Goal: Task Accomplishment & Management: Complete application form

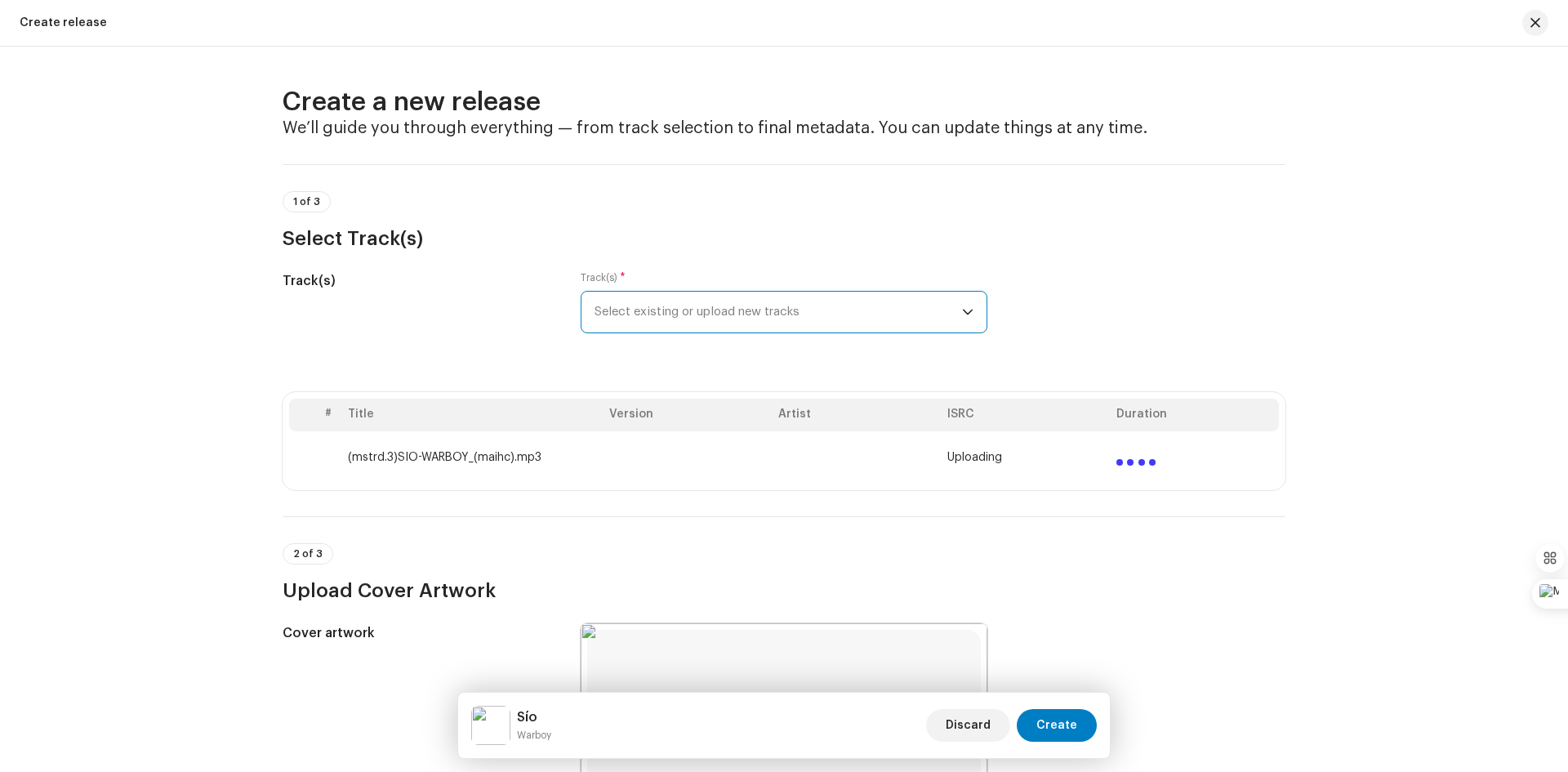
click at [956, 312] on span "Select existing or upload new tracks" at bounding box center [778, 312] width 367 height 41
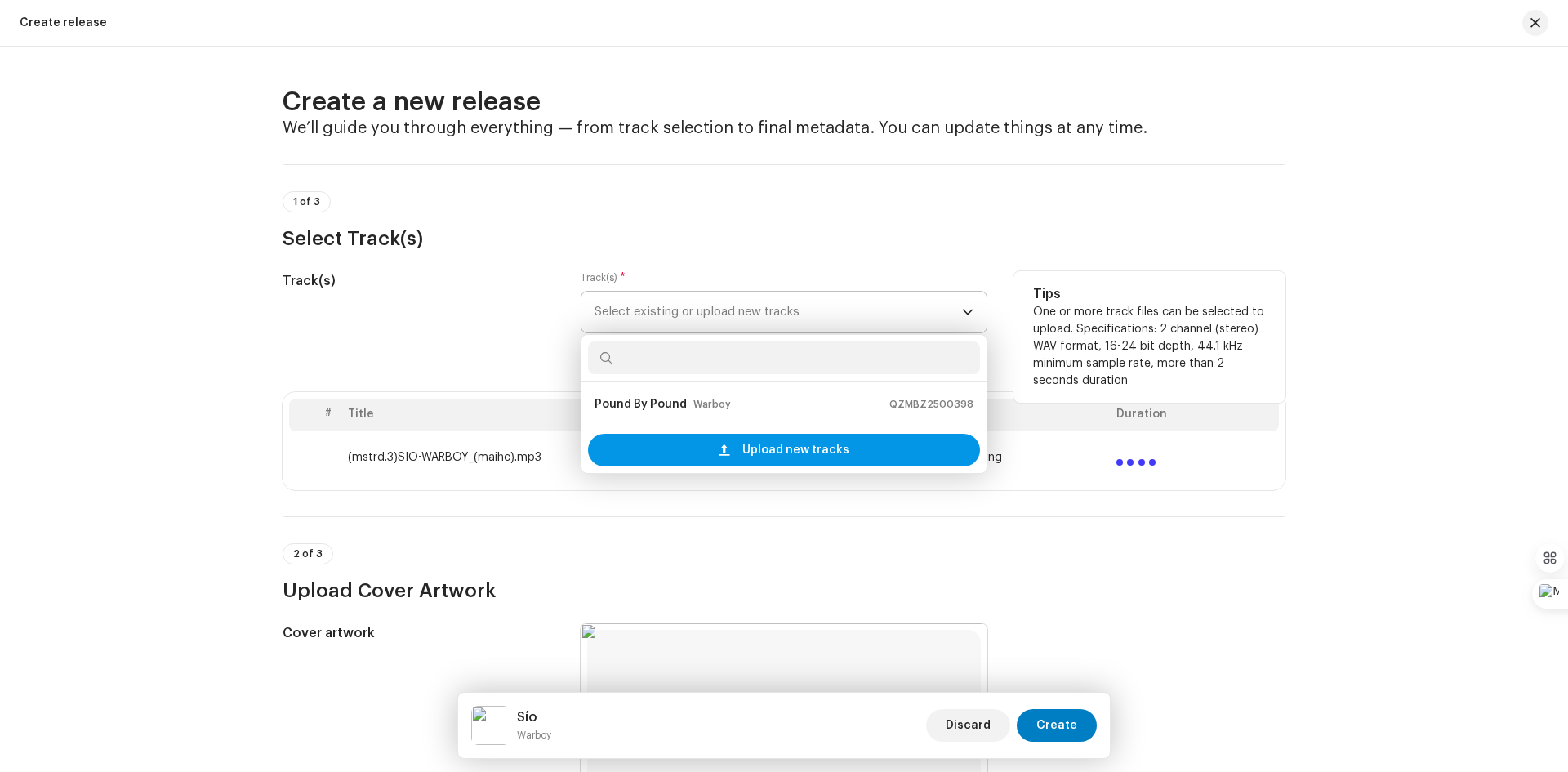
click at [755, 453] on span "Upload new tracks" at bounding box center [795, 450] width 107 height 32
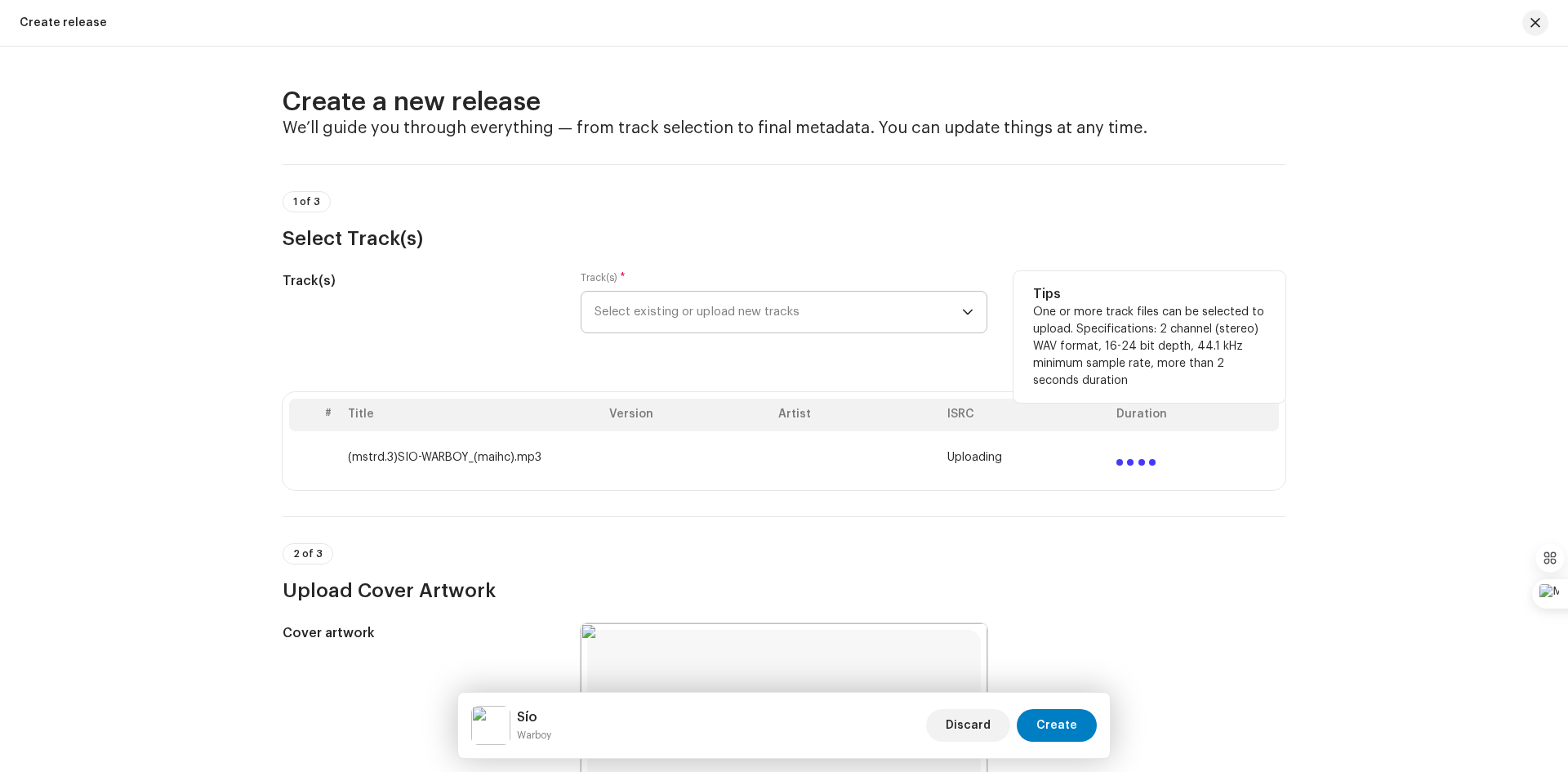
click at [968, 317] on icon "dropdown trigger" at bounding box center [968, 312] width 12 height 12
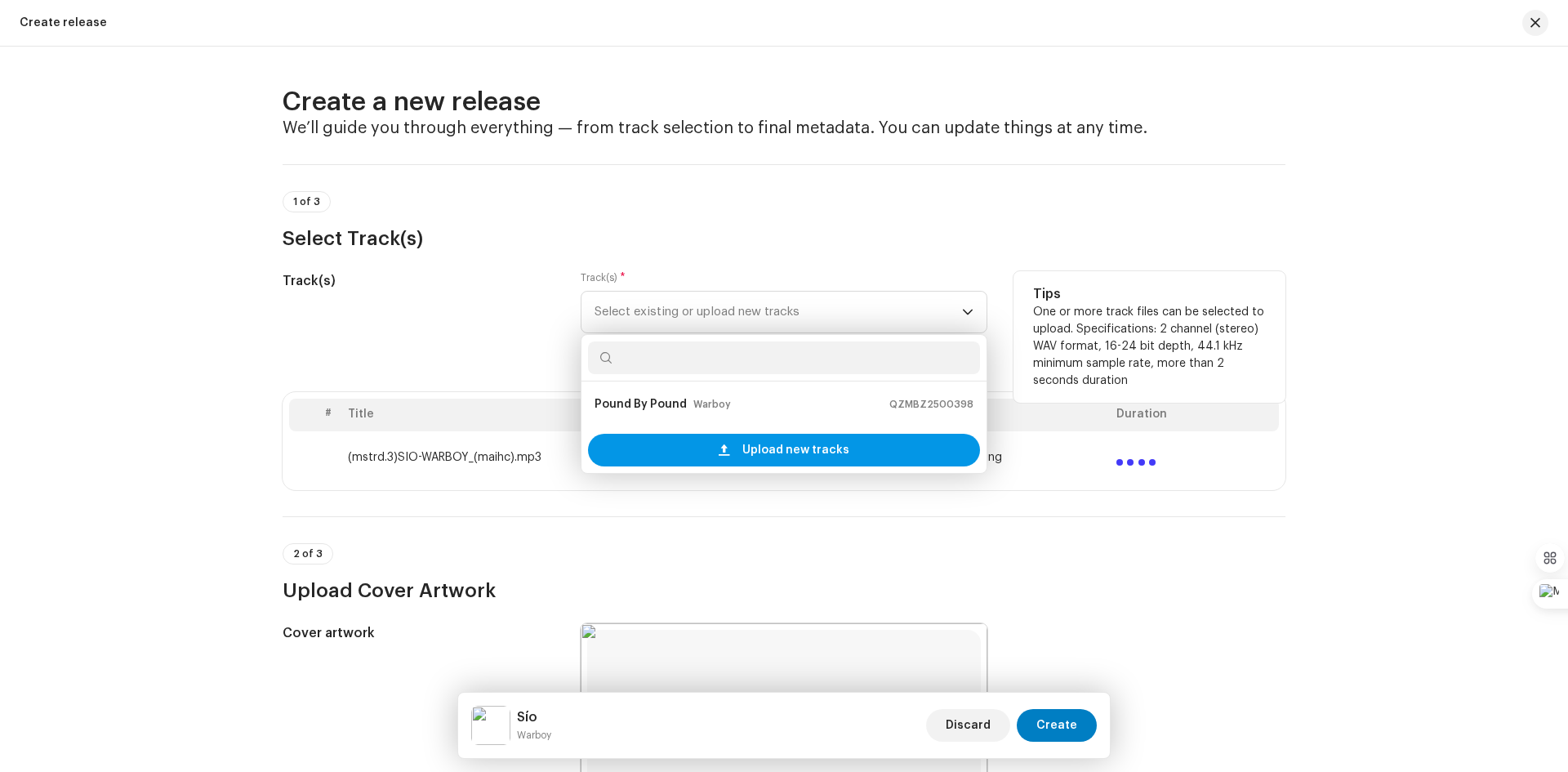
click at [828, 445] on span "Upload new tracks" at bounding box center [795, 450] width 107 height 32
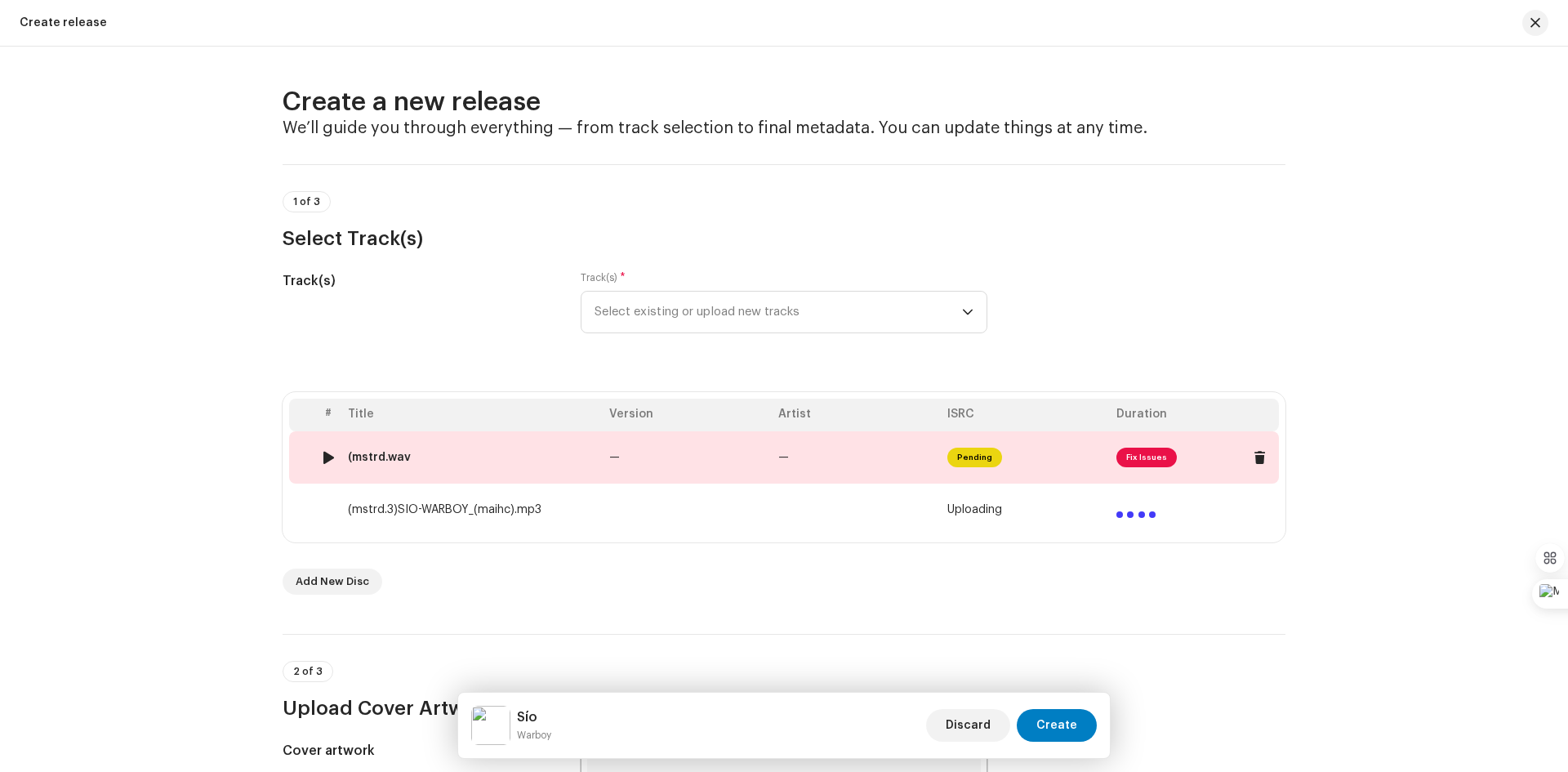
drag, startPoint x: 1143, startPoint y: 451, endPoint x: 1105, endPoint y: 448, distance: 38.1
click at [1105, 448] on tr "1 (mstrd.wav — — Pending Fix Issues" at bounding box center [784, 457] width 990 height 52
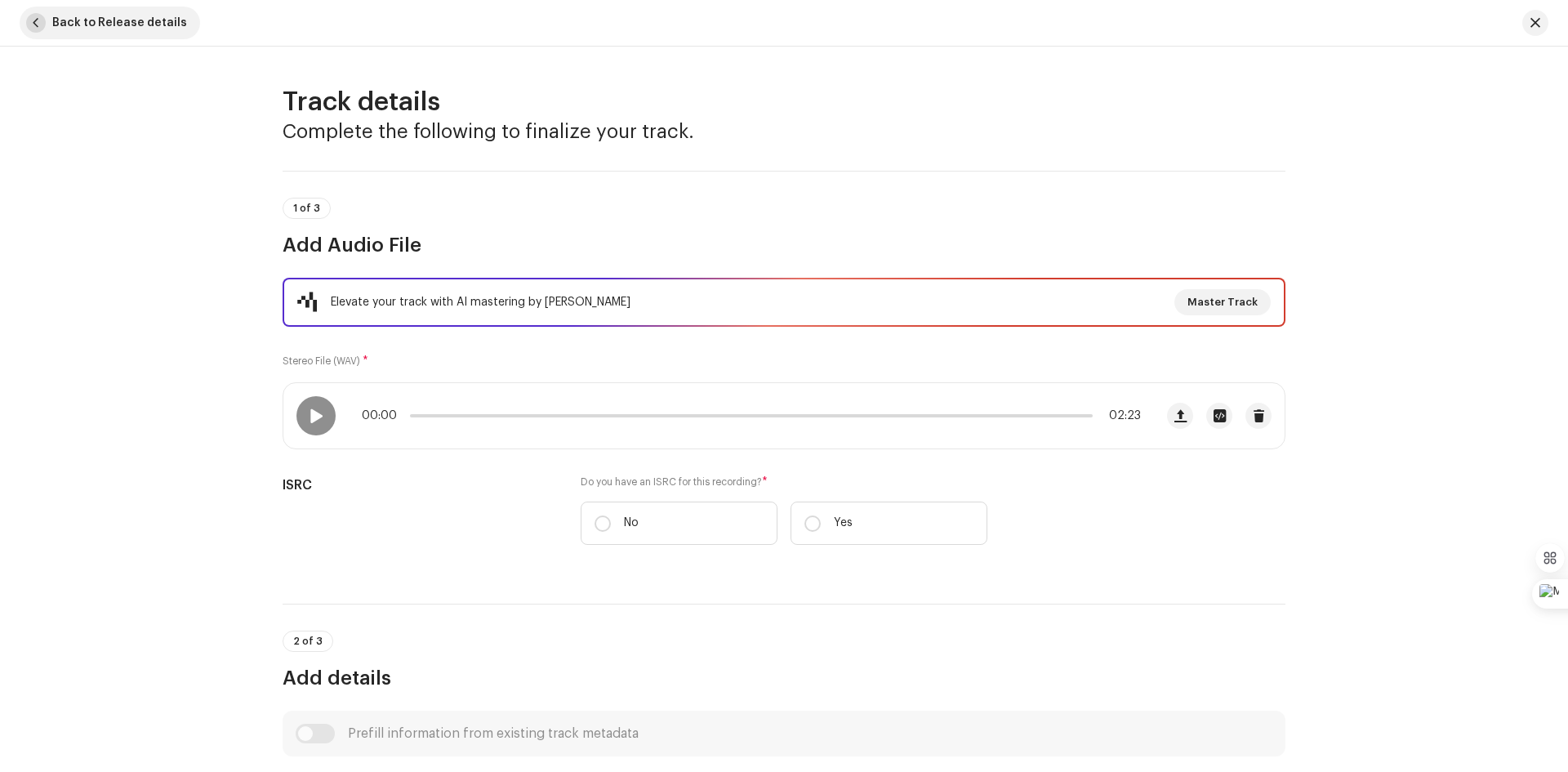
click at [29, 14] on button "Back to Release details" at bounding box center [110, 22] width 180 height 32
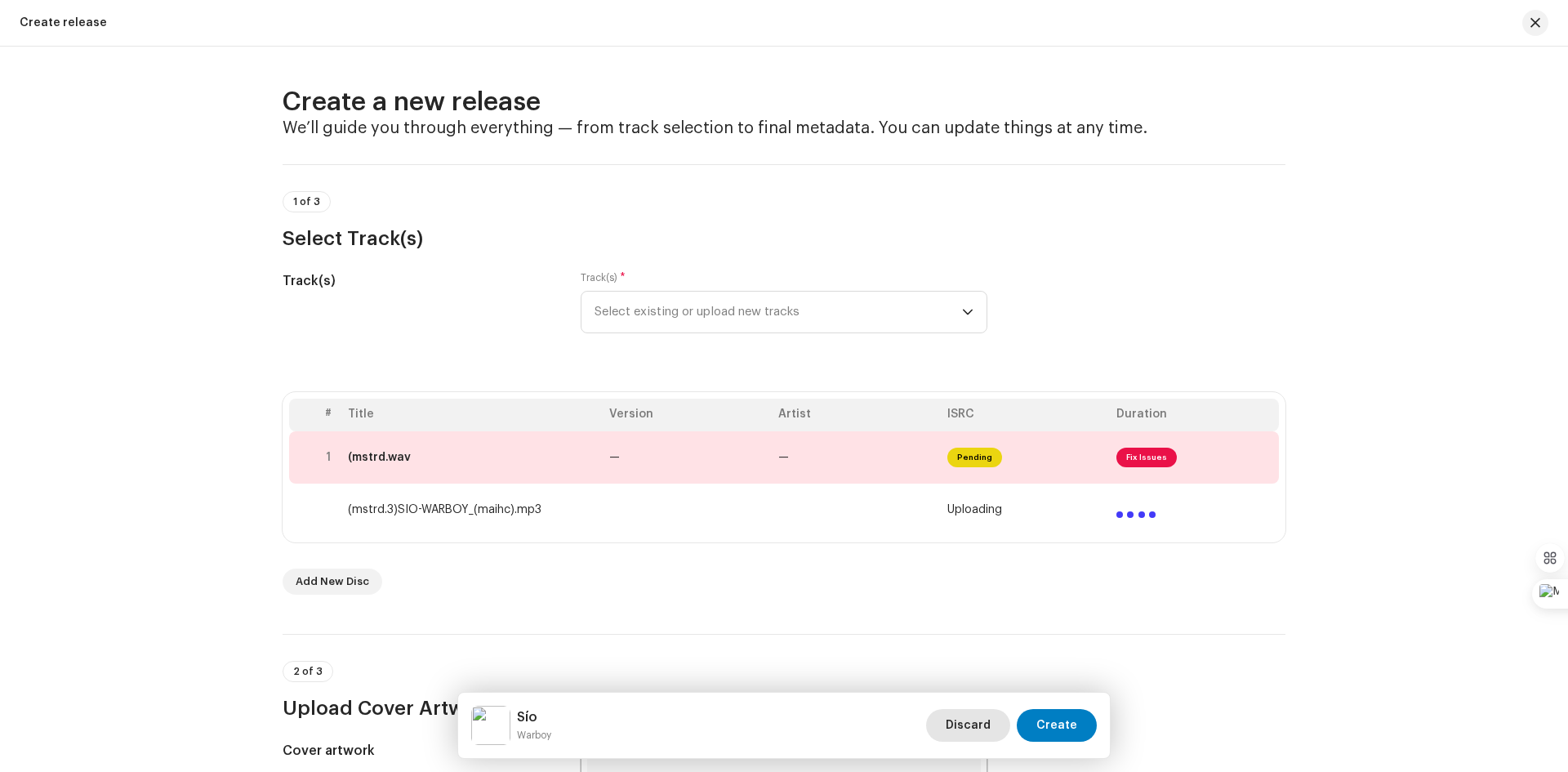
click at [973, 674] on span "Discard" at bounding box center [968, 725] width 45 height 32
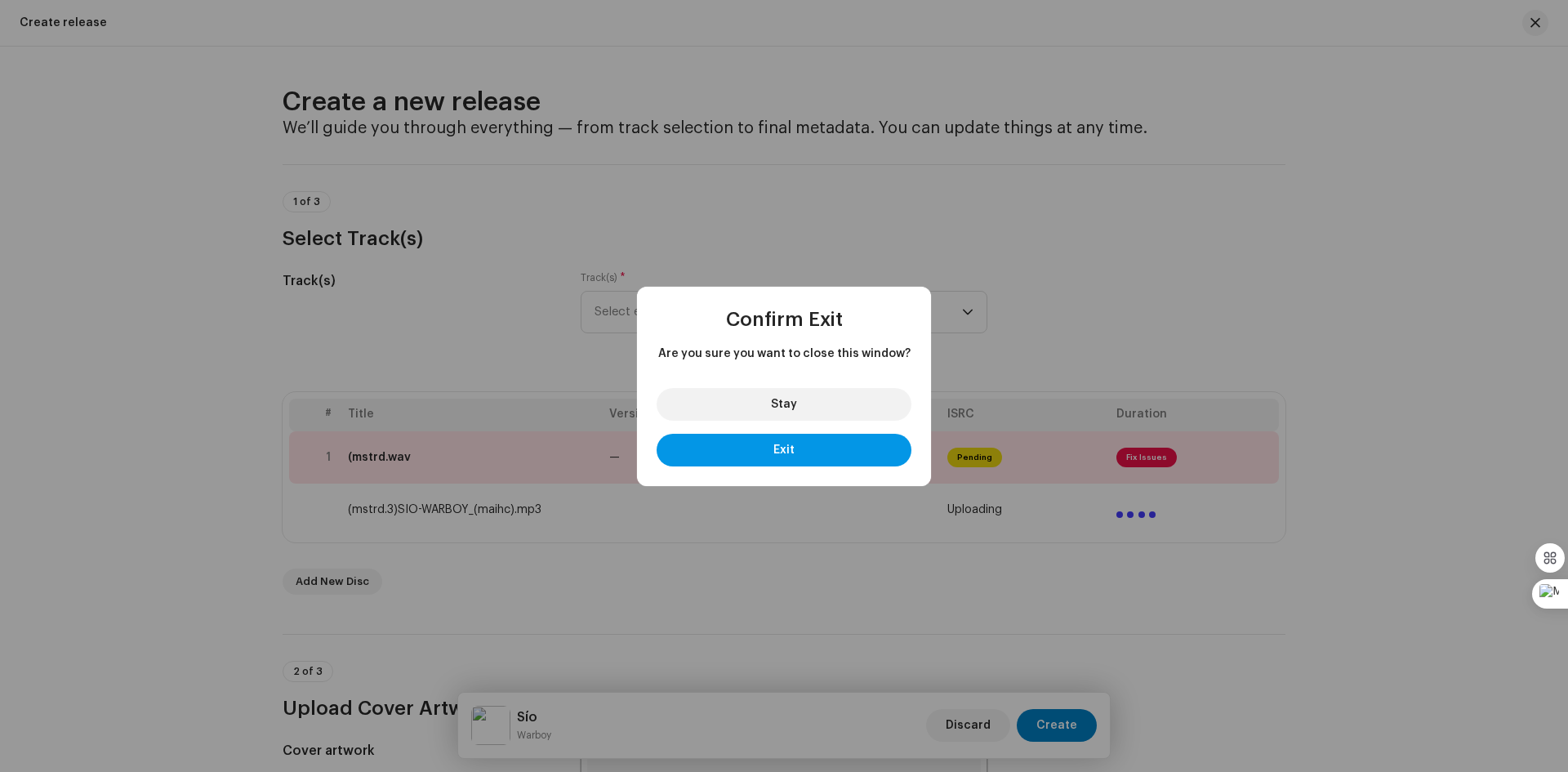
click at [789, 459] on button "Exit" at bounding box center [784, 450] width 255 height 32
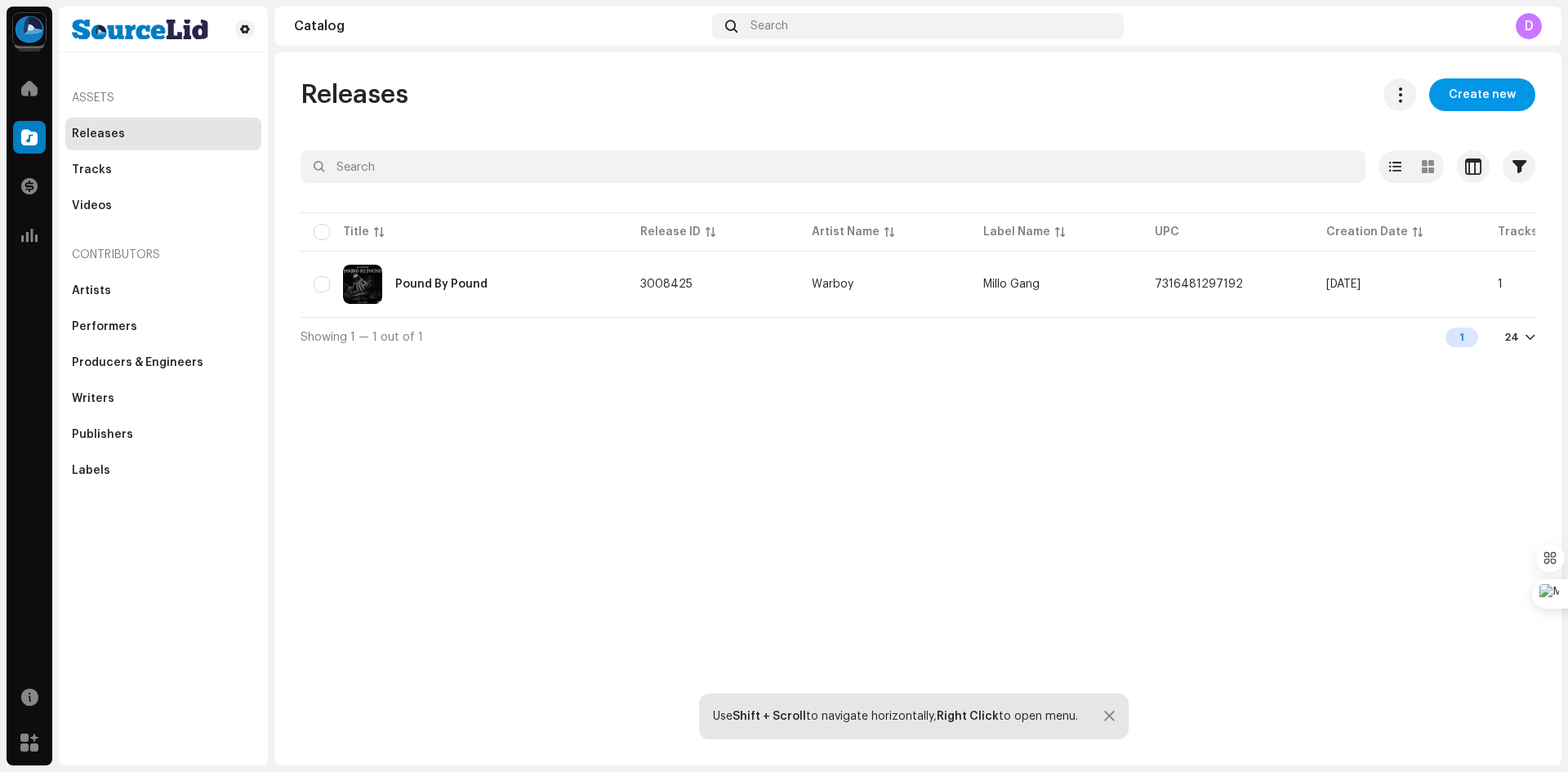
click at [1254, 91] on span "Create new" at bounding box center [1482, 94] width 67 height 32
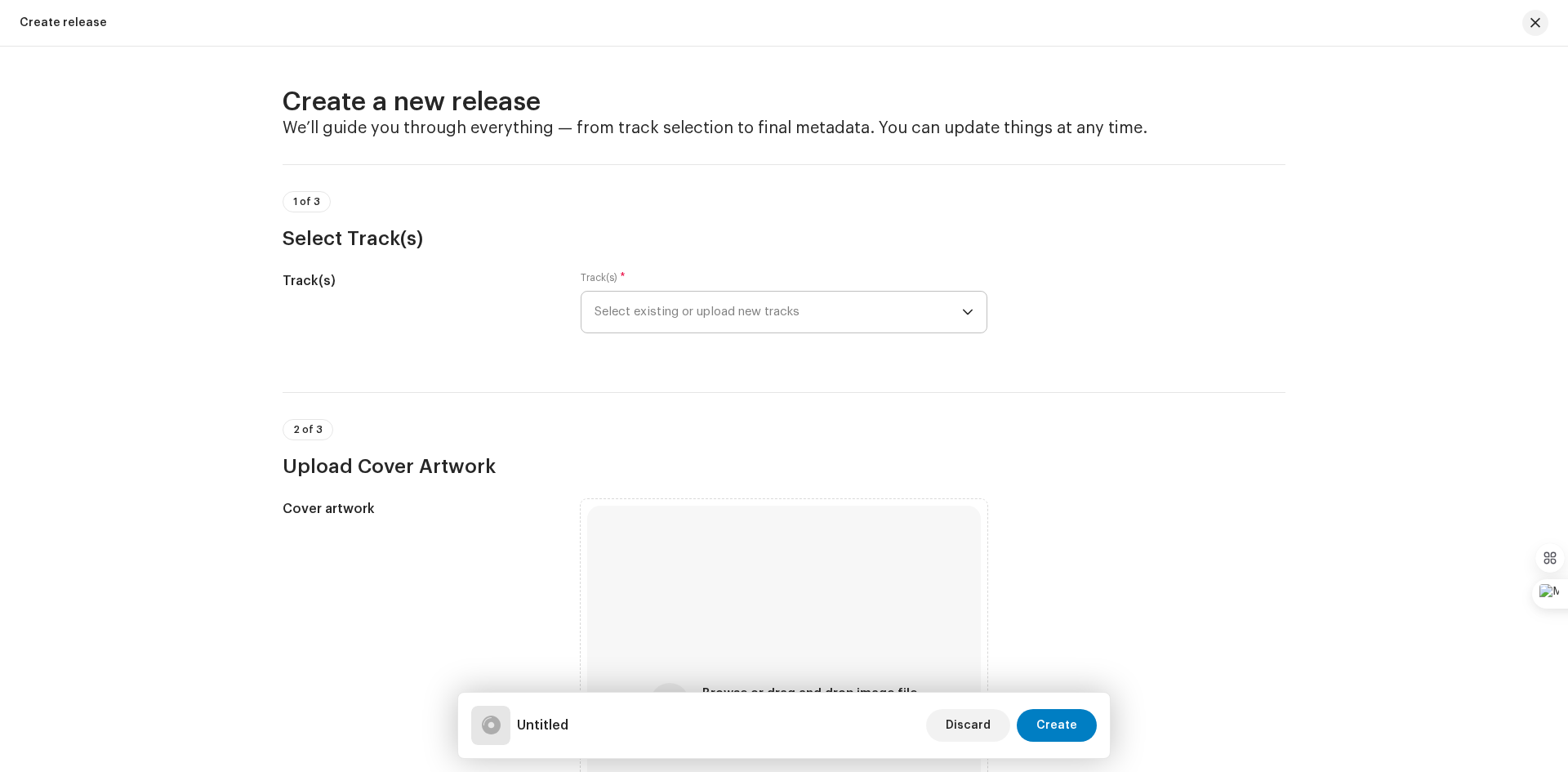
click at [967, 310] on icon "dropdown trigger" at bounding box center [968, 312] width 12 height 12
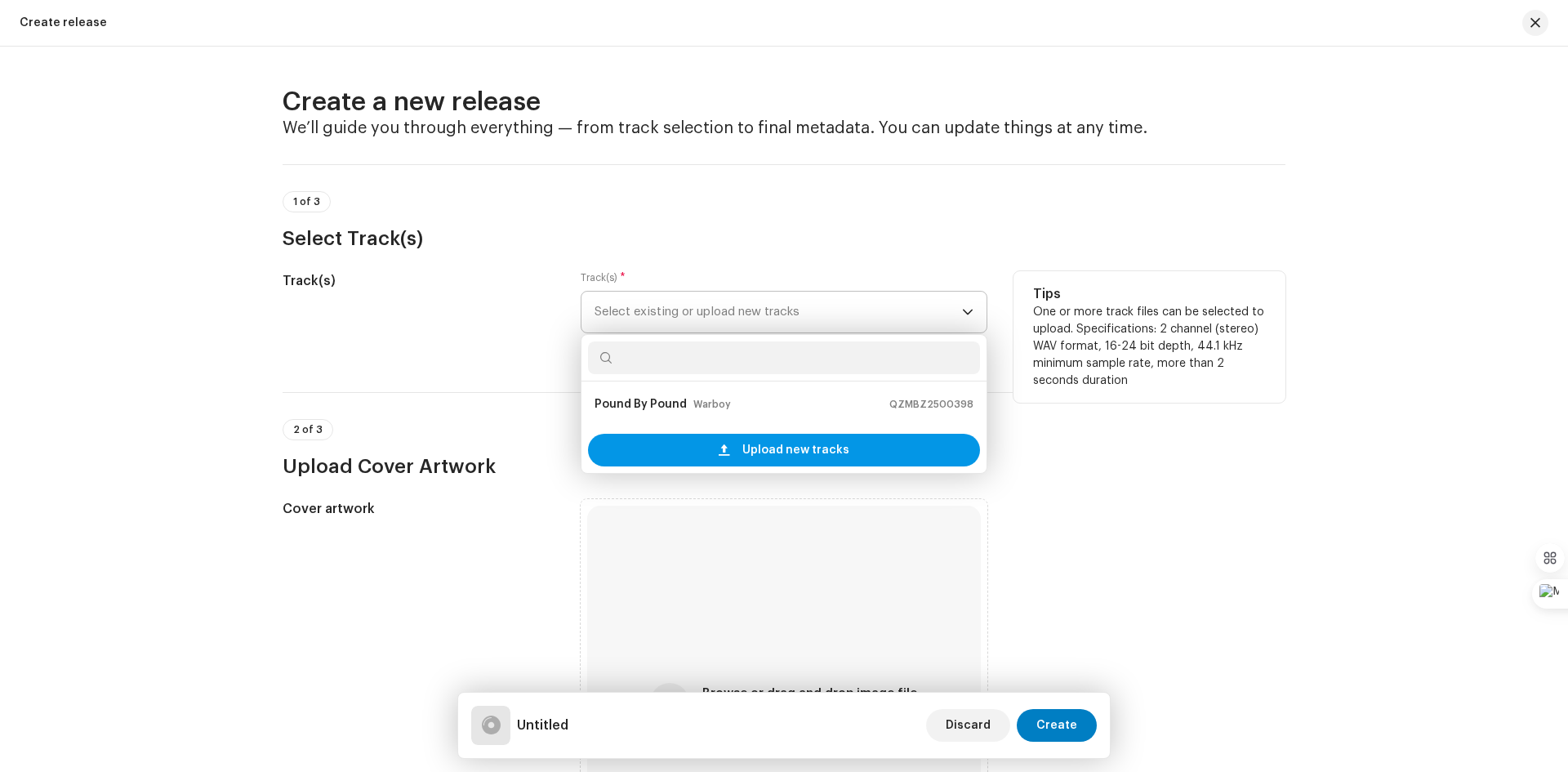
click at [887, 456] on div "Upload new tracks" at bounding box center [784, 450] width 392 height 32
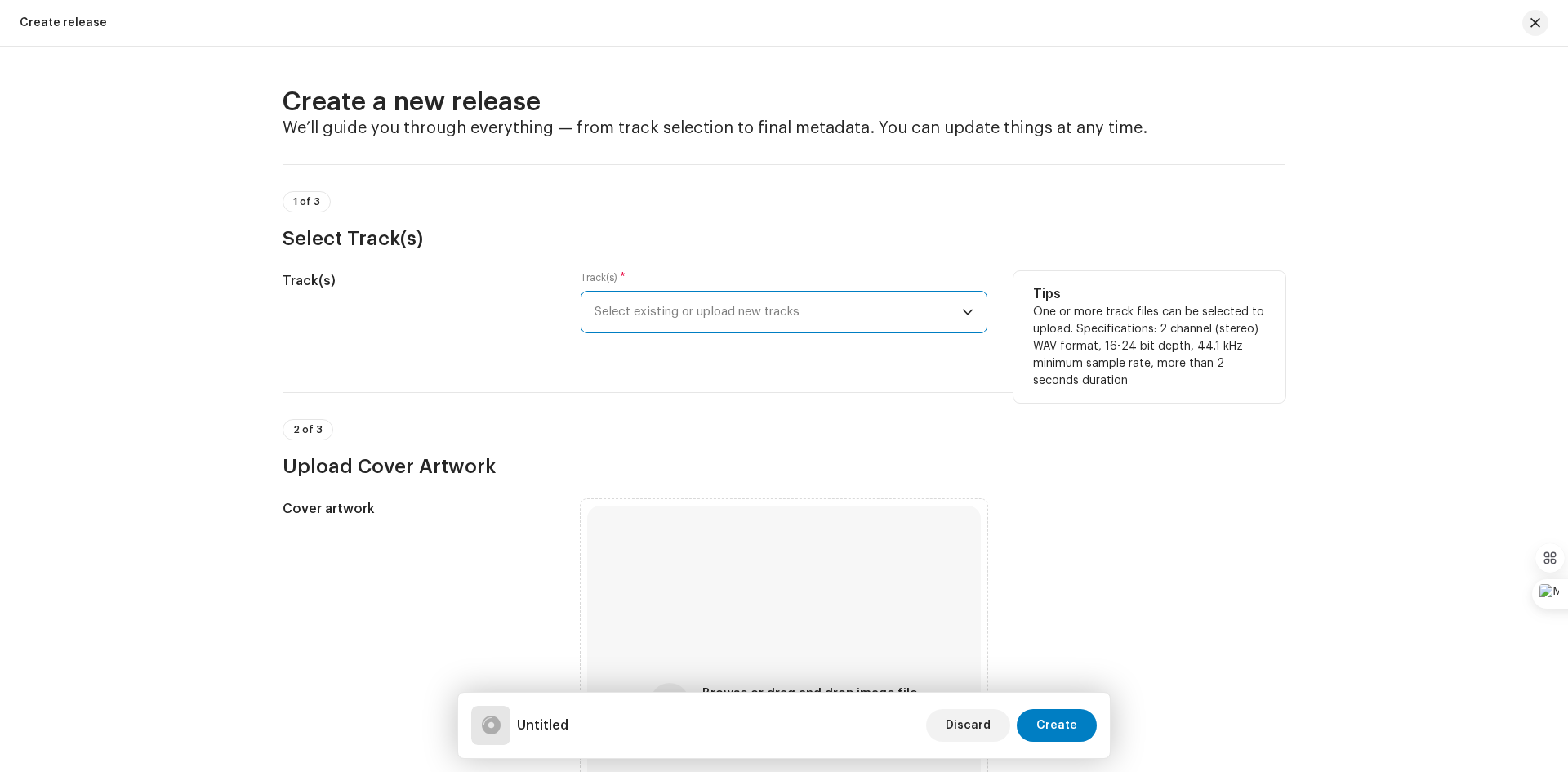
click at [957, 306] on span "Select existing or upload new tracks" at bounding box center [778, 312] width 367 height 41
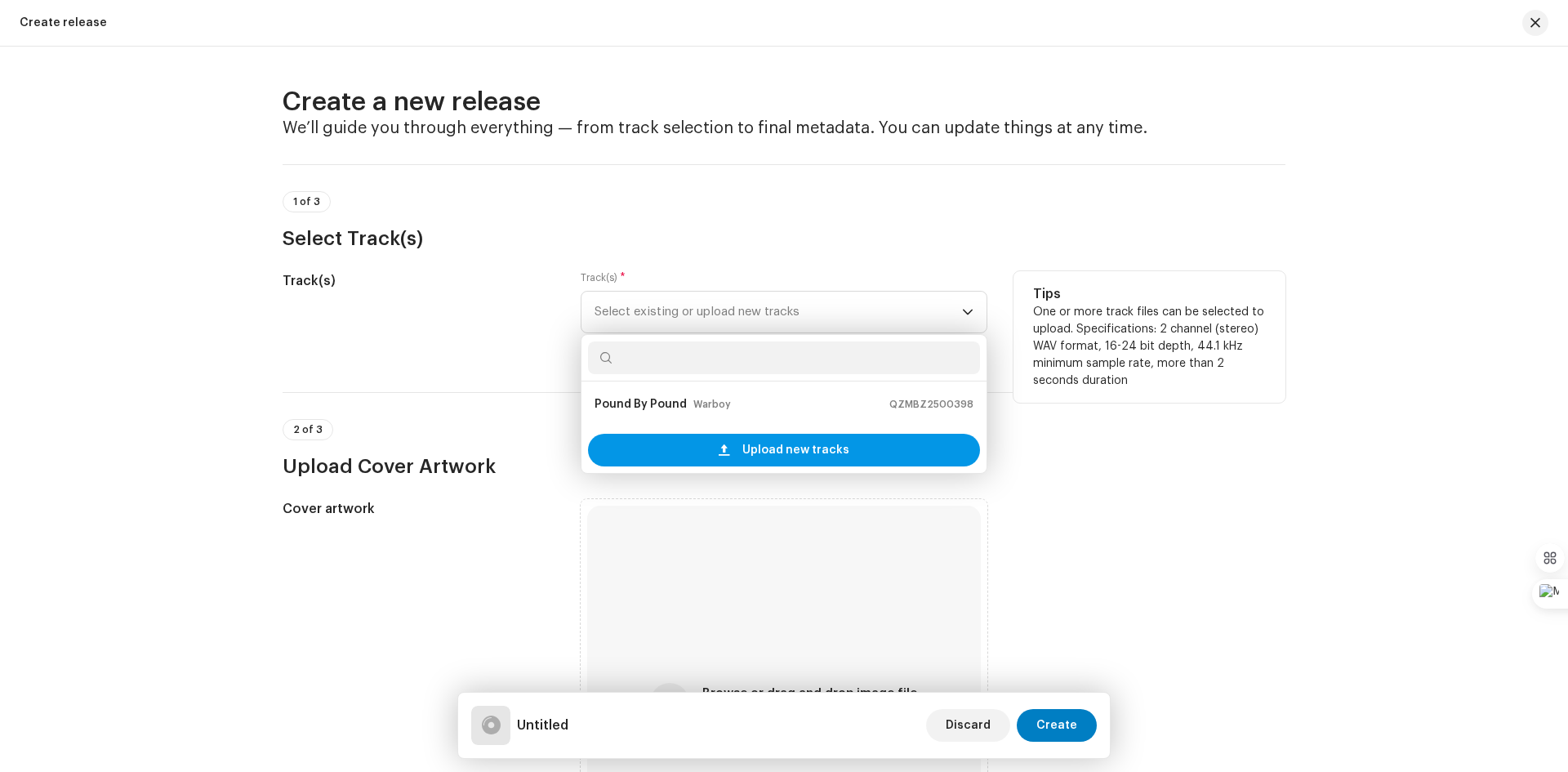
click at [781, 452] on span "Upload new tracks" at bounding box center [795, 450] width 107 height 32
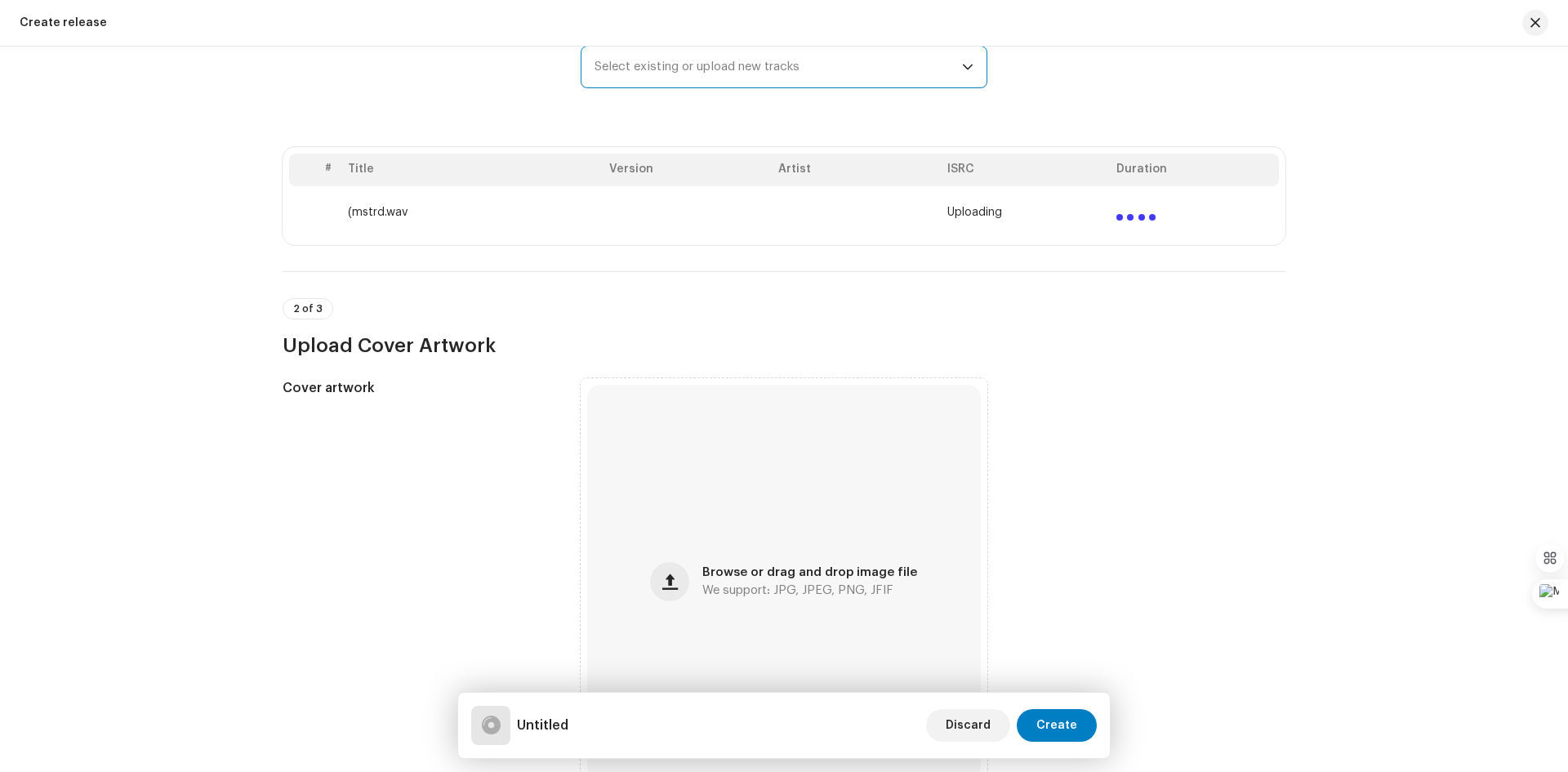
scroll to position [327, 0]
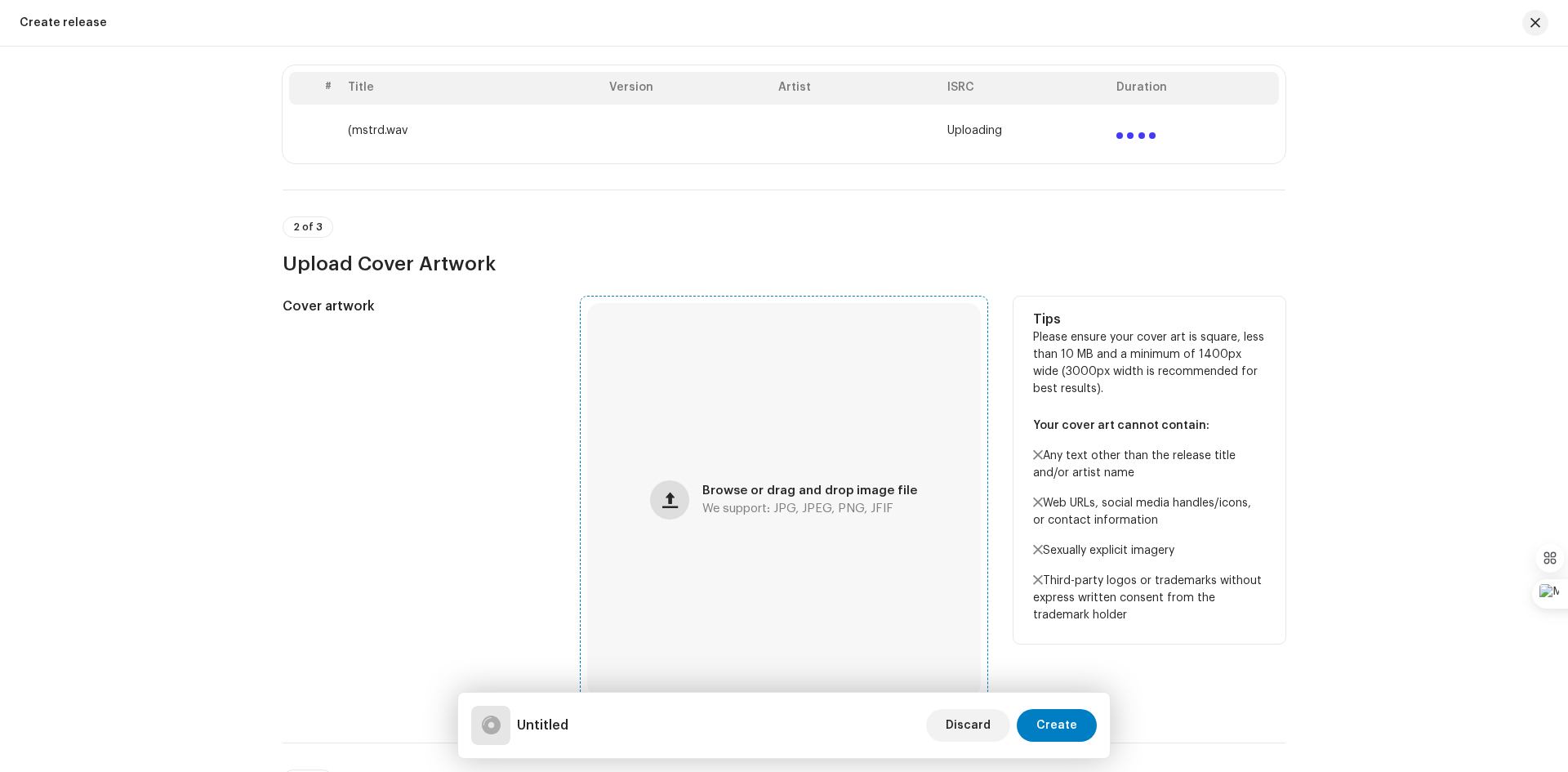
click at [671, 499] on span "button" at bounding box center [670, 500] width 16 height 13
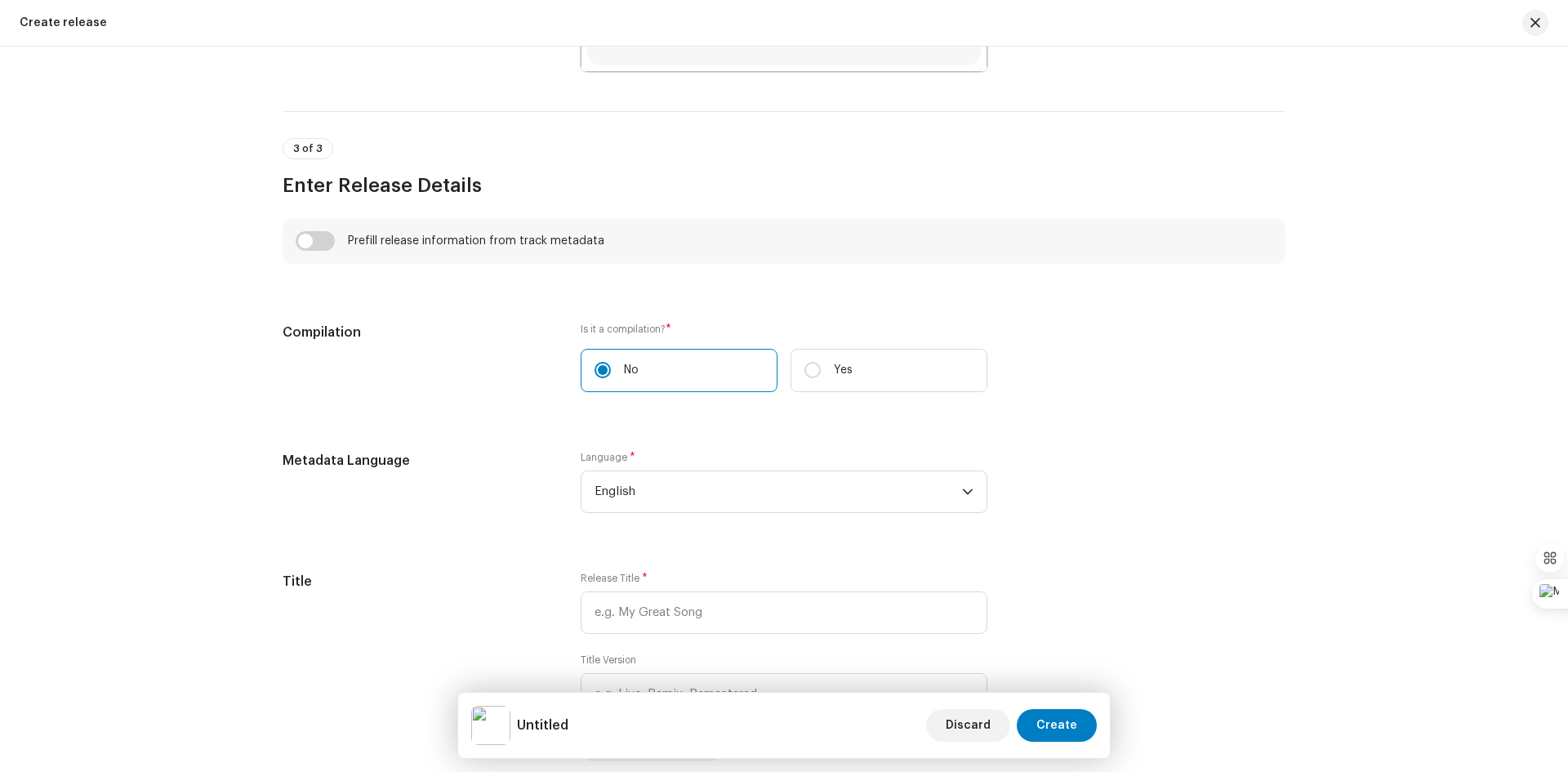
scroll to position [1046, 0]
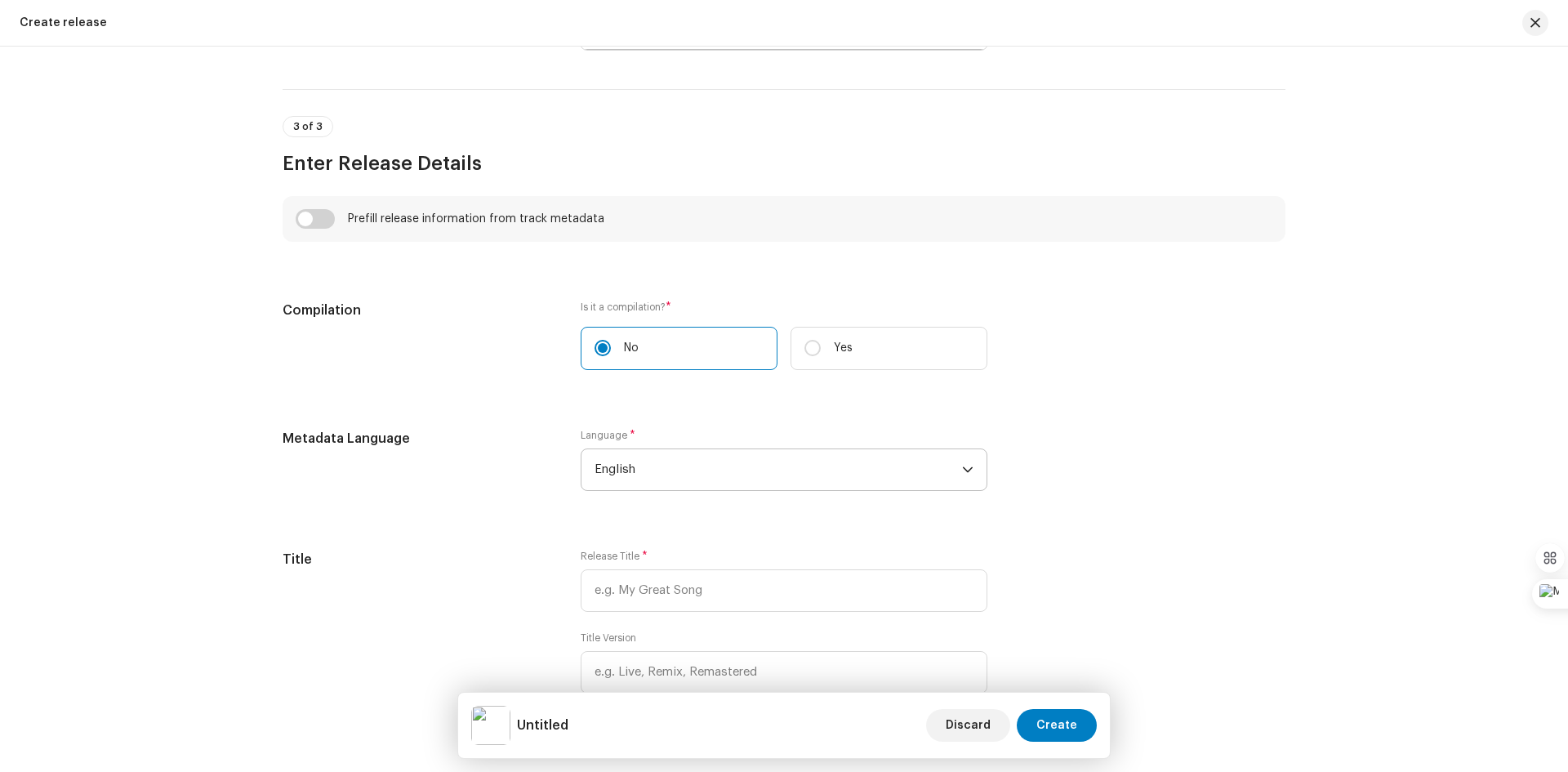
click at [963, 472] on icon "dropdown trigger" at bounding box center [968, 470] width 12 height 12
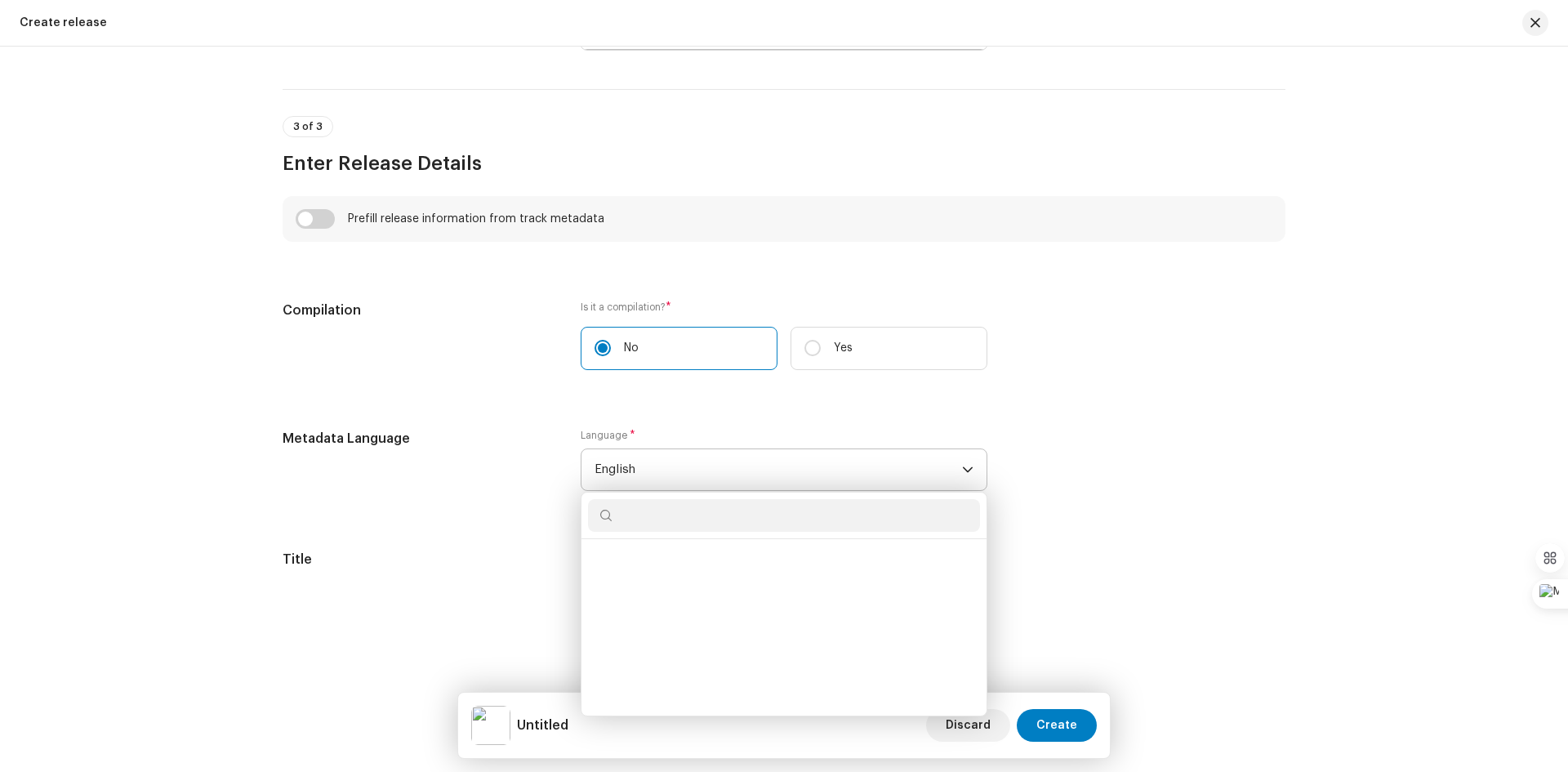
scroll to position [1509, 0]
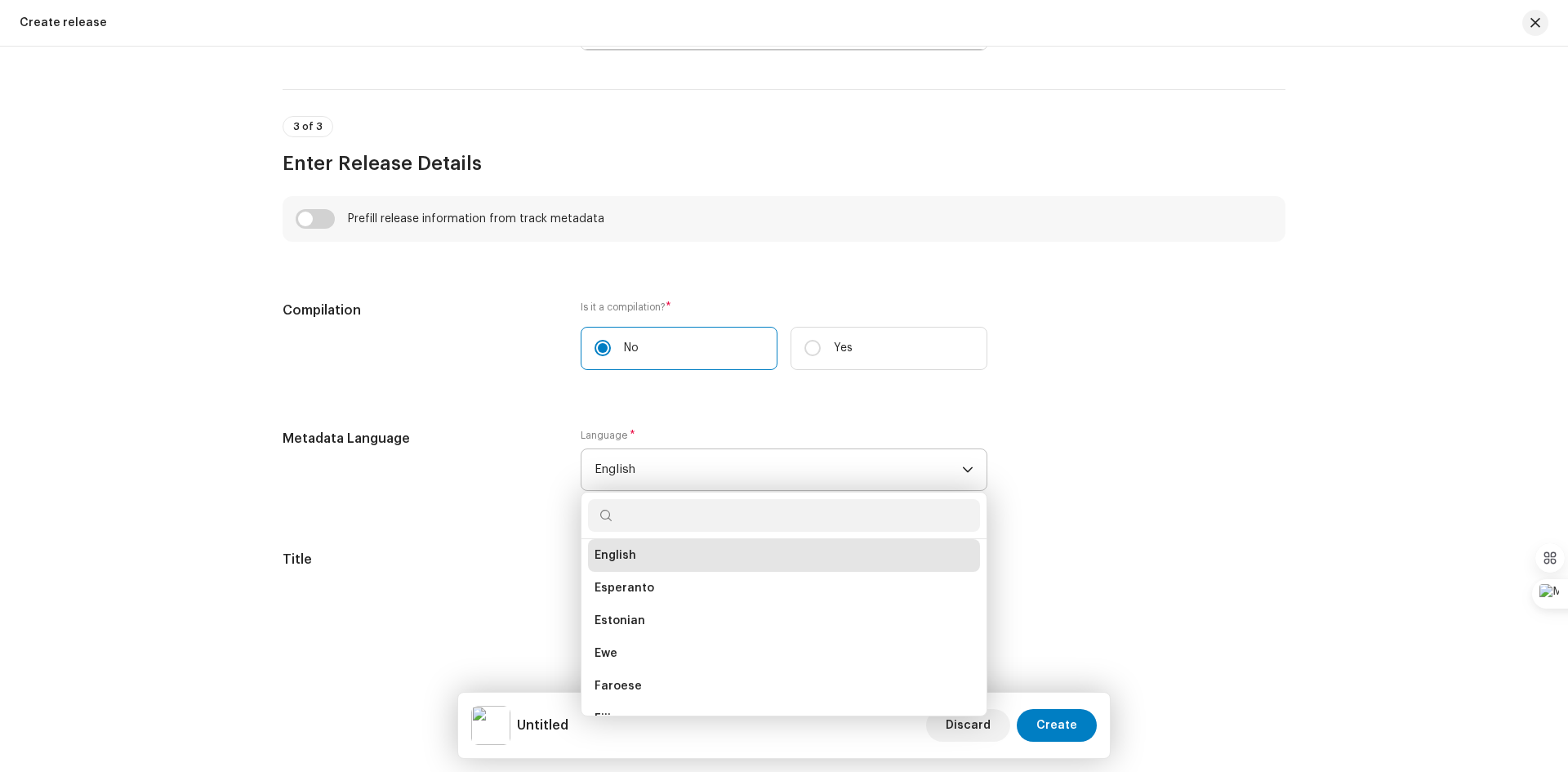
click at [773, 464] on span "English" at bounding box center [778, 470] width 367 height 41
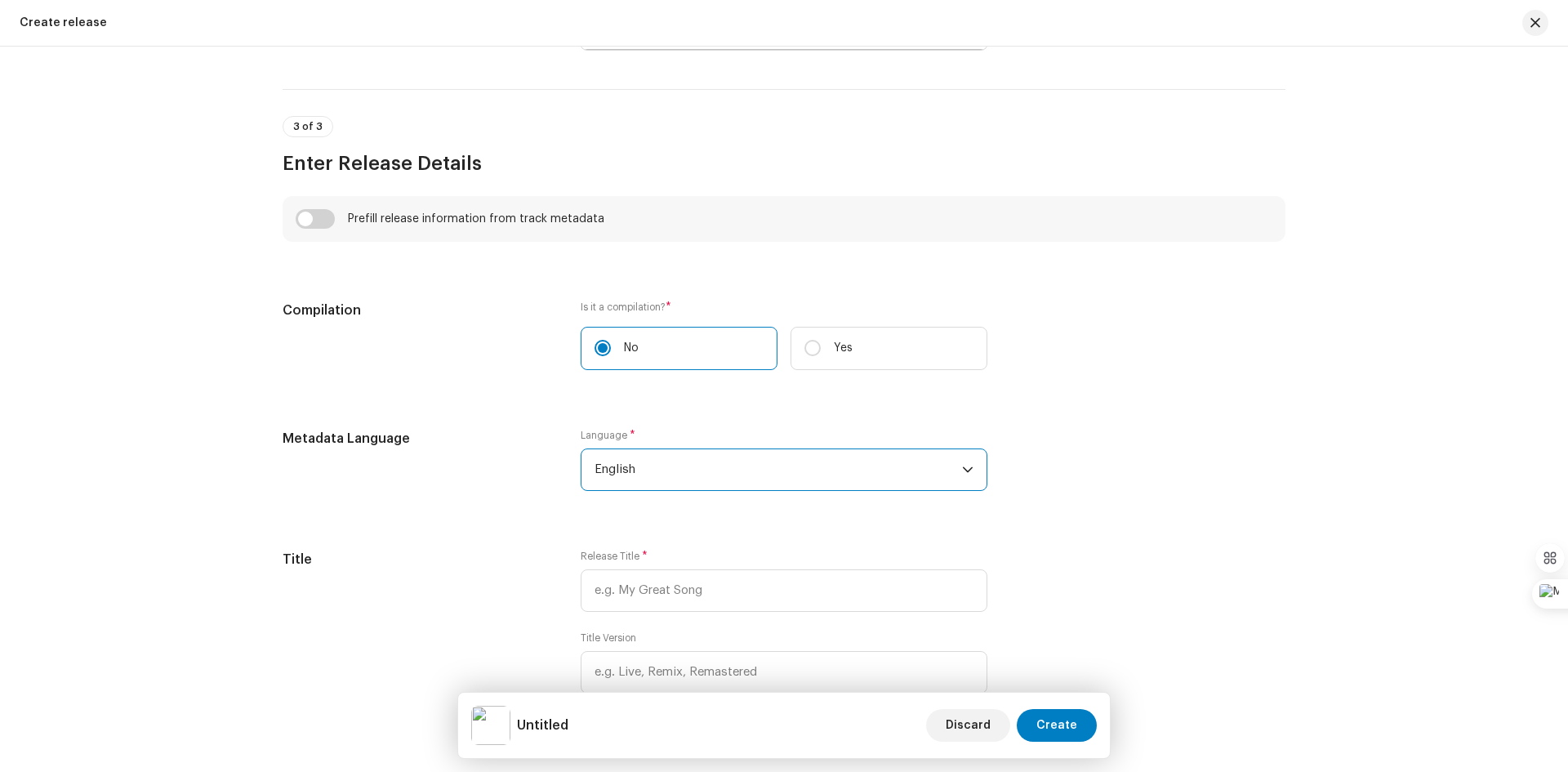
click at [962, 473] on icon "dropdown trigger" at bounding box center [968, 470] width 12 height 12
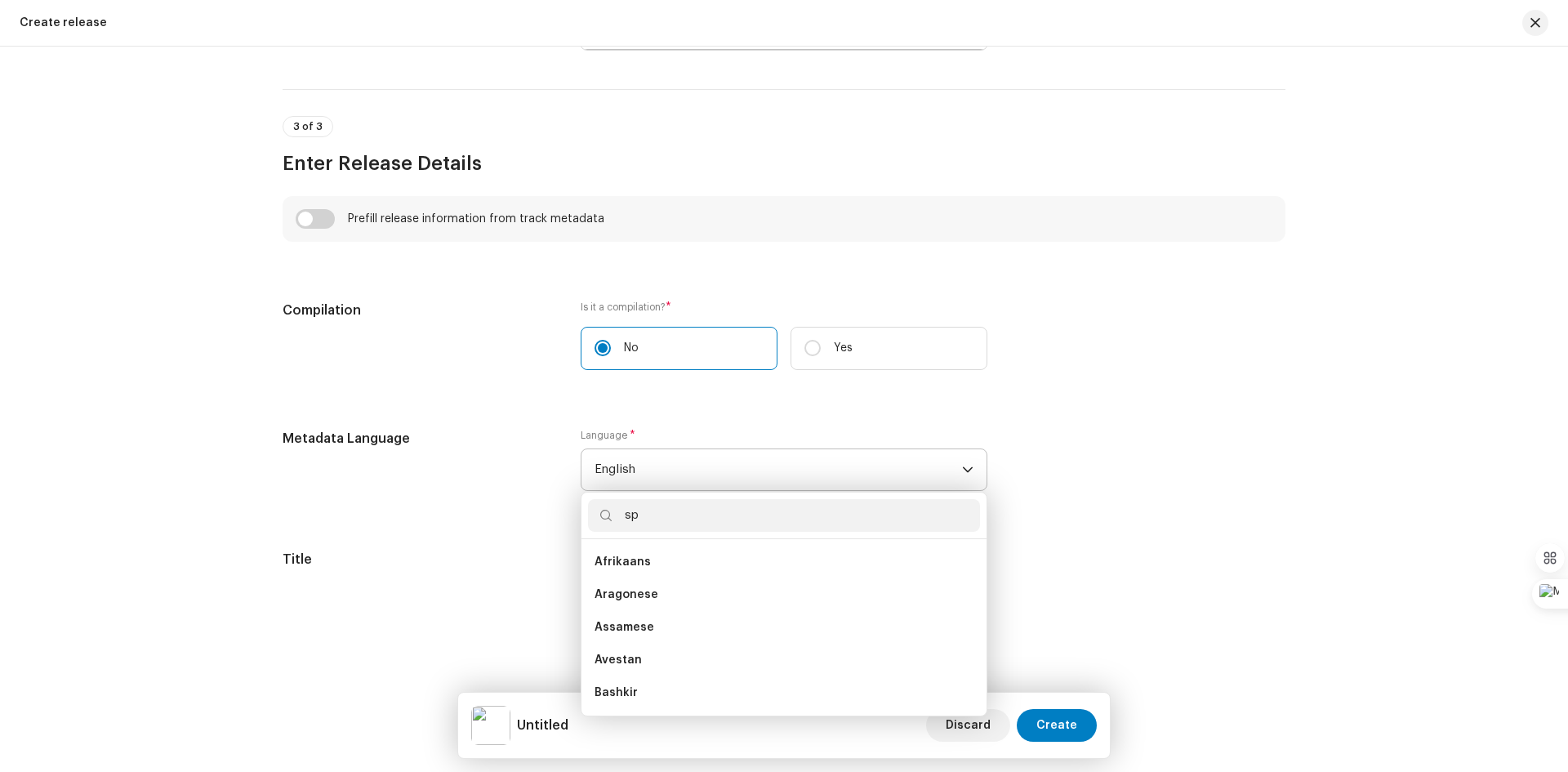
scroll to position [0, 0]
type input "spanish"
click at [730, 597] on li "Spanish ([GEOGRAPHIC_DATA])" at bounding box center [784, 594] width 392 height 32
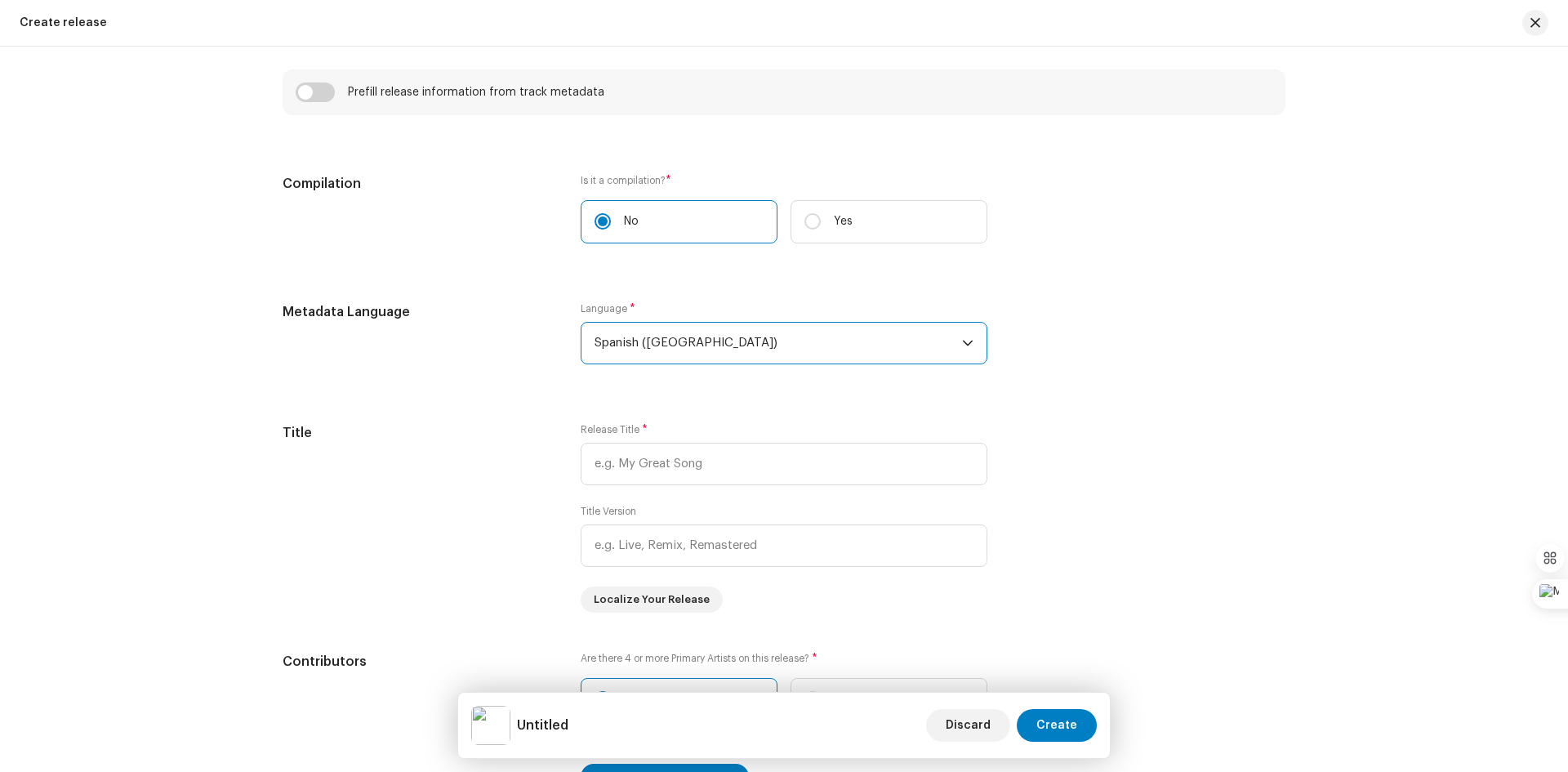
scroll to position [1209, 0]
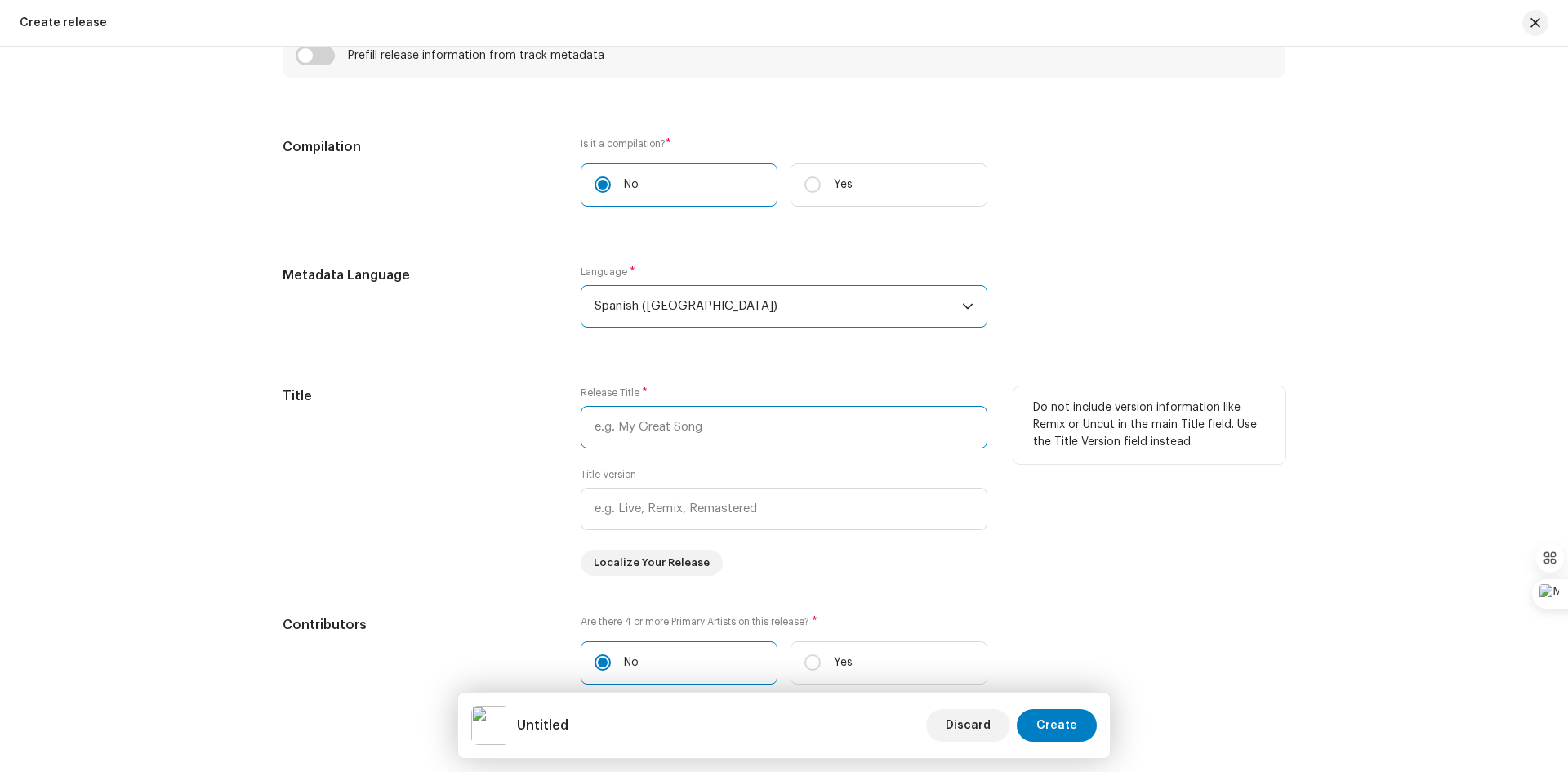
click at [753, 433] on input "text" at bounding box center [784, 426] width 406 height 42
type input "Sío"
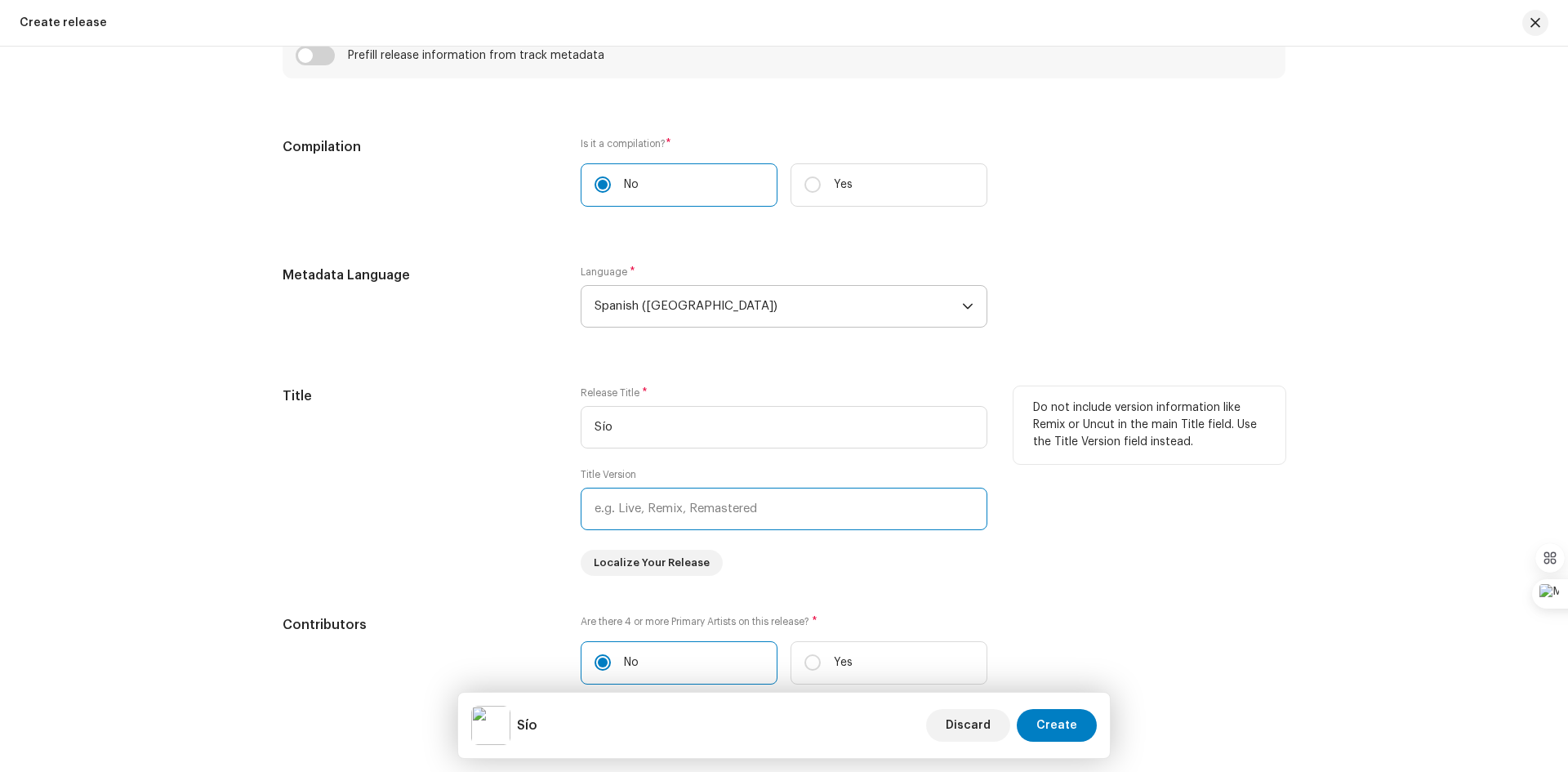
click at [736, 508] on input "text" at bounding box center [784, 509] width 406 height 42
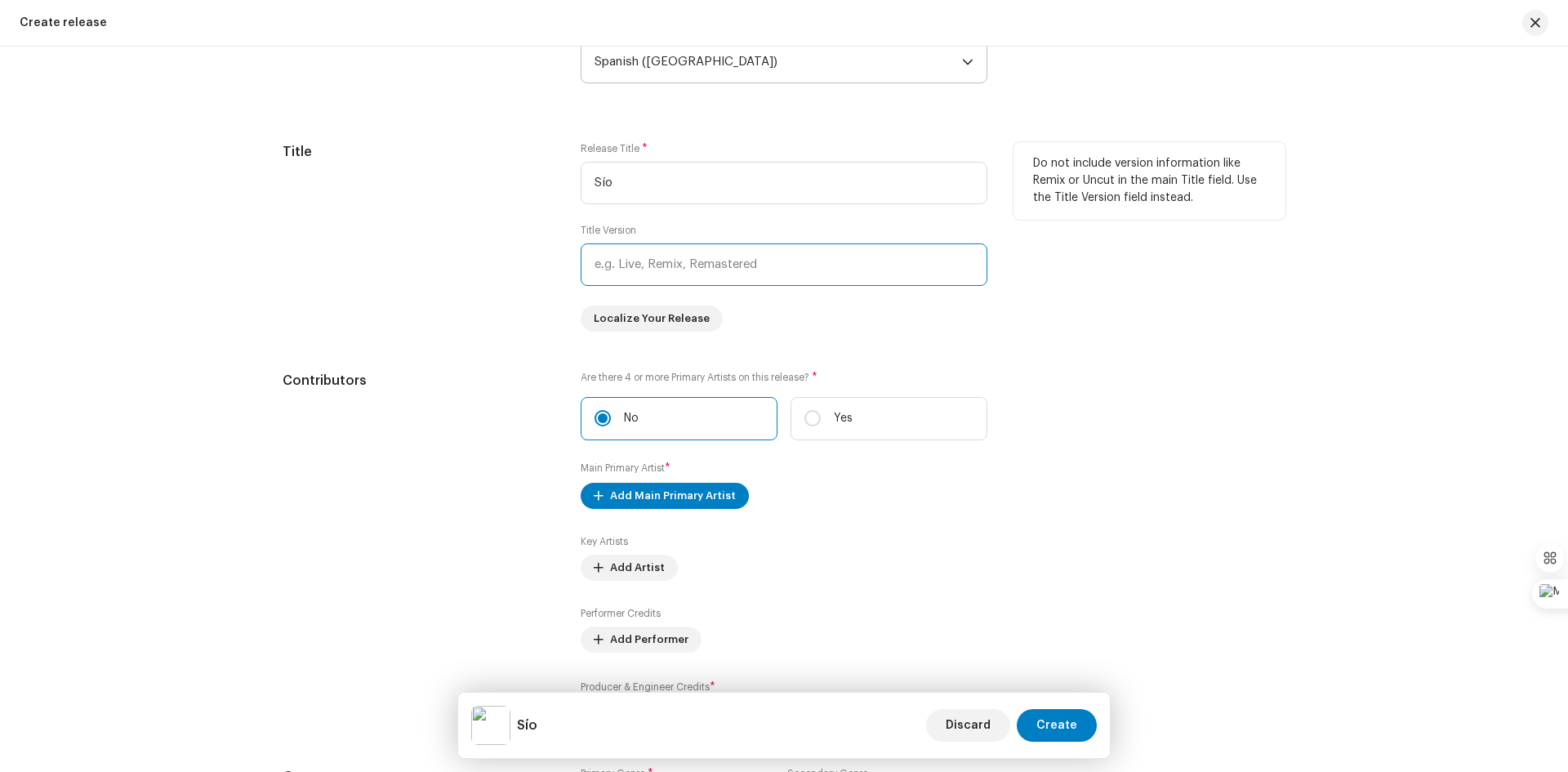
scroll to position [1454, 0]
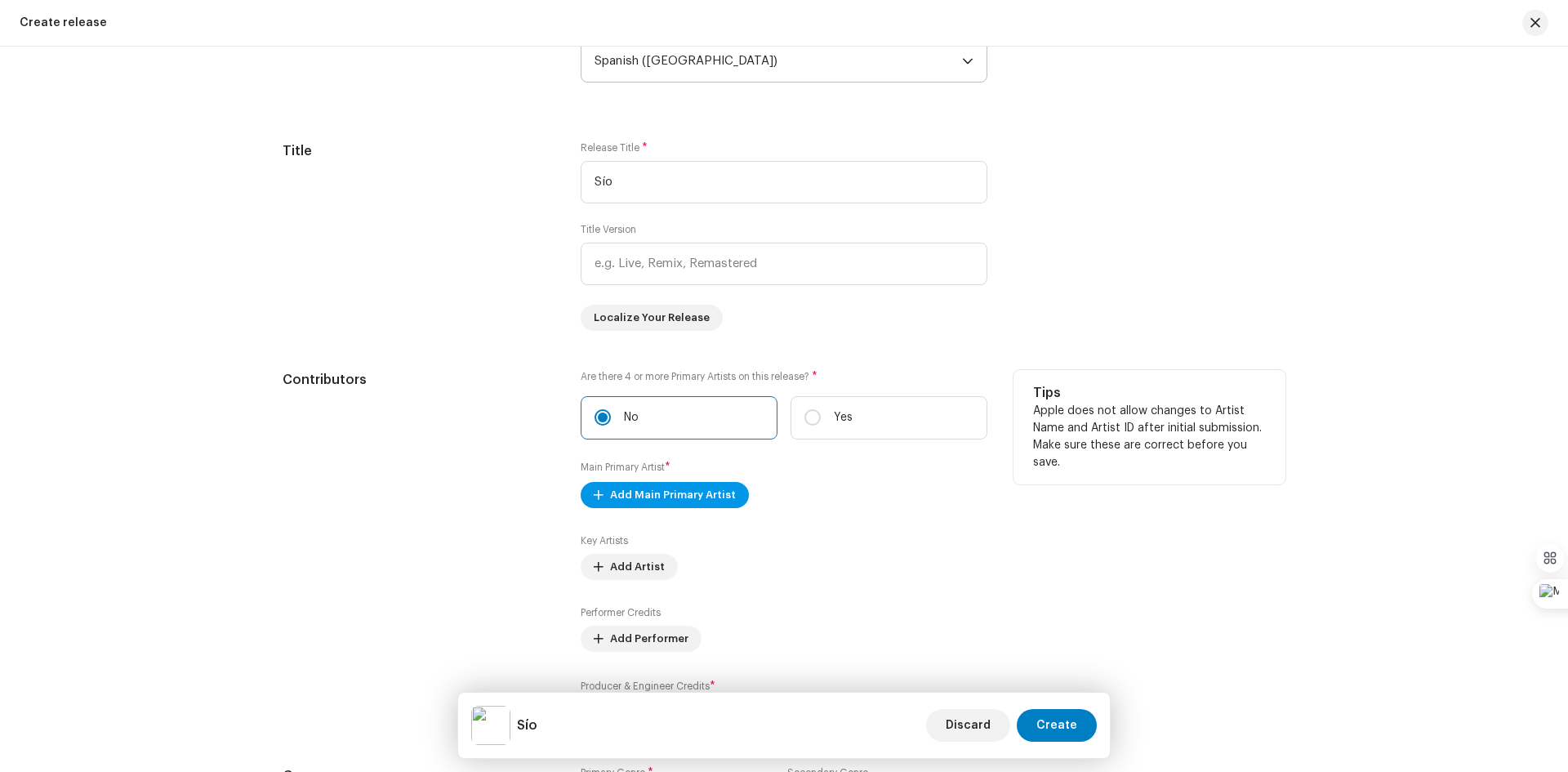
click at [710, 500] on span "Add Main Primary Artist" at bounding box center [672, 494] width 125 height 32
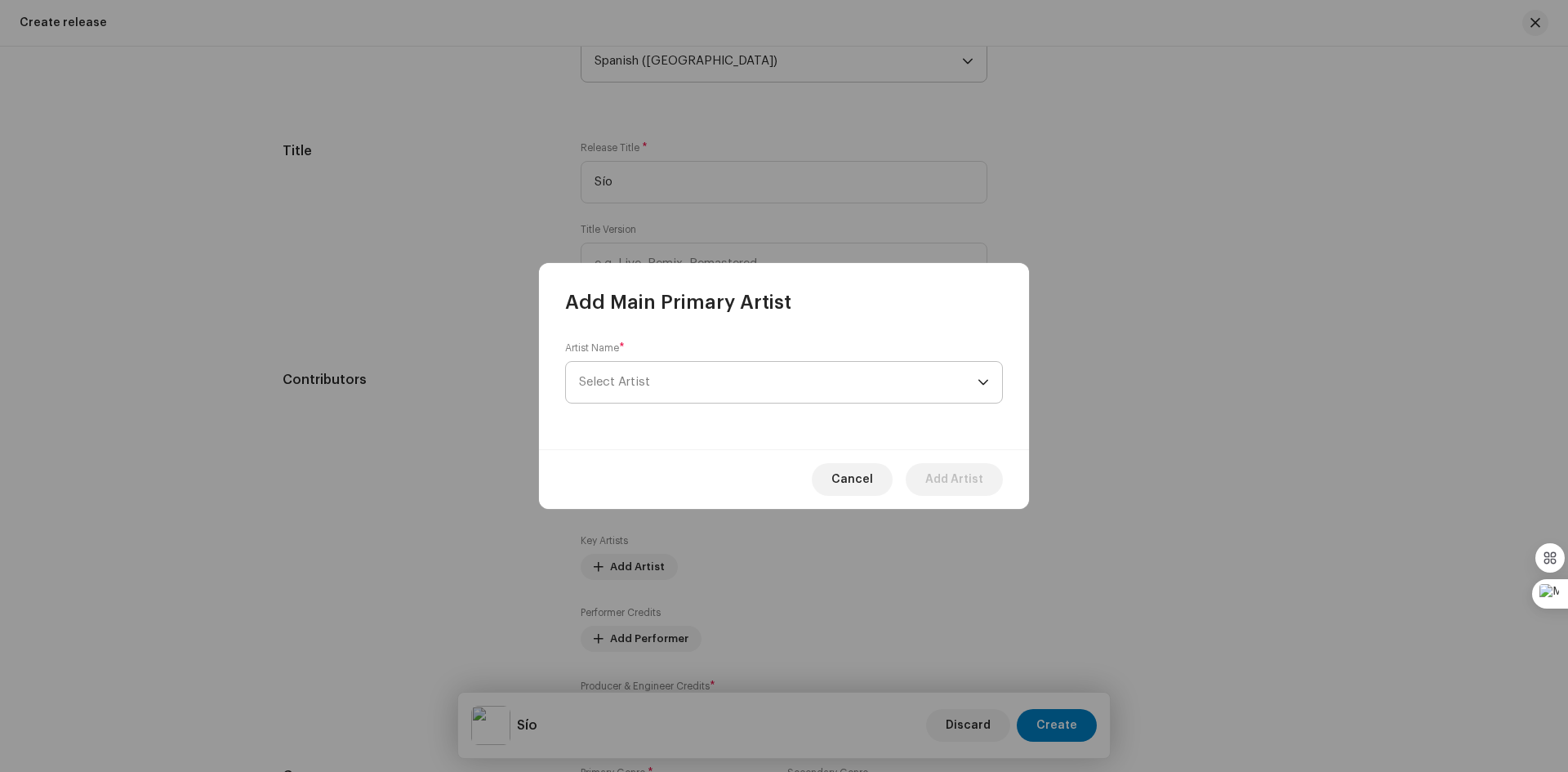
click at [975, 380] on span "Select Artist" at bounding box center [779, 381] width 399 height 41
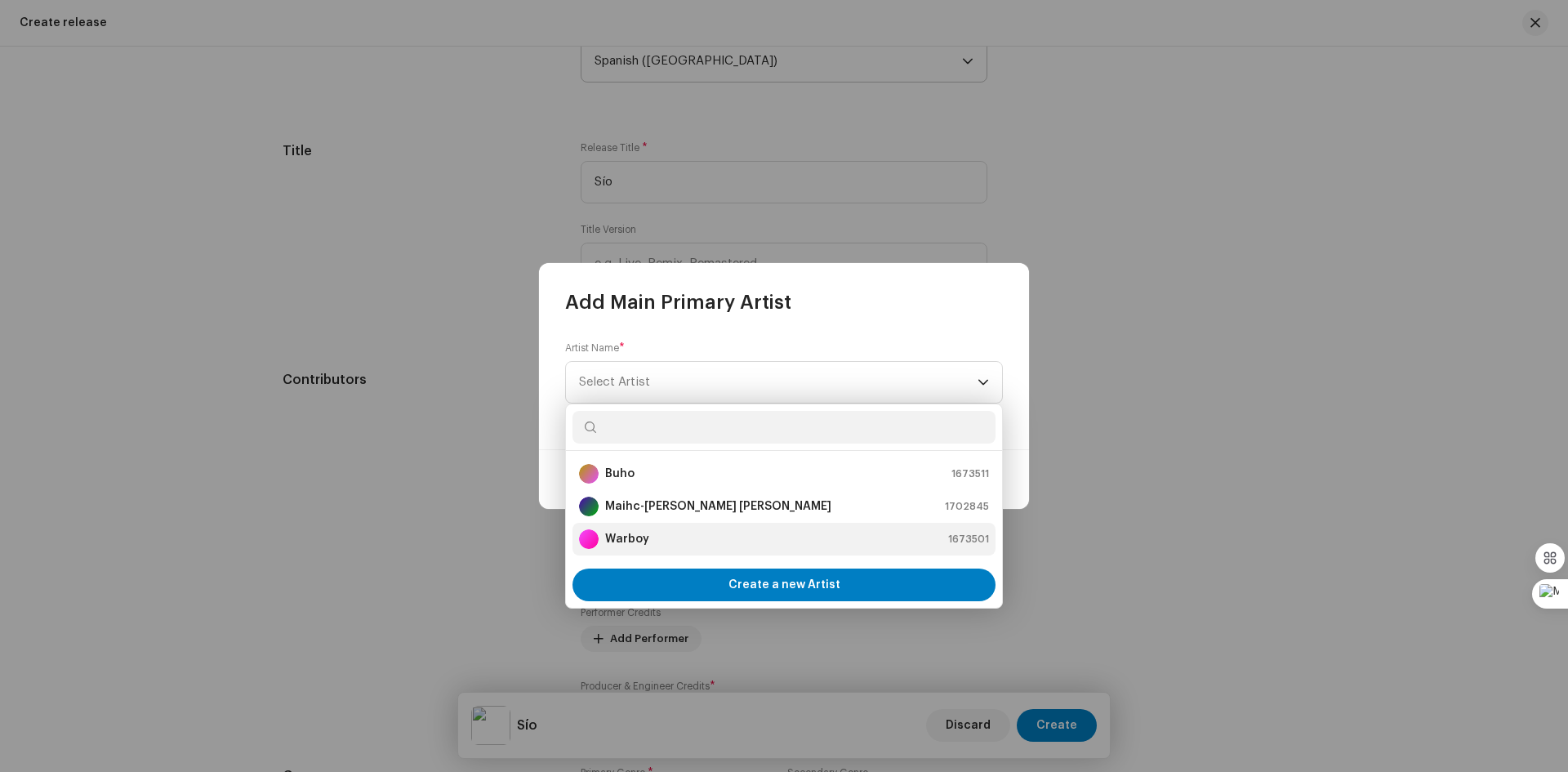
click at [857, 544] on div "Warboy 1673501" at bounding box center [784, 539] width 410 height 20
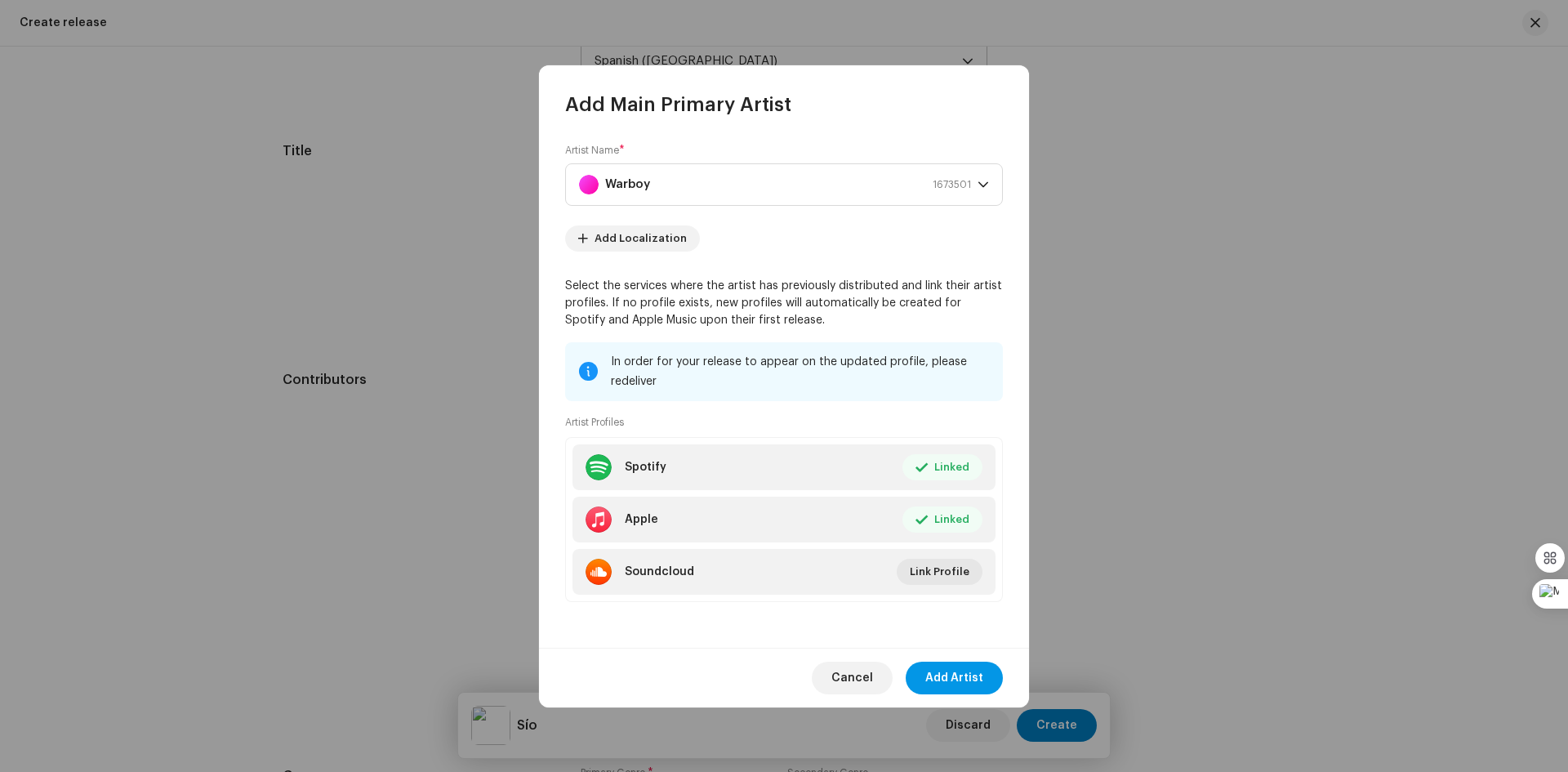
click at [948, 674] on span "Add Artist" at bounding box center [954, 677] width 58 height 32
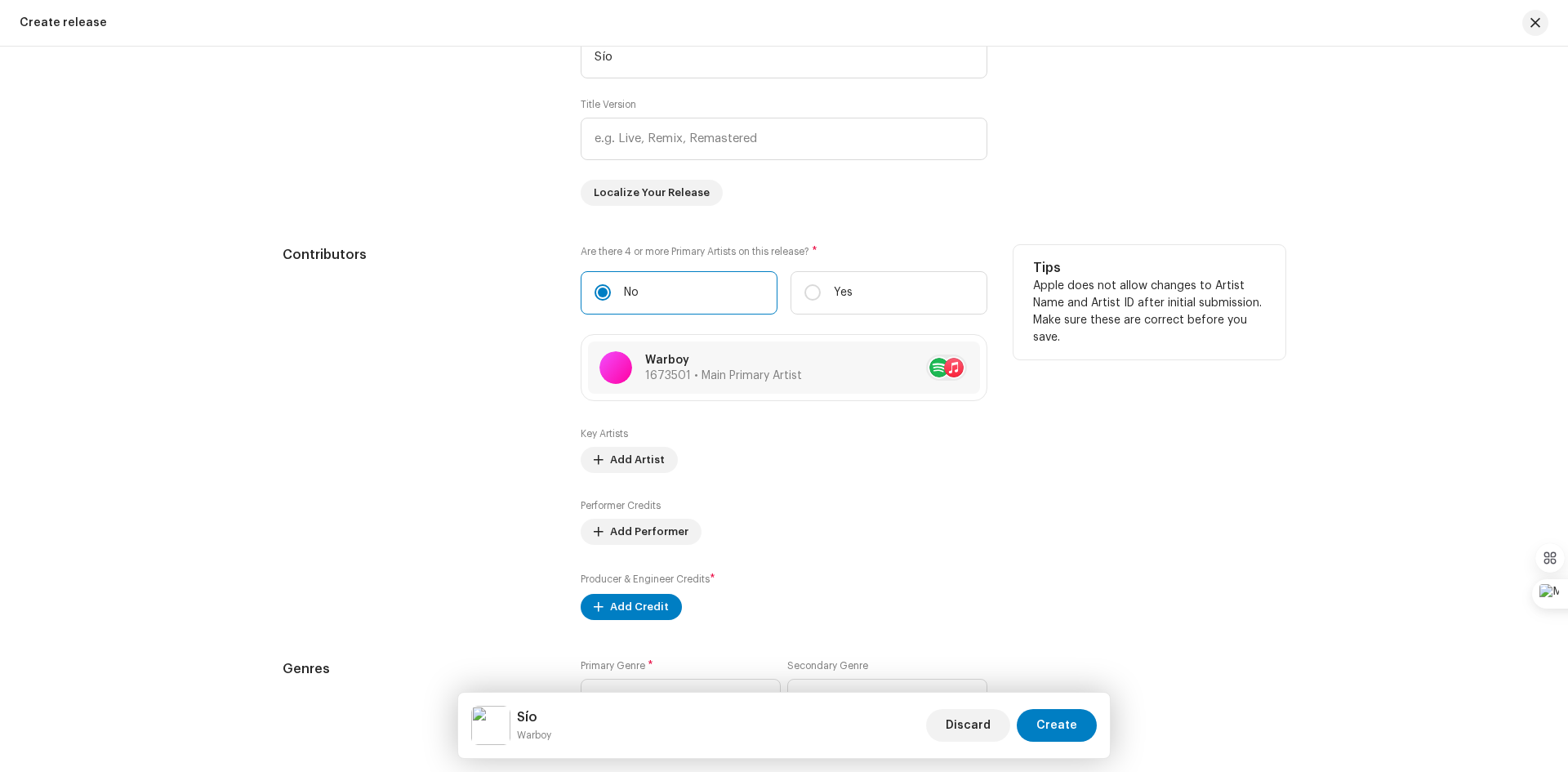
scroll to position [1618, 0]
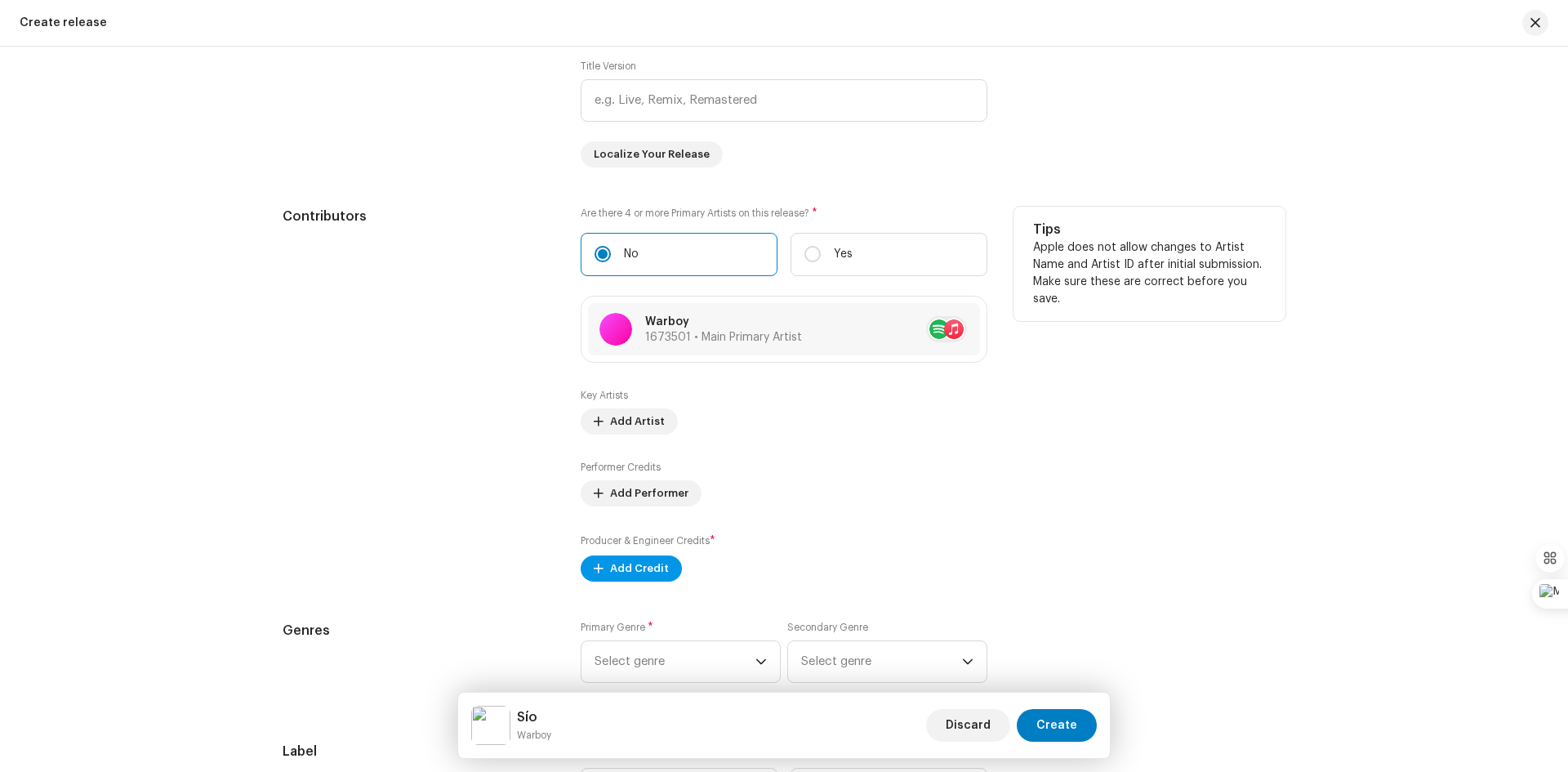
click at [646, 560] on span "Add Credit" at bounding box center [639, 568] width 59 height 32
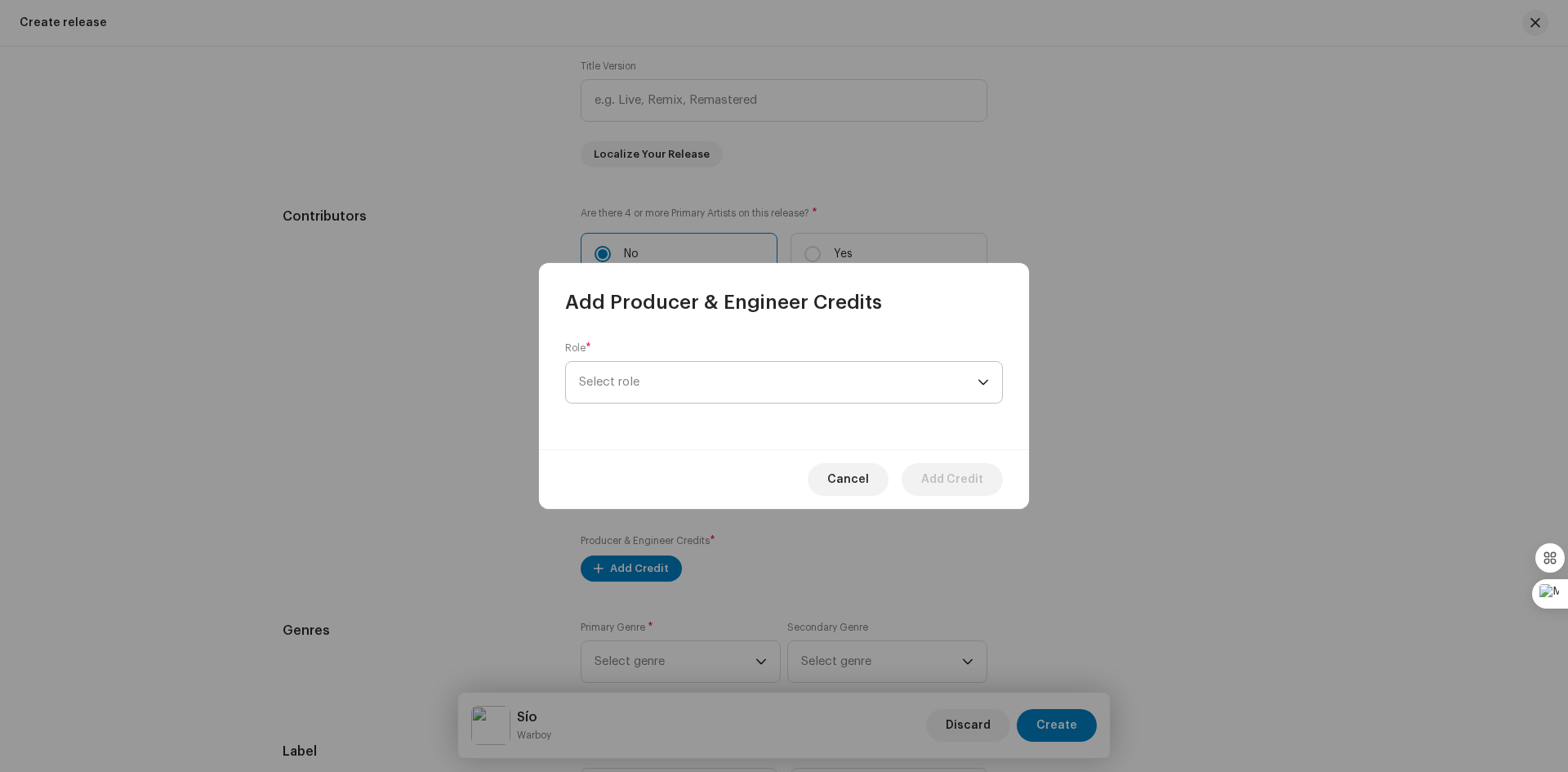
click at [981, 376] on div "dropdown trigger" at bounding box center [983, 381] width 12 height 41
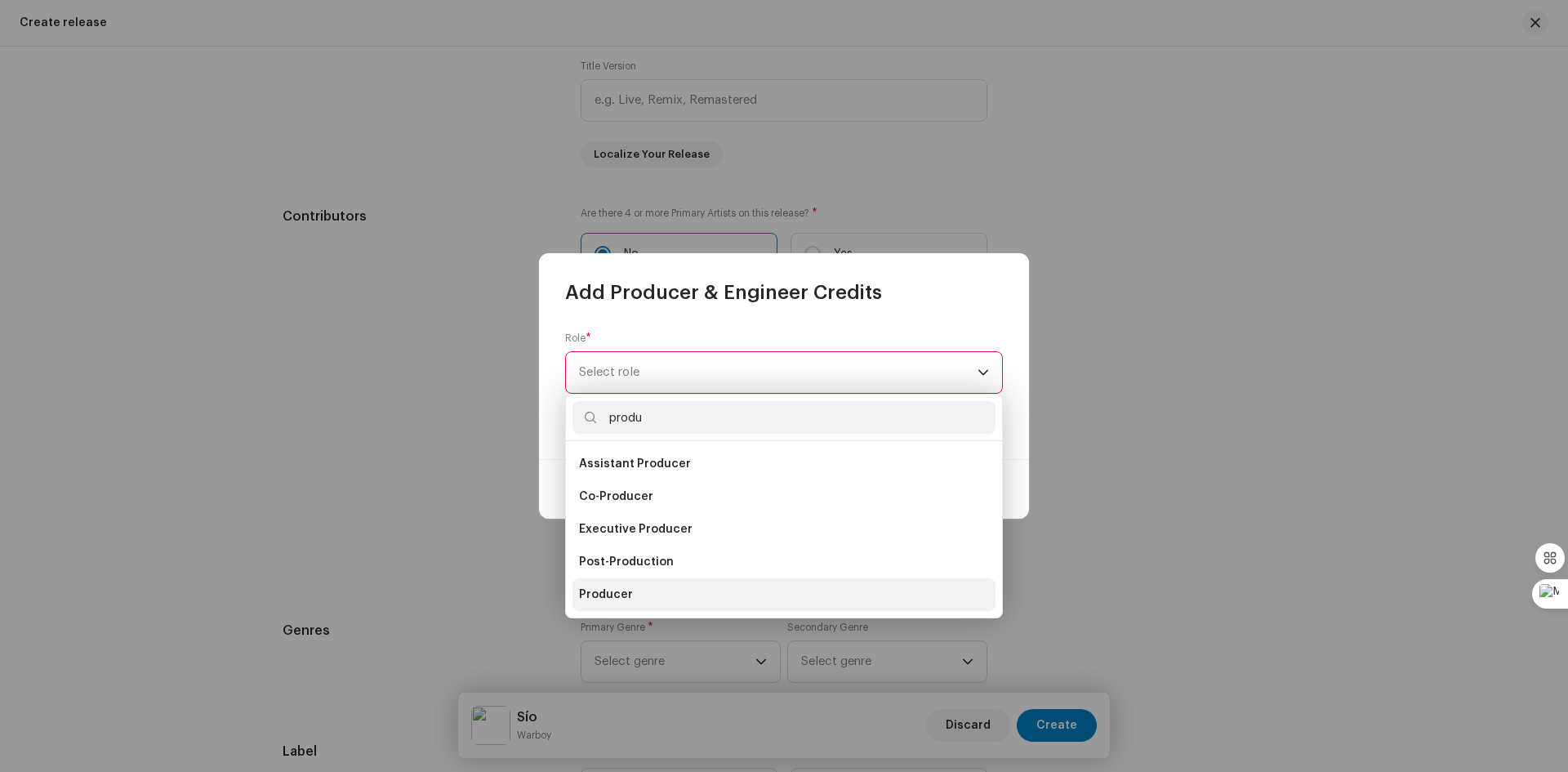
type input "produ"
click at [687, 597] on li "Producer" at bounding box center [784, 594] width 423 height 32
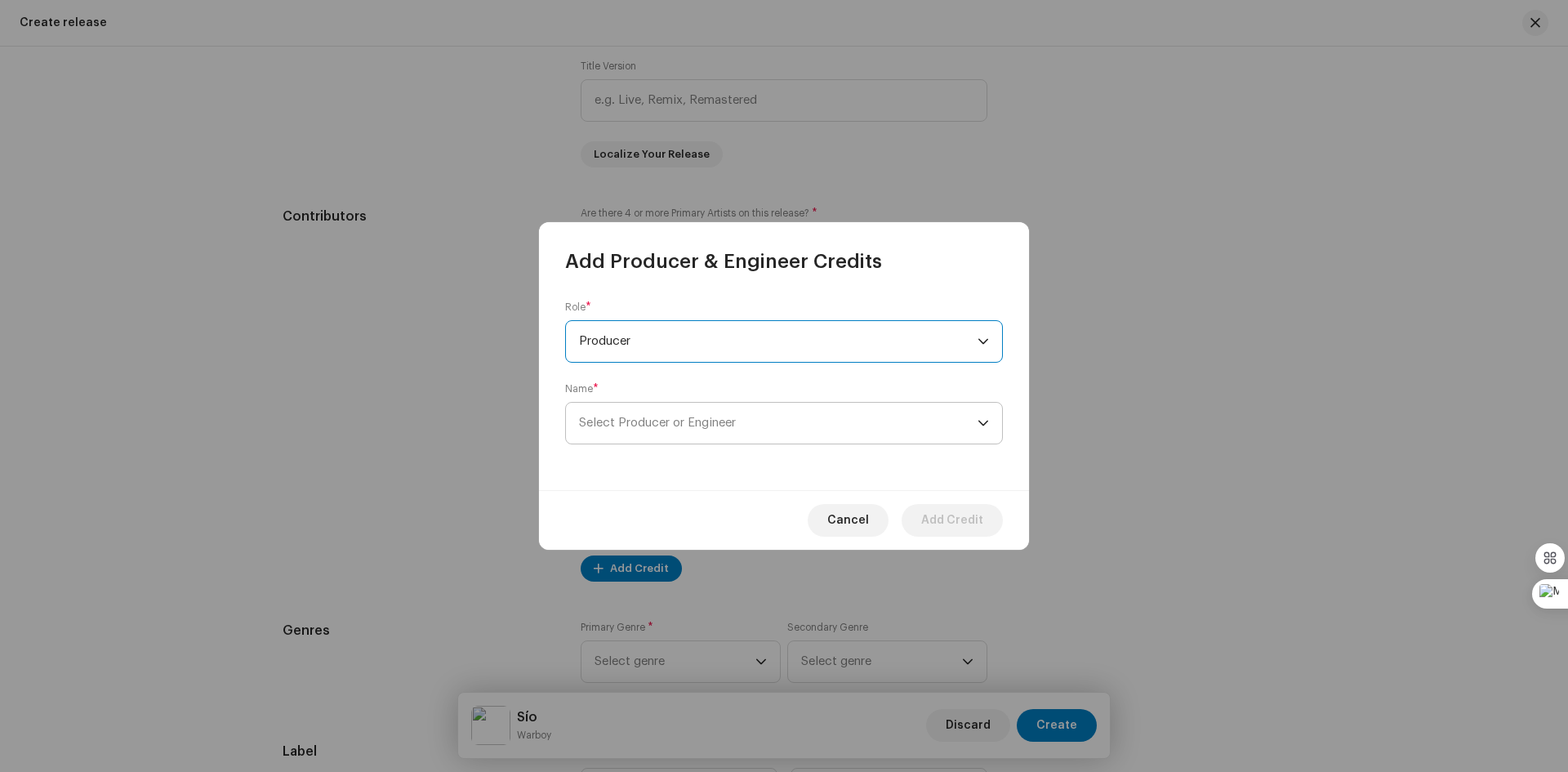
click at [981, 420] on icon "dropdown trigger" at bounding box center [983, 423] width 12 height 12
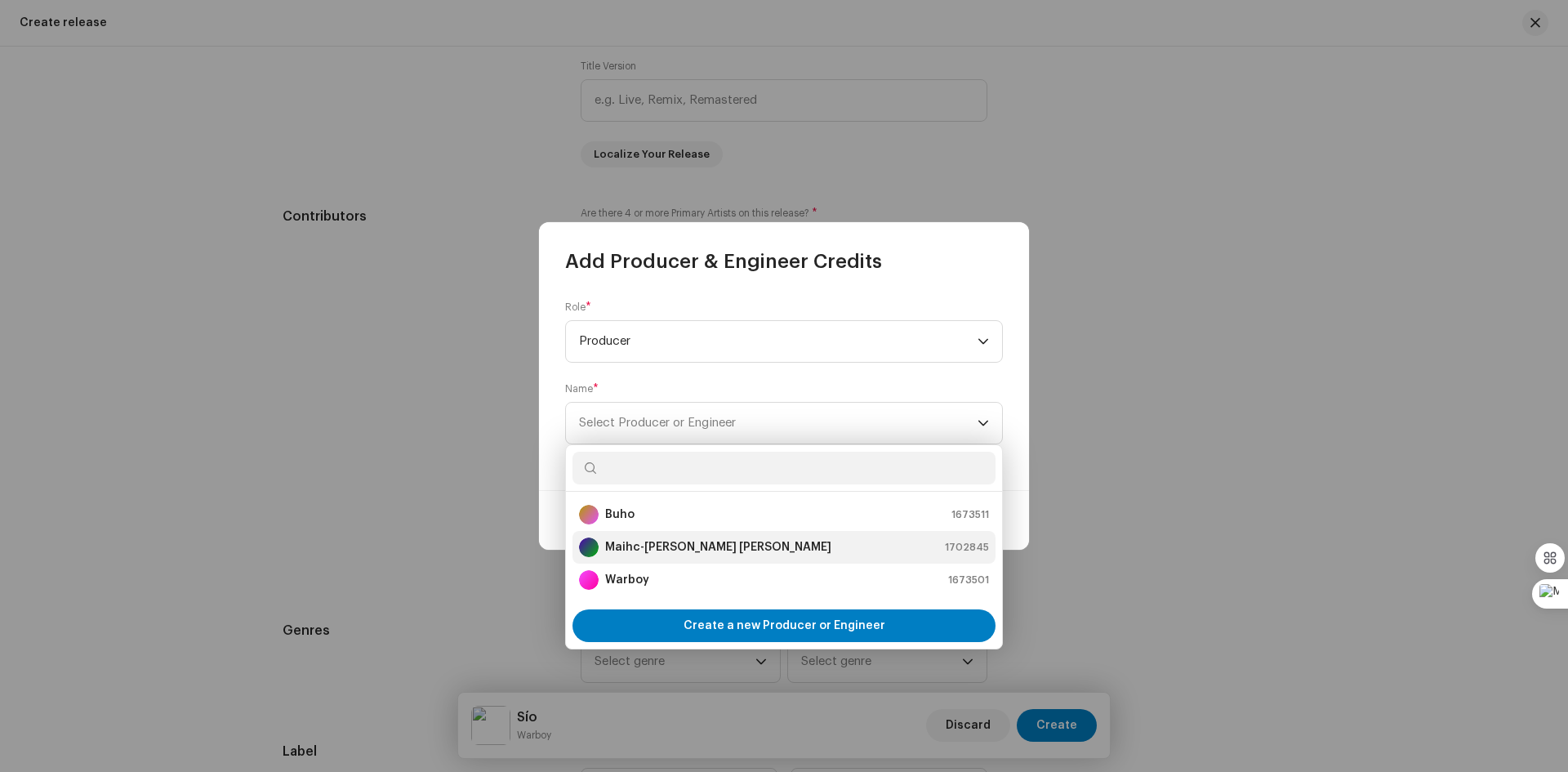
click at [818, 546] on div "Maihc-[PERSON_NAME] [PERSON_NAME] 1702845" at bounding box center [784, 548] width 410 height 20
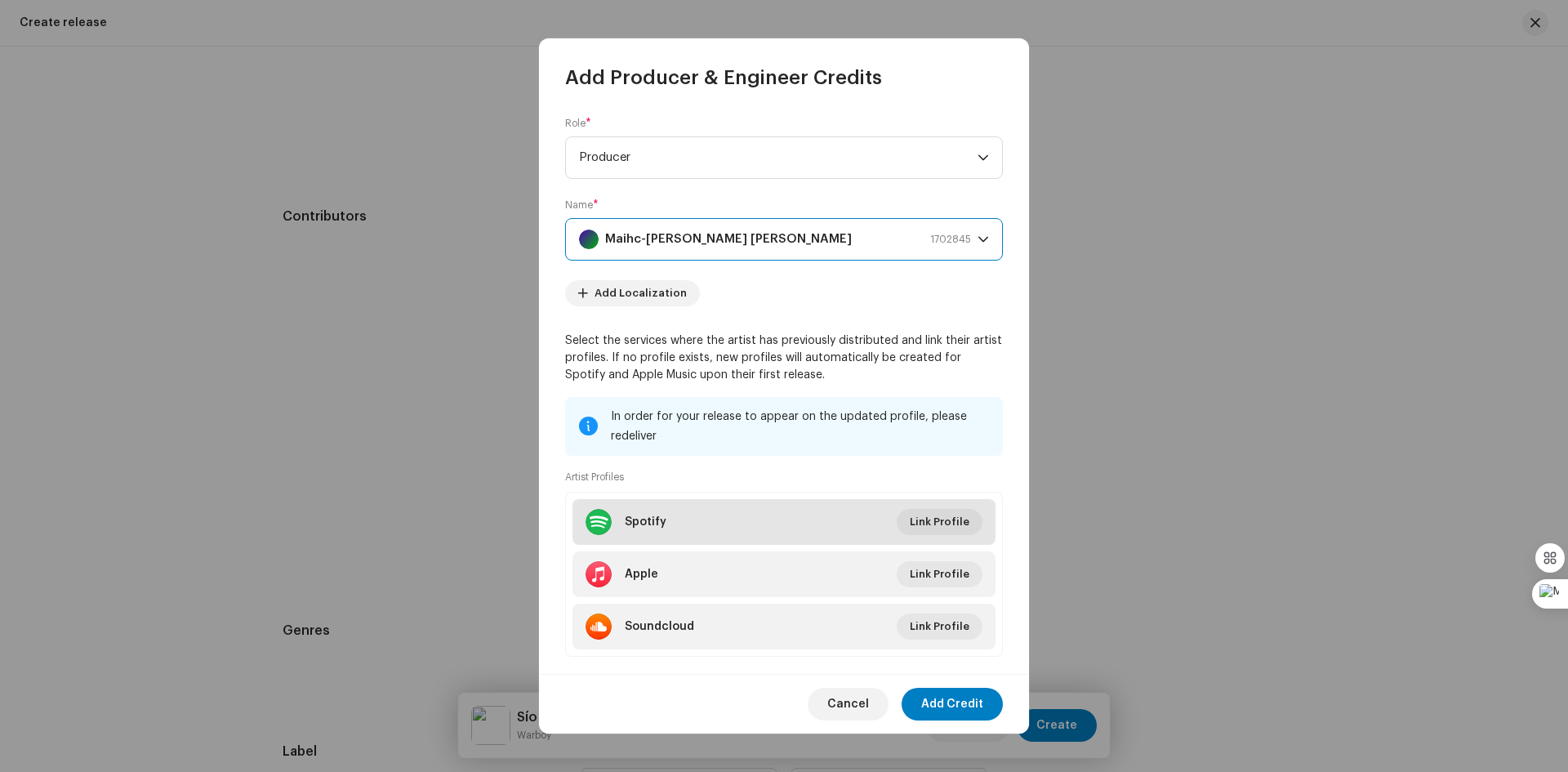
scroll to position [28, 0]
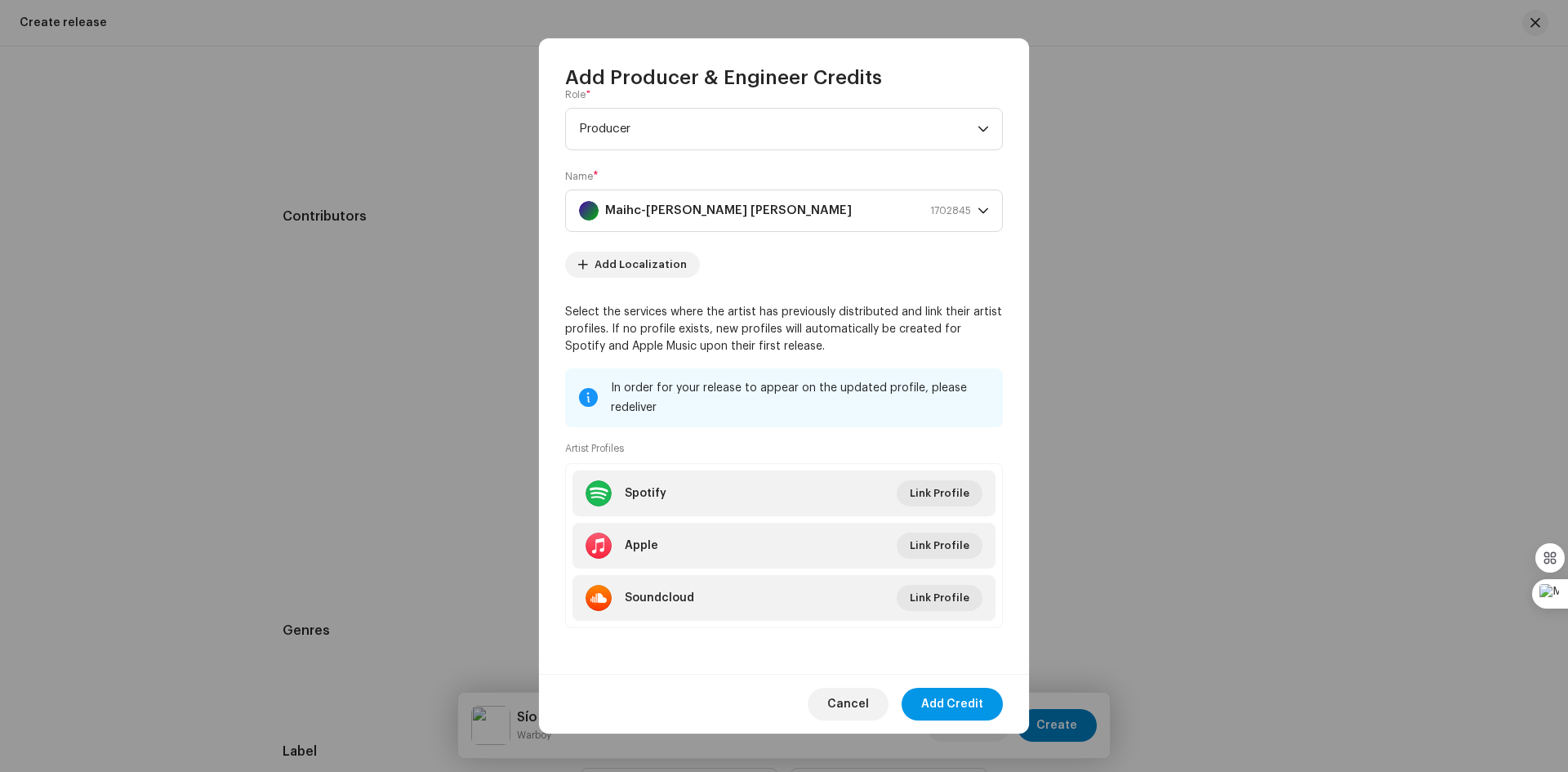
click at [965, 674] on span "Add Credit" at bounding box center [952, 703] width 62 height 32
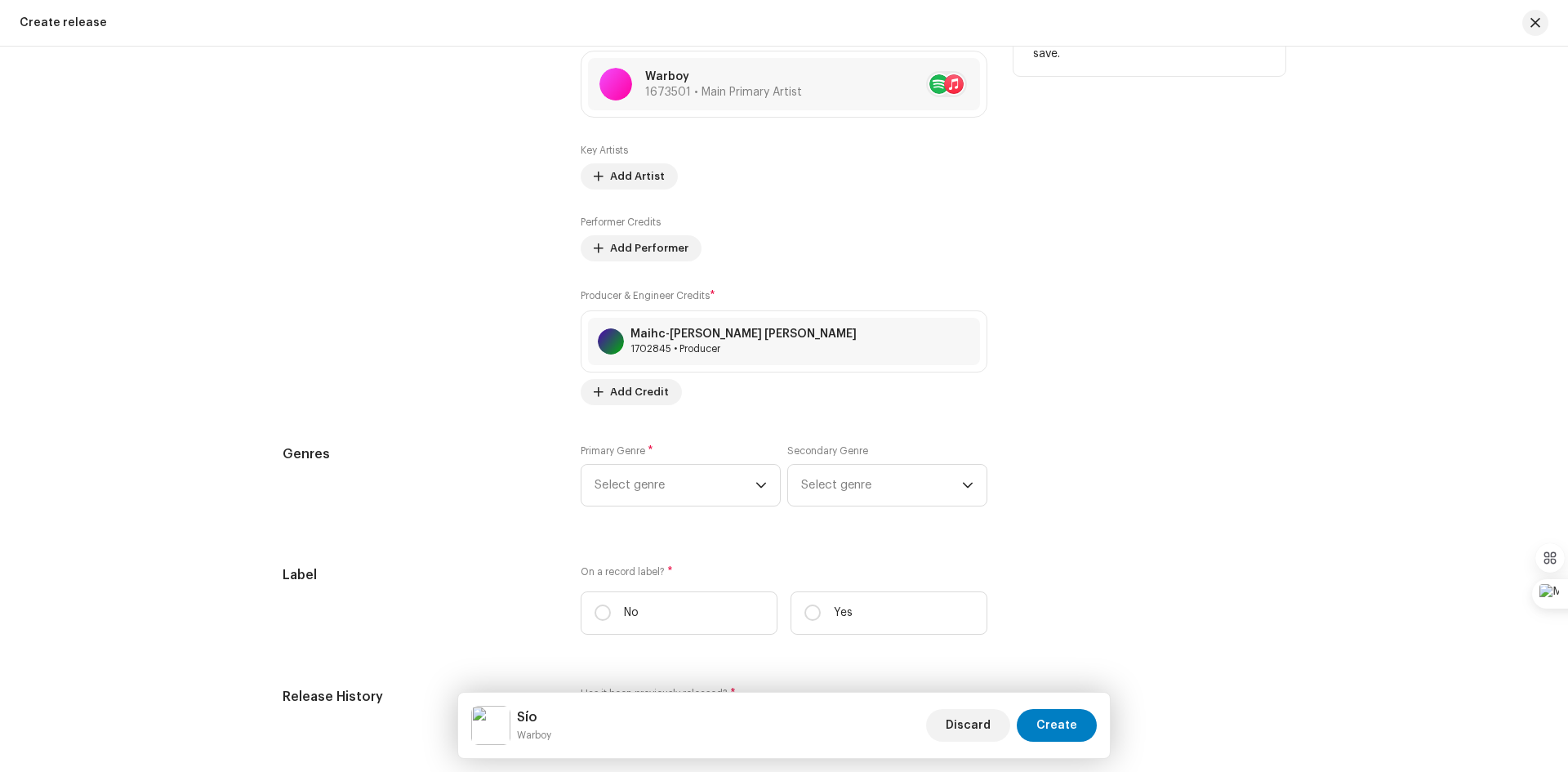
scroll to position [1945, 0]
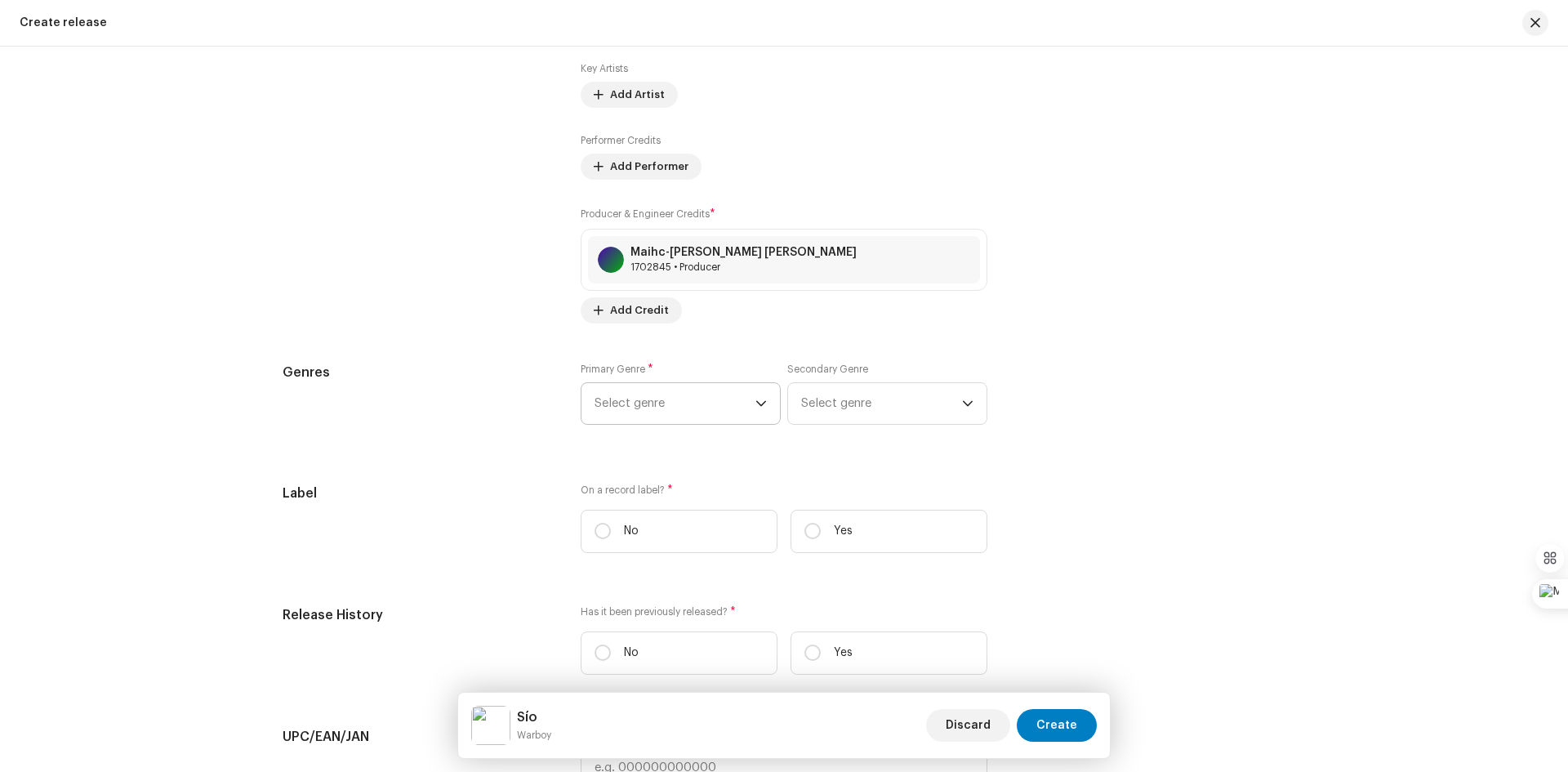
click at [721, 400] on span "Select genre" at bounding box center [675, 403] width 161 height 41
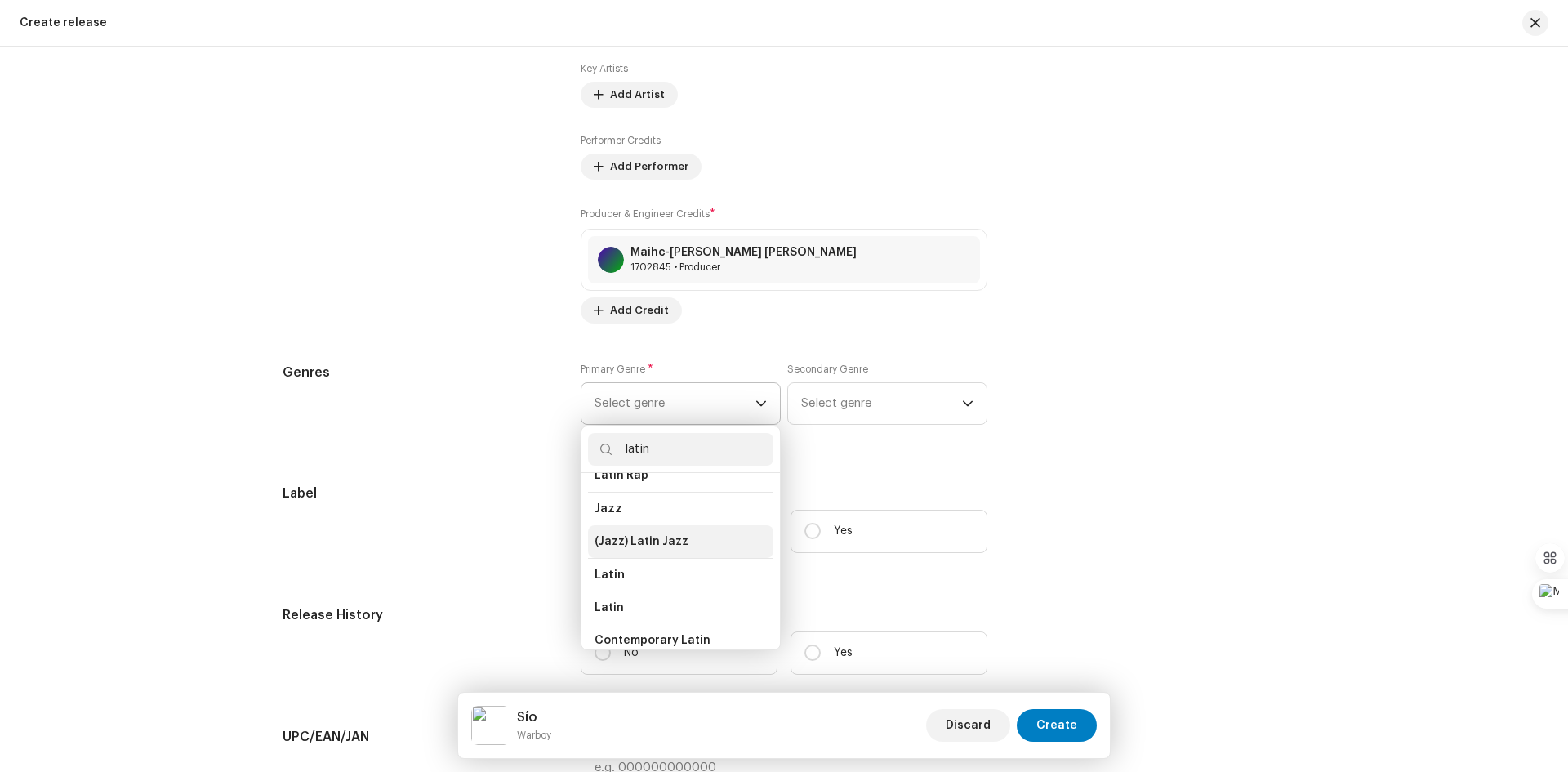
scroll to position [81, 0]
type input "latin"
click at [633, 580] on li "Latin" at bounding box center [681, 578] width 185 height 32
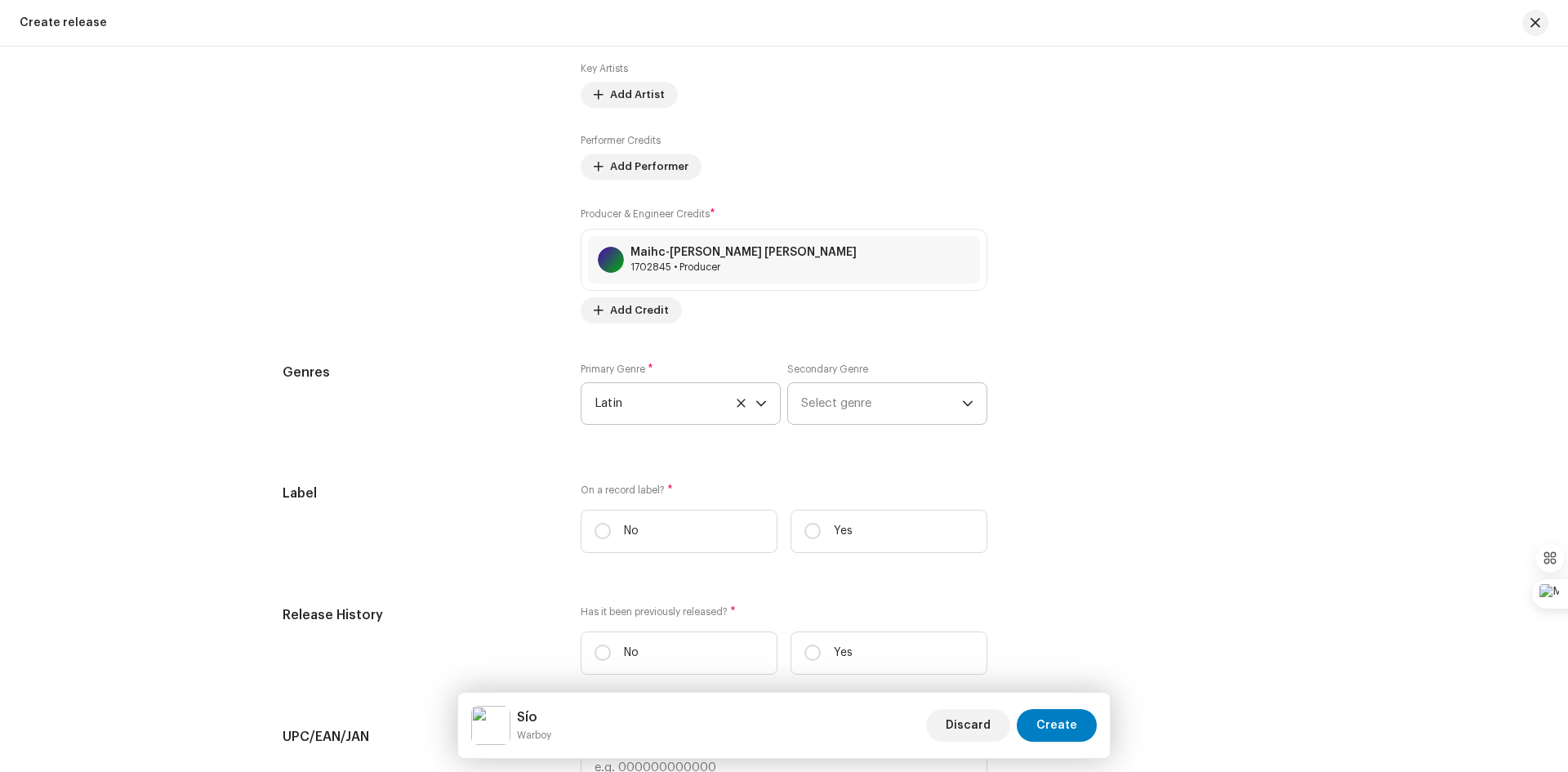
click at [963, 401] on icon "dropdown trigger" at bounding box center [968, 403] width 10 height 6
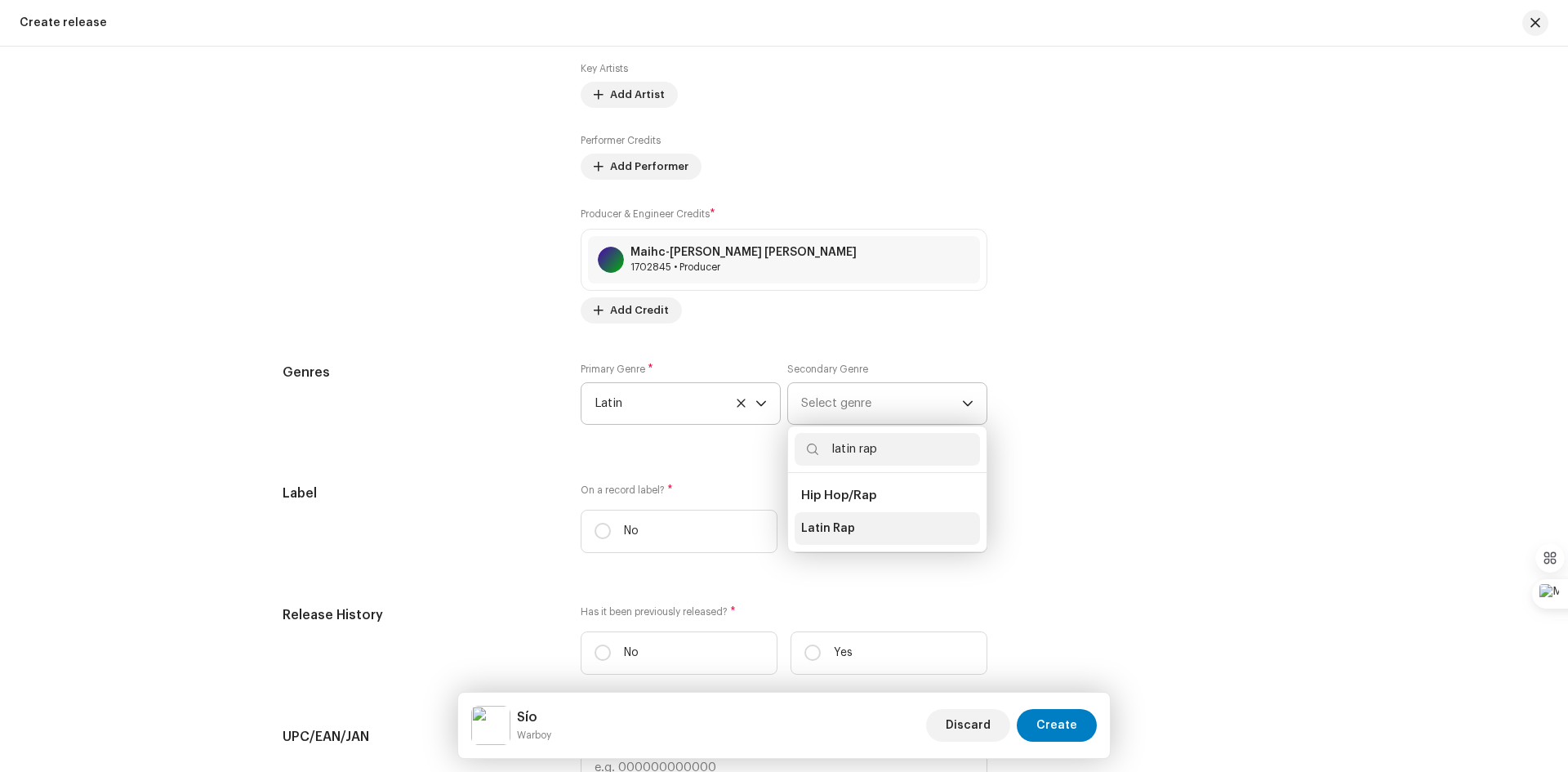
type input "latin rap"
click at [836, 538] on li "Latin Rap" at bounding box center [887, 528] width 185 height 32
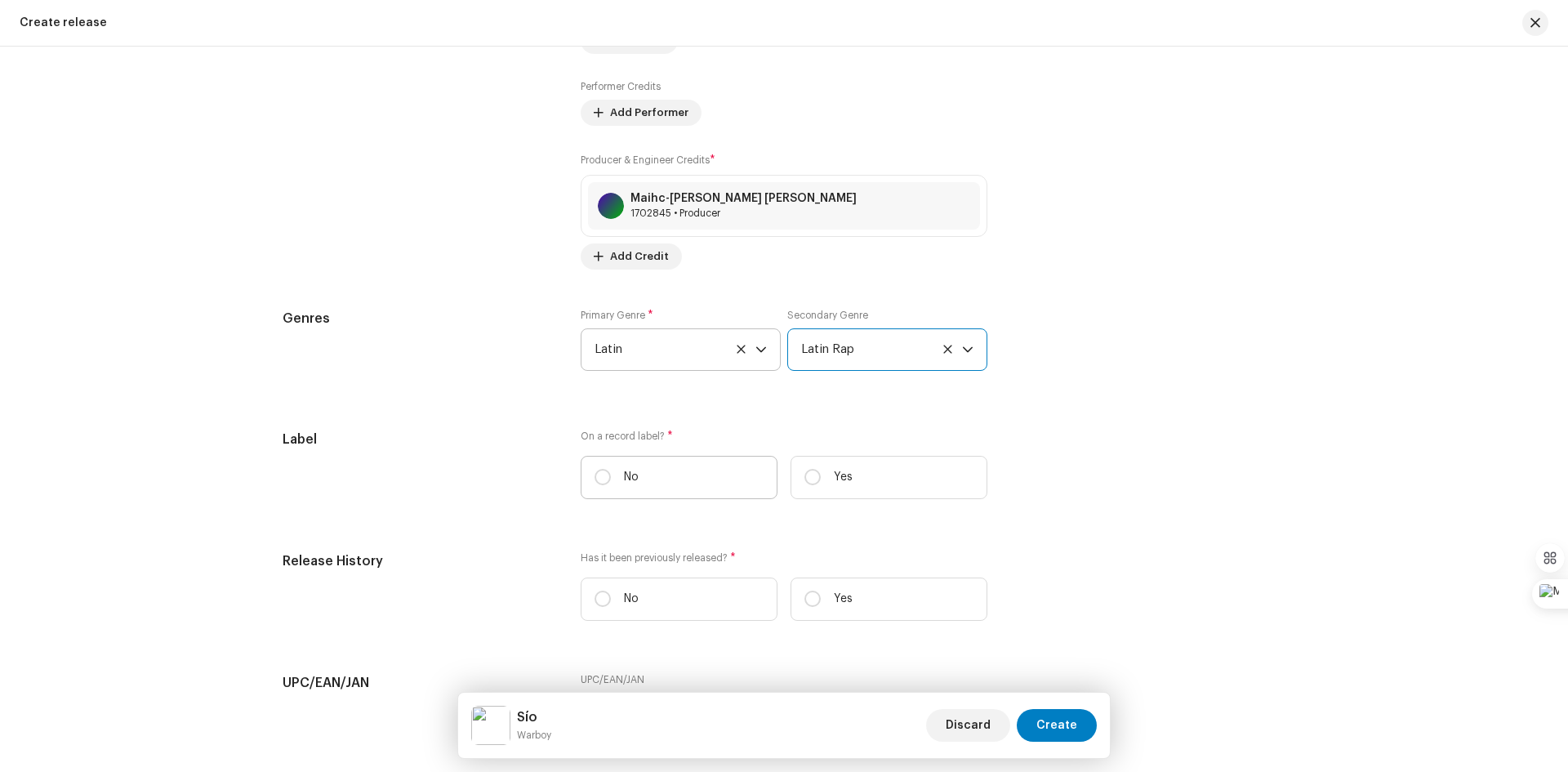
scroll to position [2026, 0]
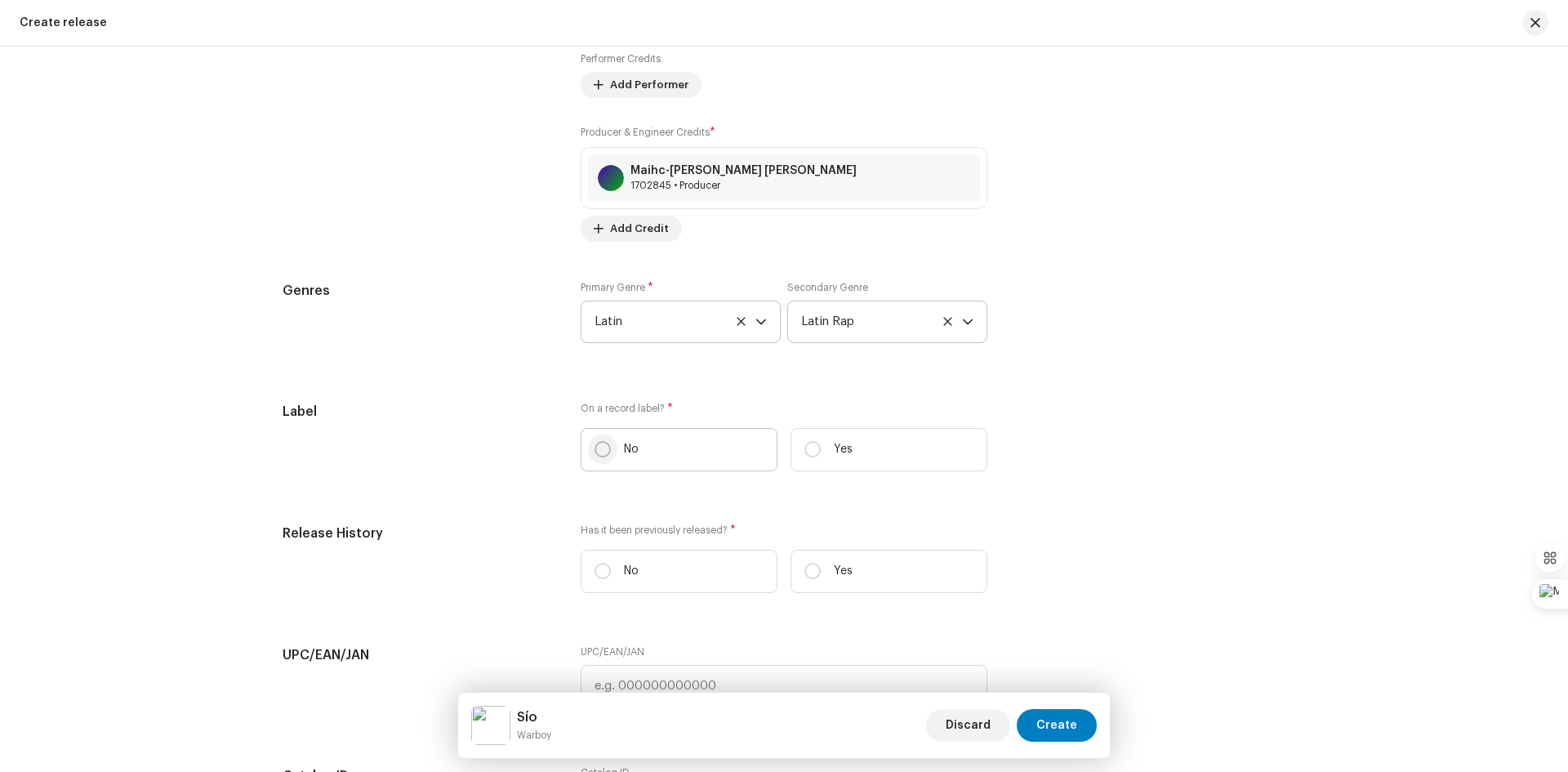
click at [602, 448] on input "No" at bounding box center [602, 450] width 17 height 17
radio input "true"
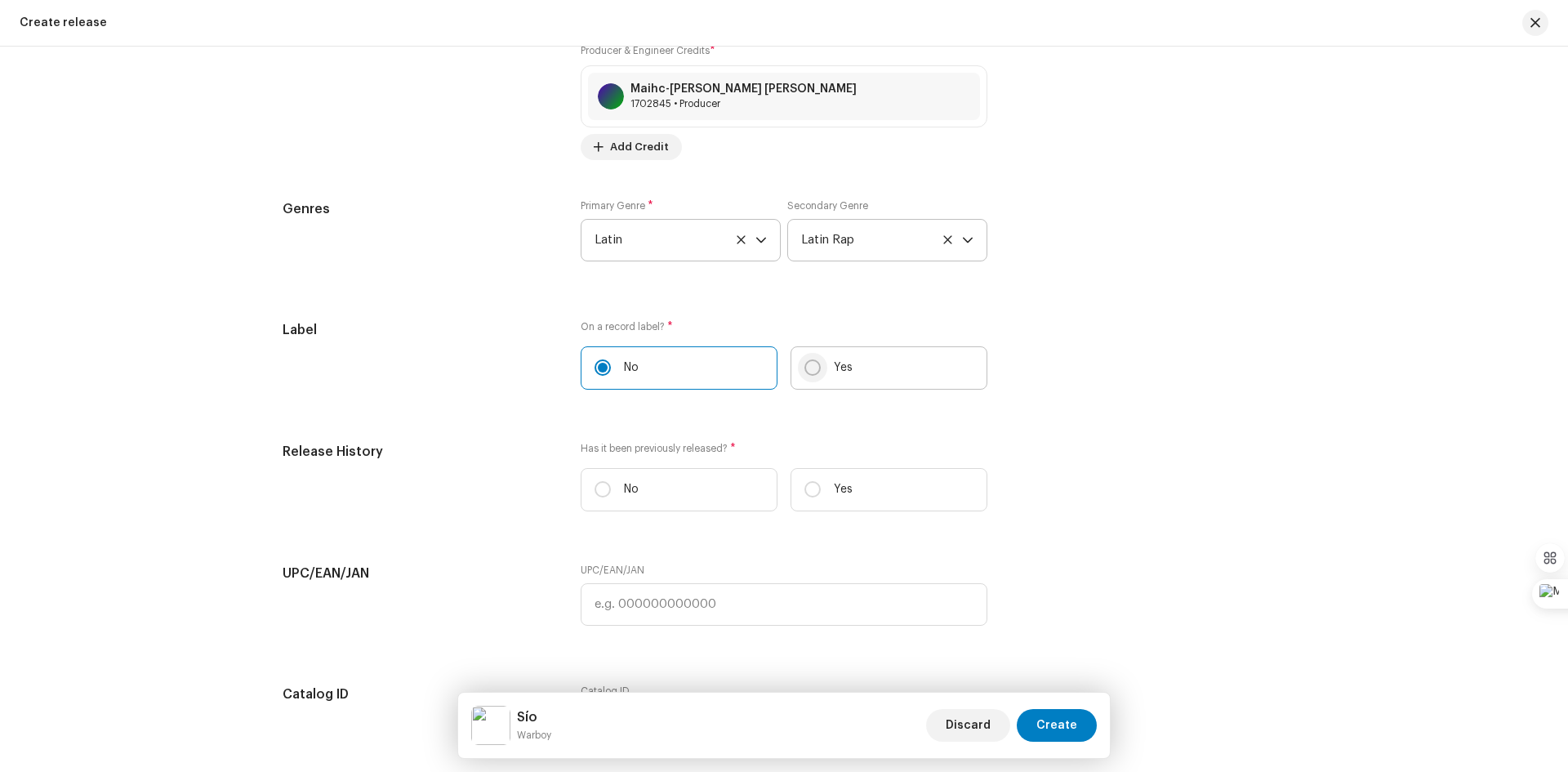
click at [813, 366] on input "Yes" at bounding box center [813, 367] width 17 height 17
radio input "true"
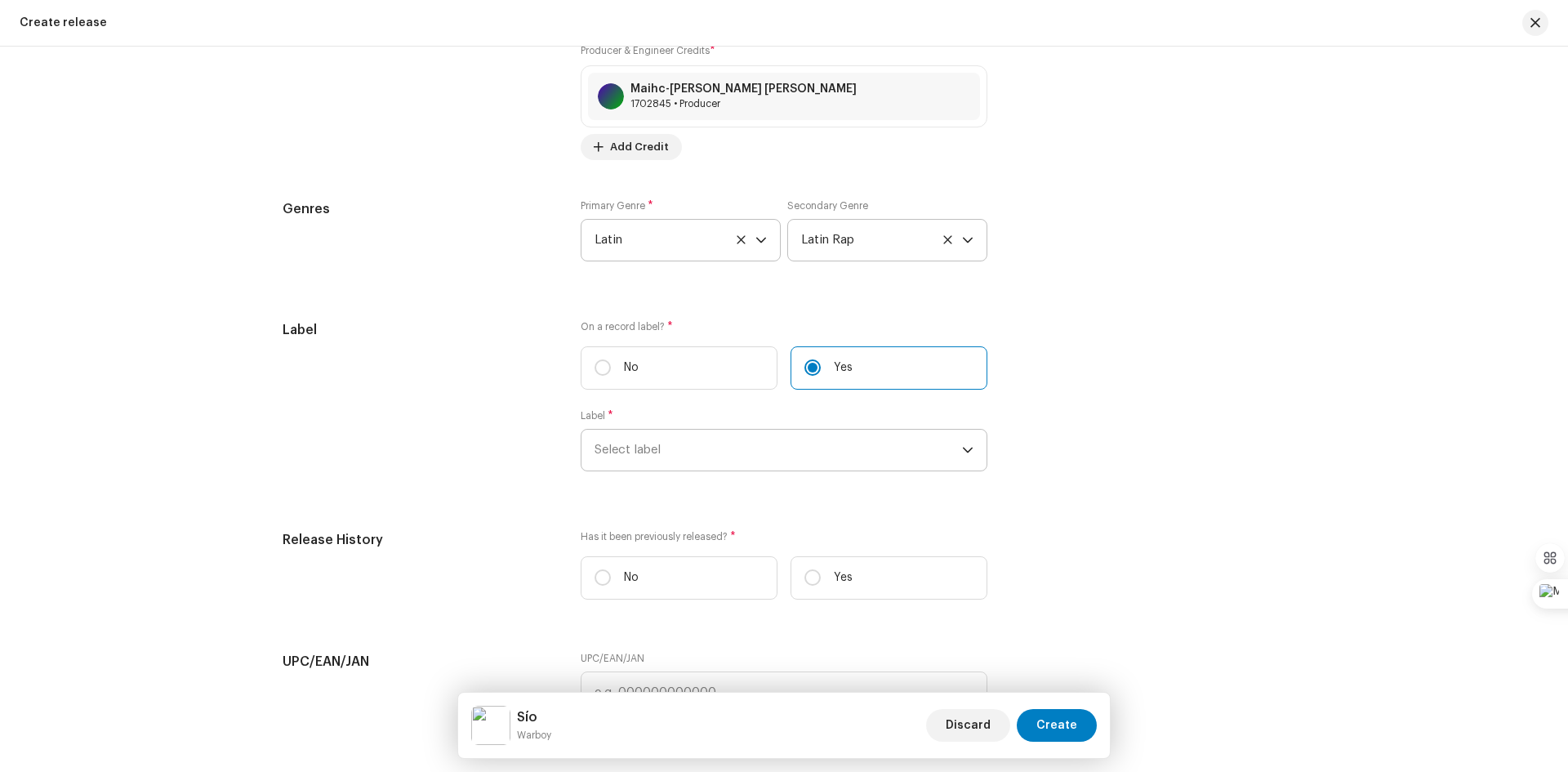
click at [964, 450] on icon "dropdown trigger" at bounding box center [968, 450] width 12 height 12
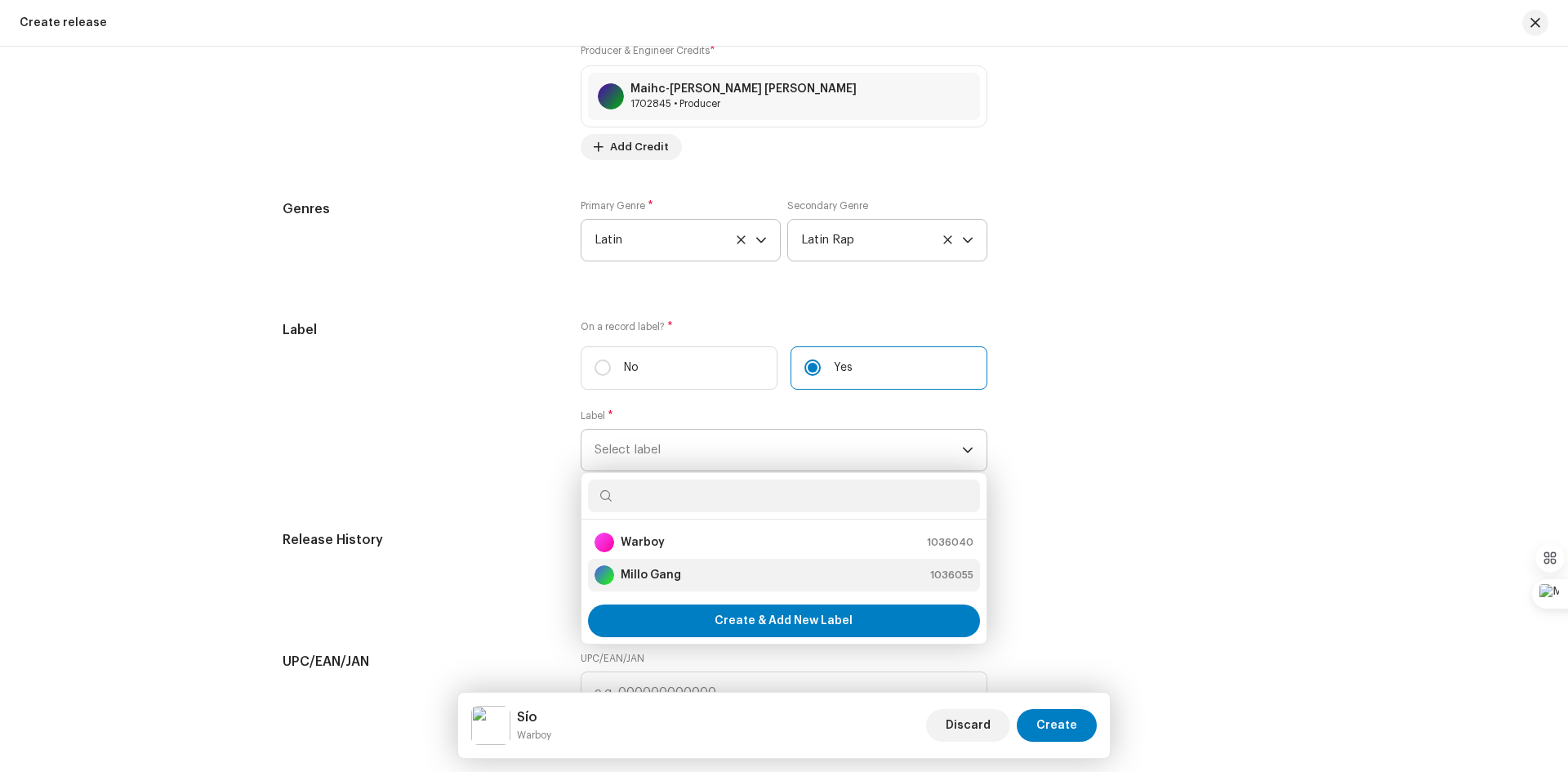
click at [818, 577] on div "Millo Gang 1036055" at bounding box center [784, 575] width 379 height 20
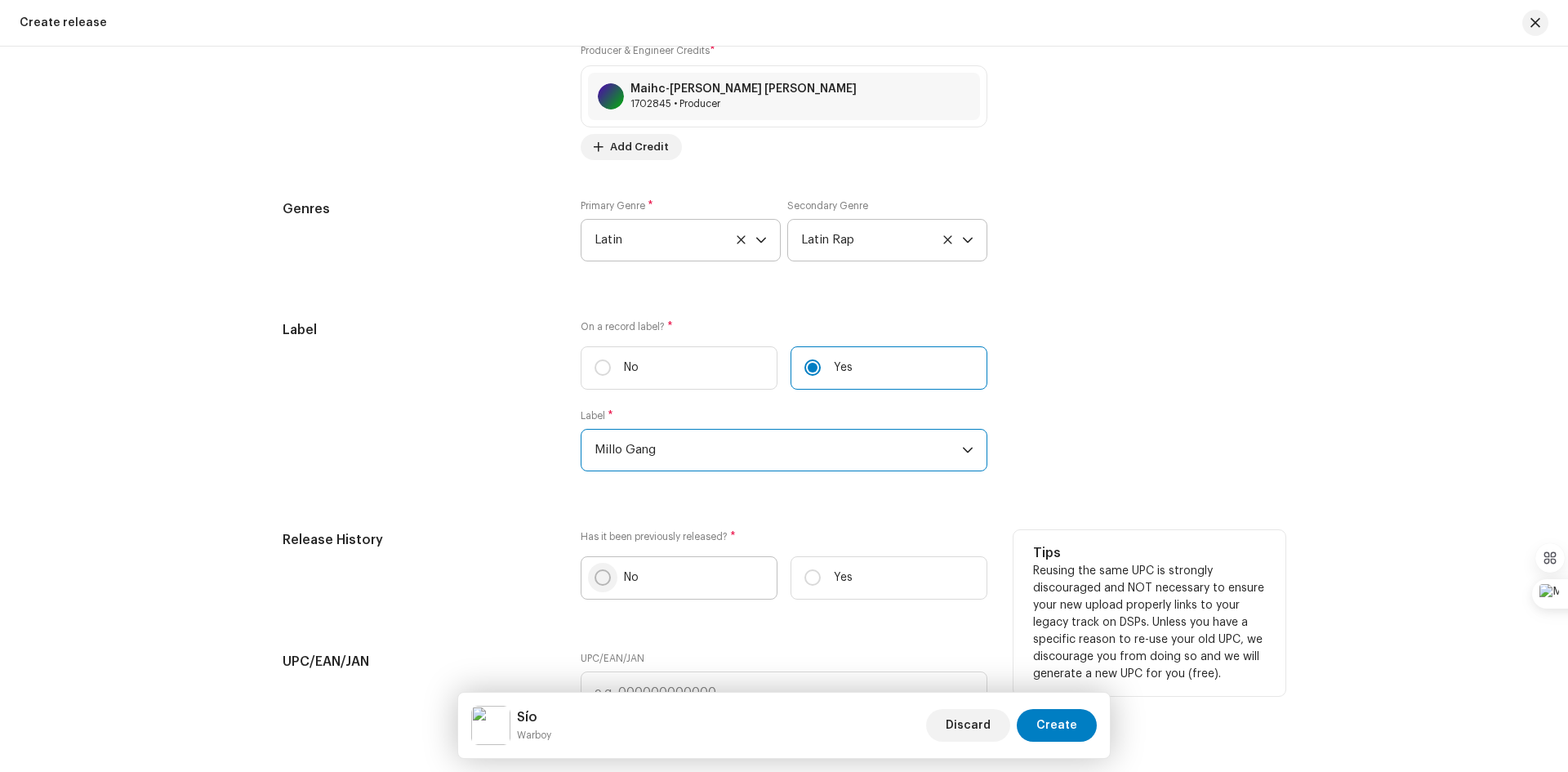
click at [598, 576] on input "No" at bounding box center [602, 578] width 17 height 17
radio input "true"
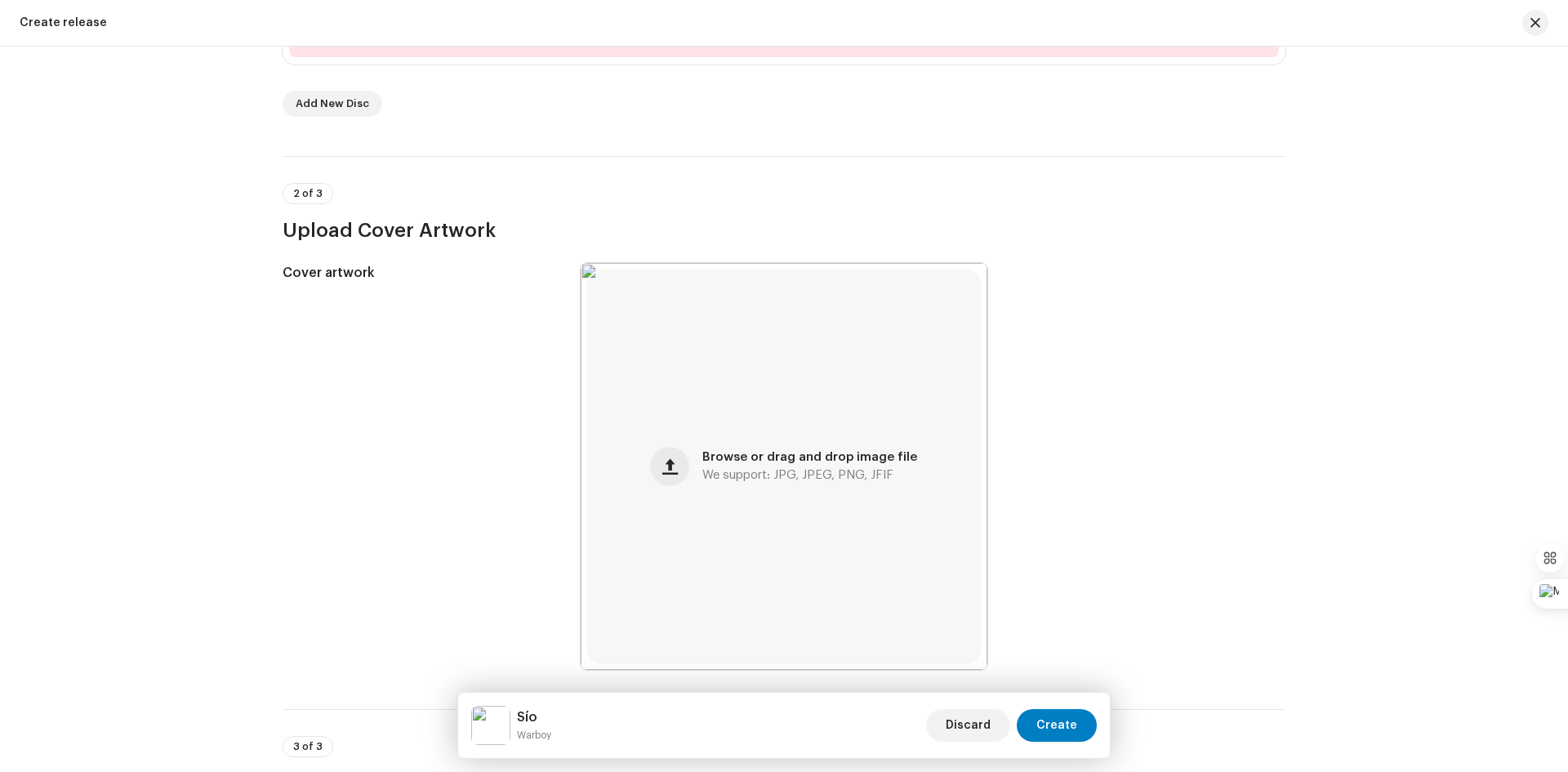
scroll to position [0, 0]
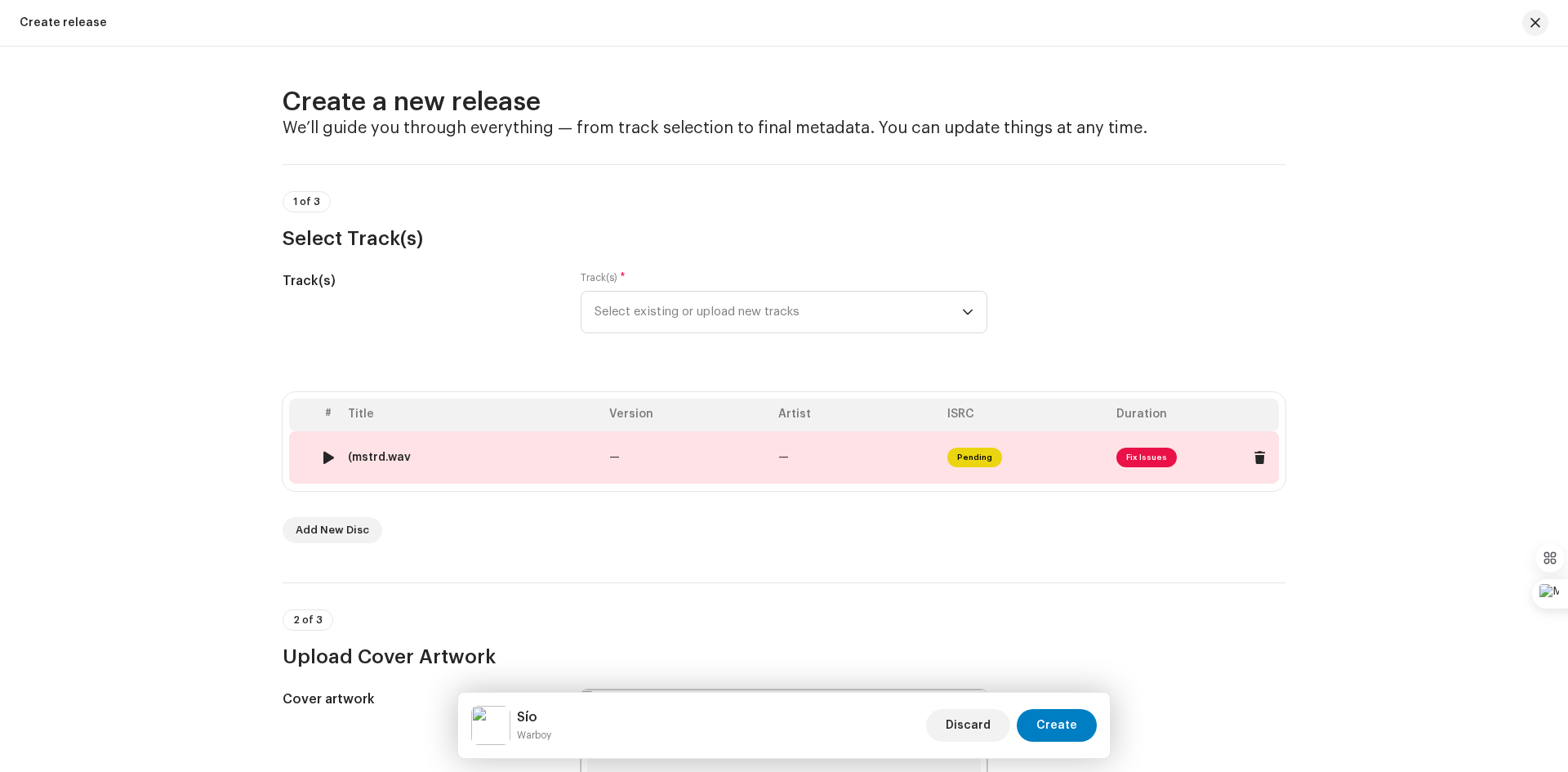
click at [1134, 451] on span "Fix Issues" at bounding box center [1146, 458] width 61 height 20
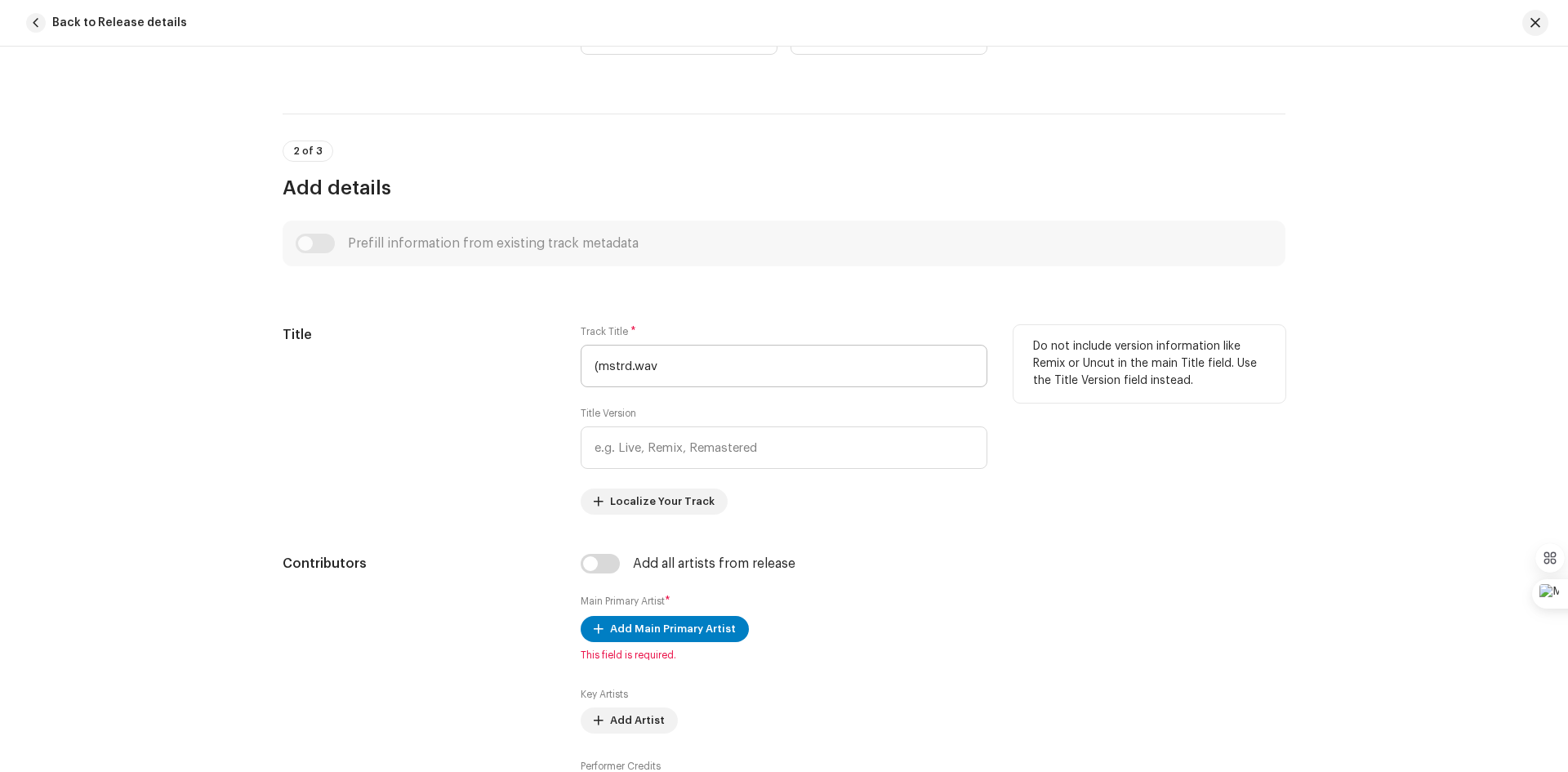
scroll to position [408, 0]
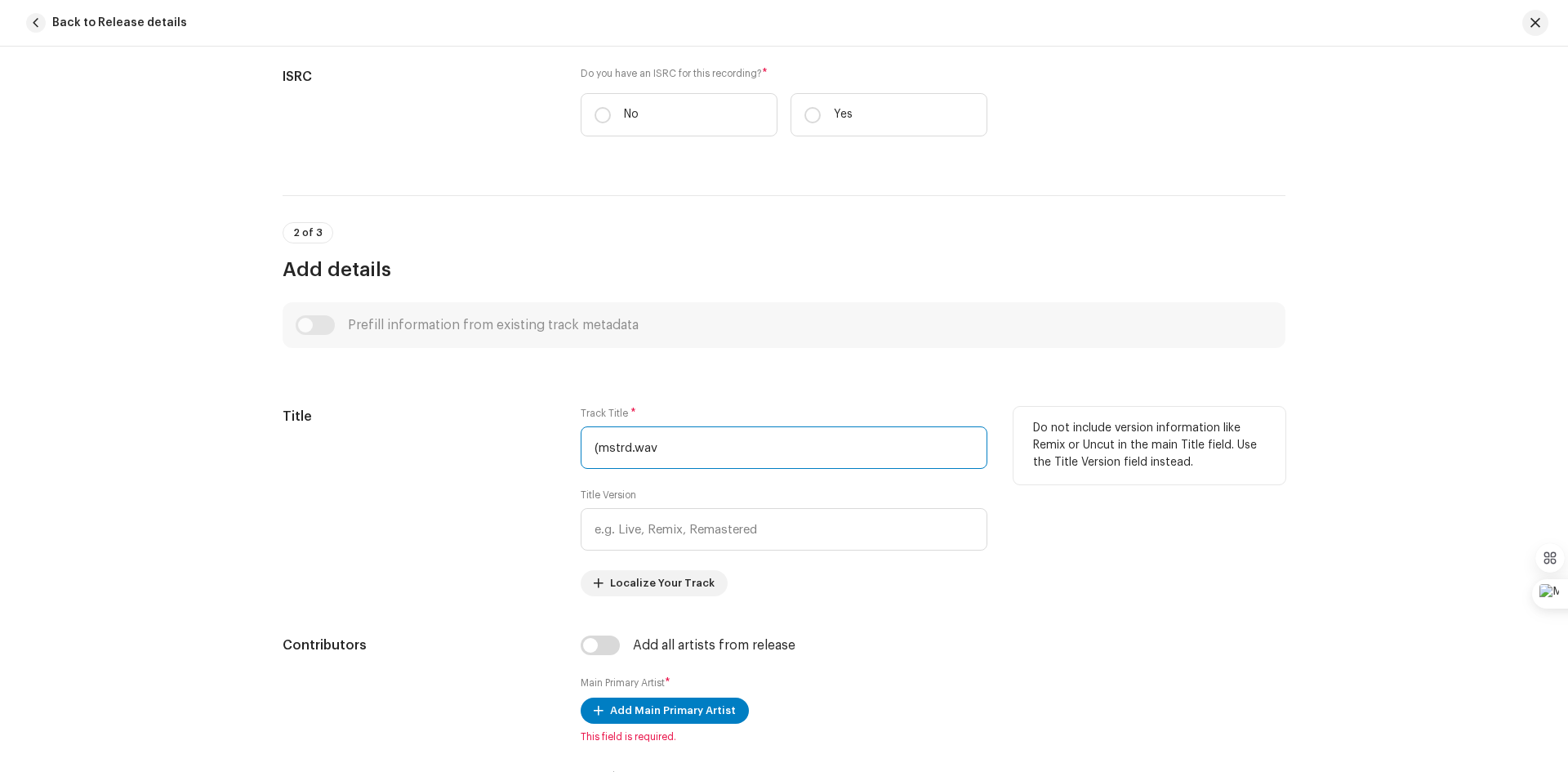
click at [715, 444] on input "(mstrd.wav" at bounding box center [784, 447] width 406 height 42
drag, startPoint x: 715, startPoint y: 444, endPoint x: 572, endPoint y: 446, distance: 143.0
click at [572, 446] on div "Title Track Title * (mstrd.wav Title Version Localize Your Track Do not include…" at bounding box center [784, 501] width 1003 height 189
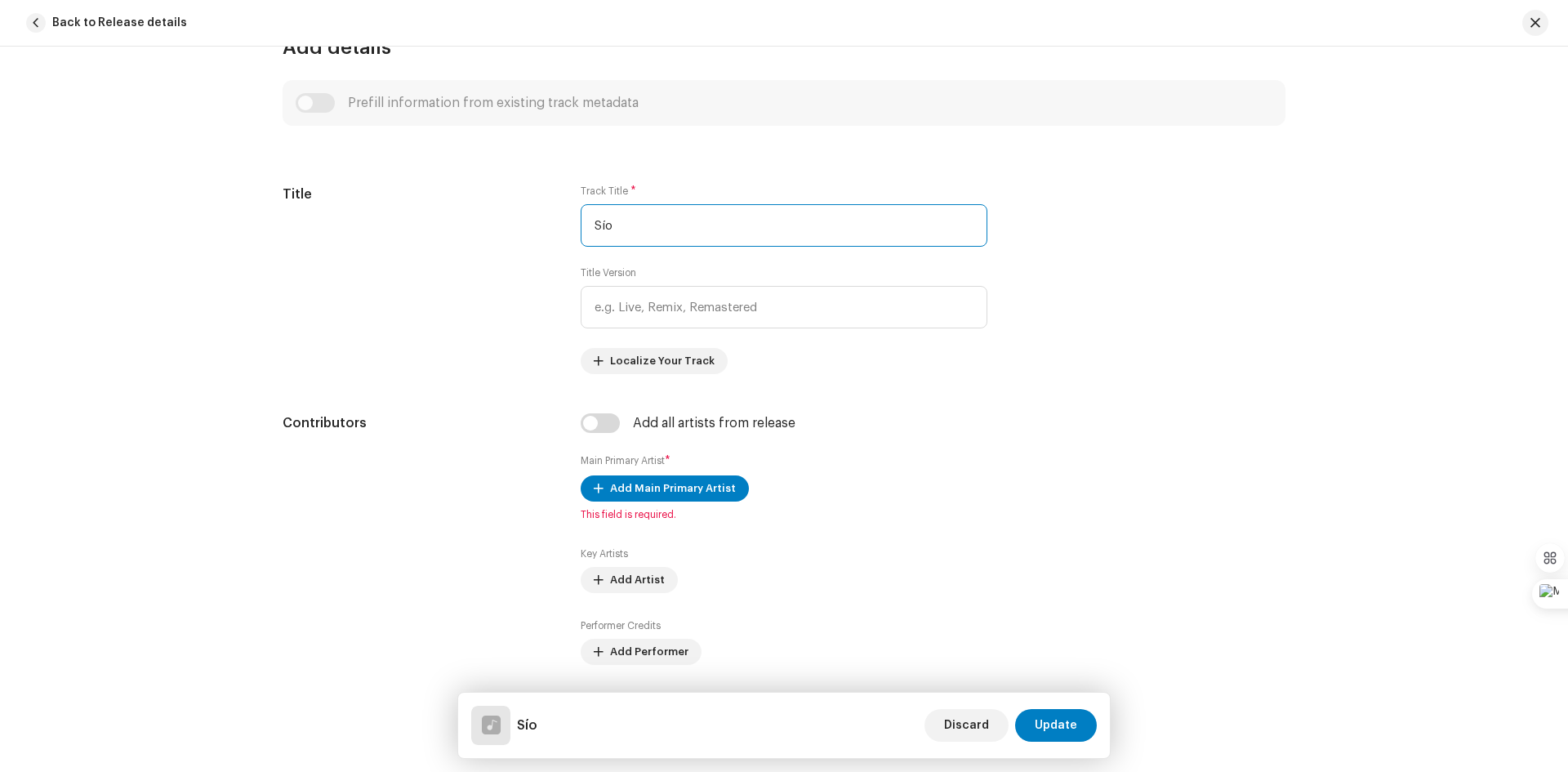
scroll to position [653, 0]
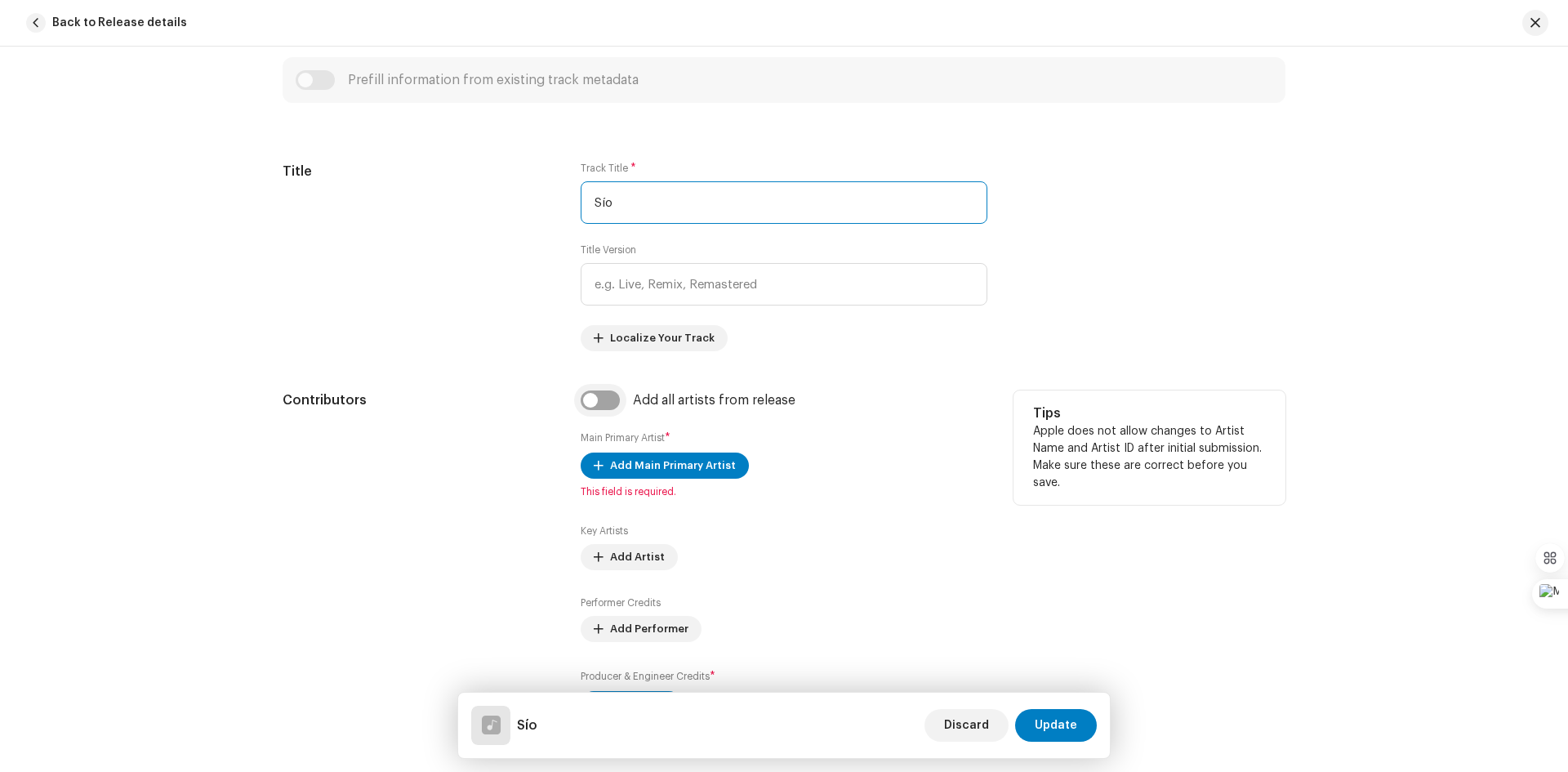
type input "Sío"
click at [586, 403] on input "checkbox" at bounding box center [600, 401] width 39 height 20
checkbox input "true"
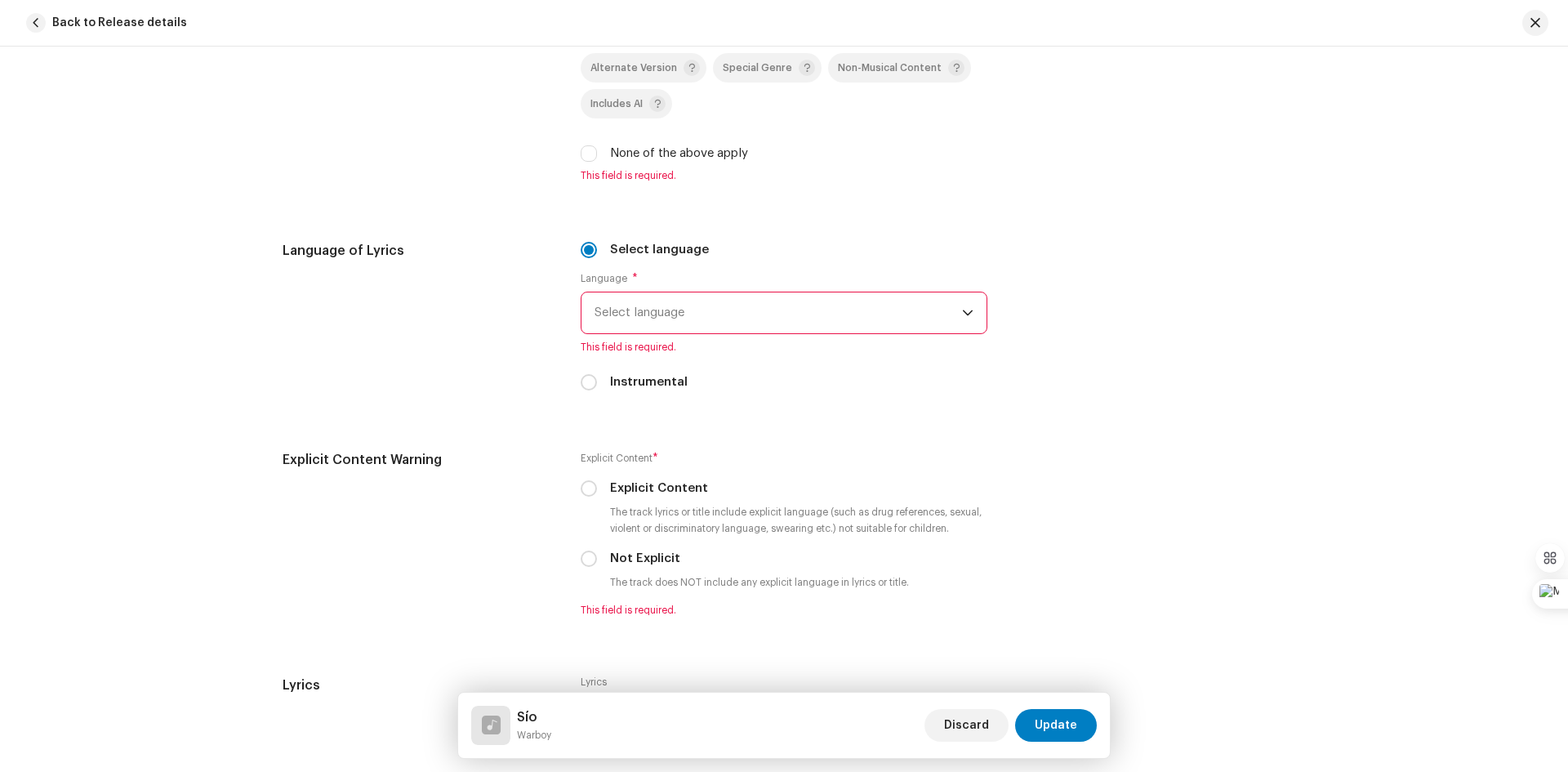
scroll to position [2613, 0]
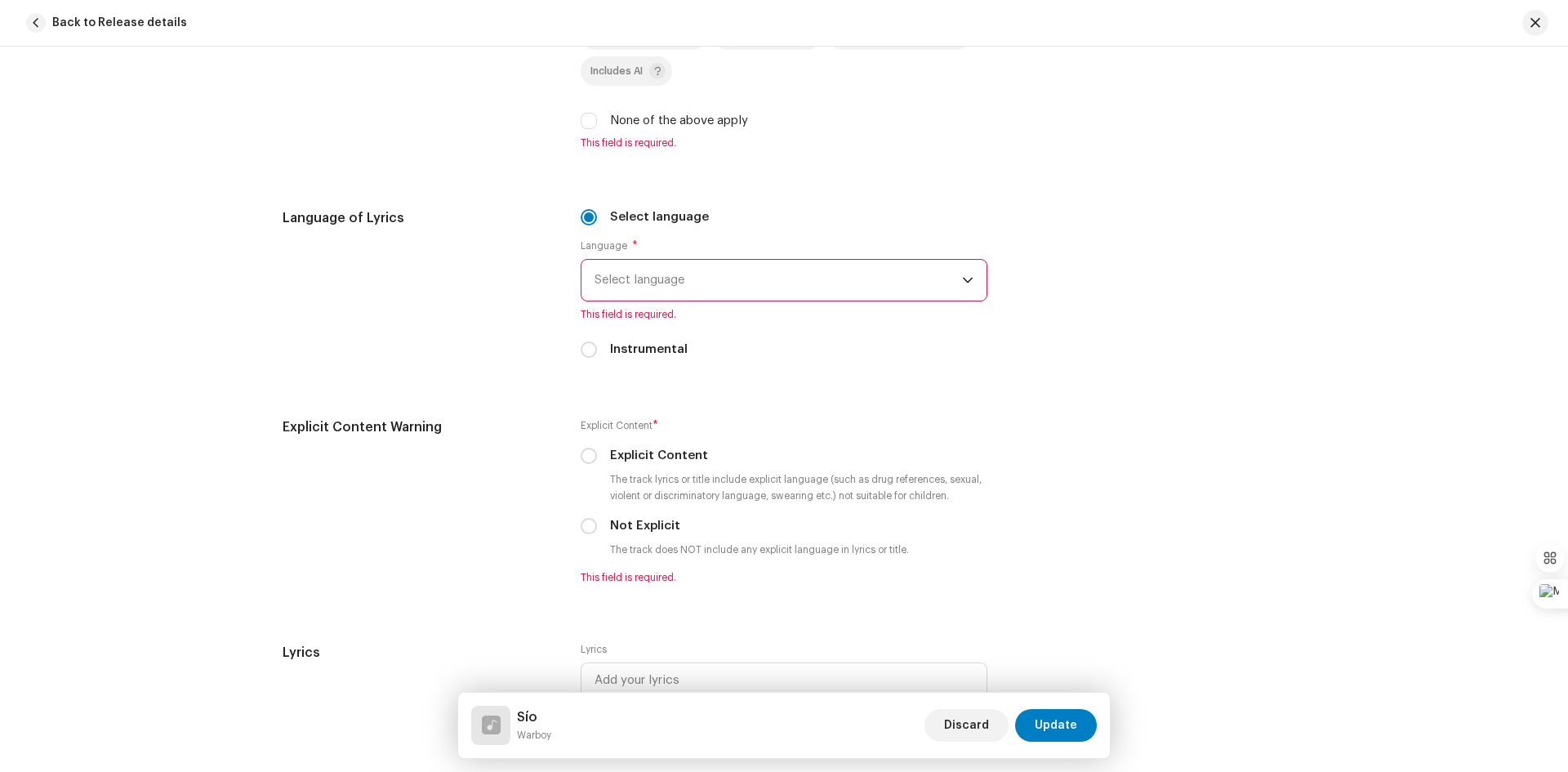
click at [966, 276] on icon "dropdown trigger" at bounding box center [968, 280] width 12 height 12
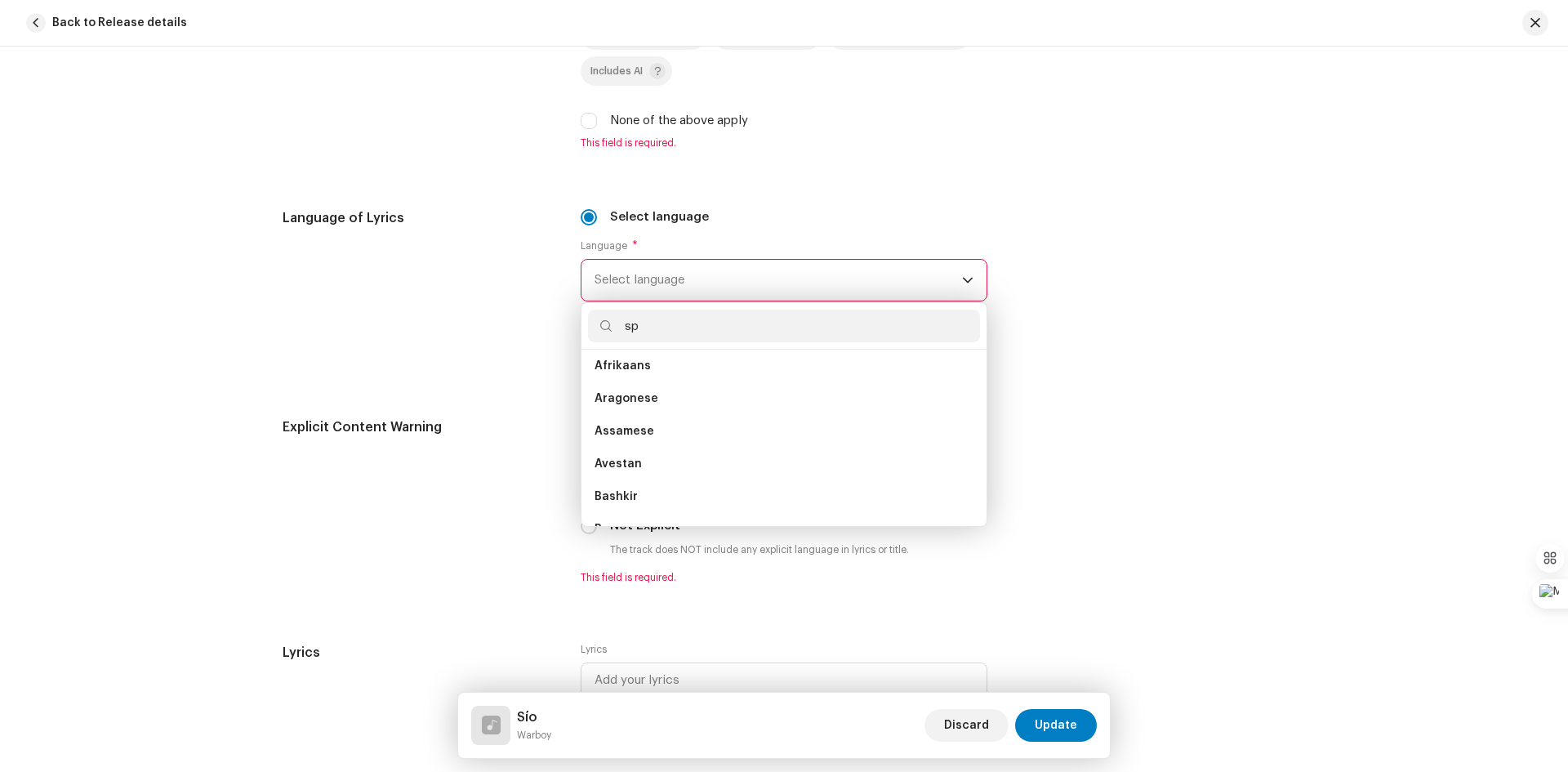
scroll to position [0, 0]
type input "spanish"
click at [778, 399] on li "Spanish ([GEOGRAPHIC_DATA])" at bounding box center [784, 405] width 392 height 32
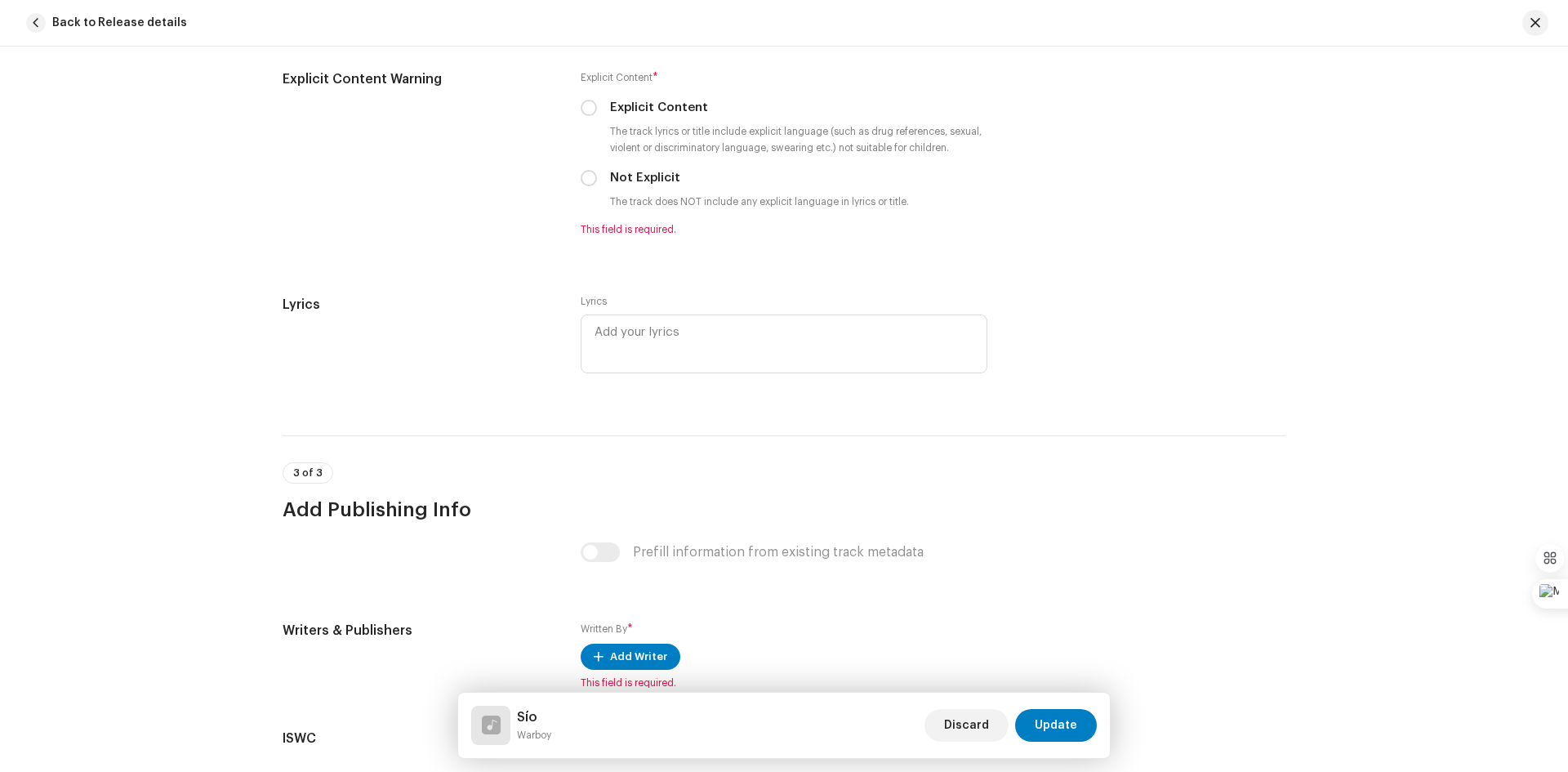
scroll to position [2940, 0]
click at [674, 337] on textarea at bounding box center [784, 345] width 406 height 59
paste textarea "lore: IPS Dolor: (si am consec ad) El se doeius te, in ut labor et d, ma a, en.…"
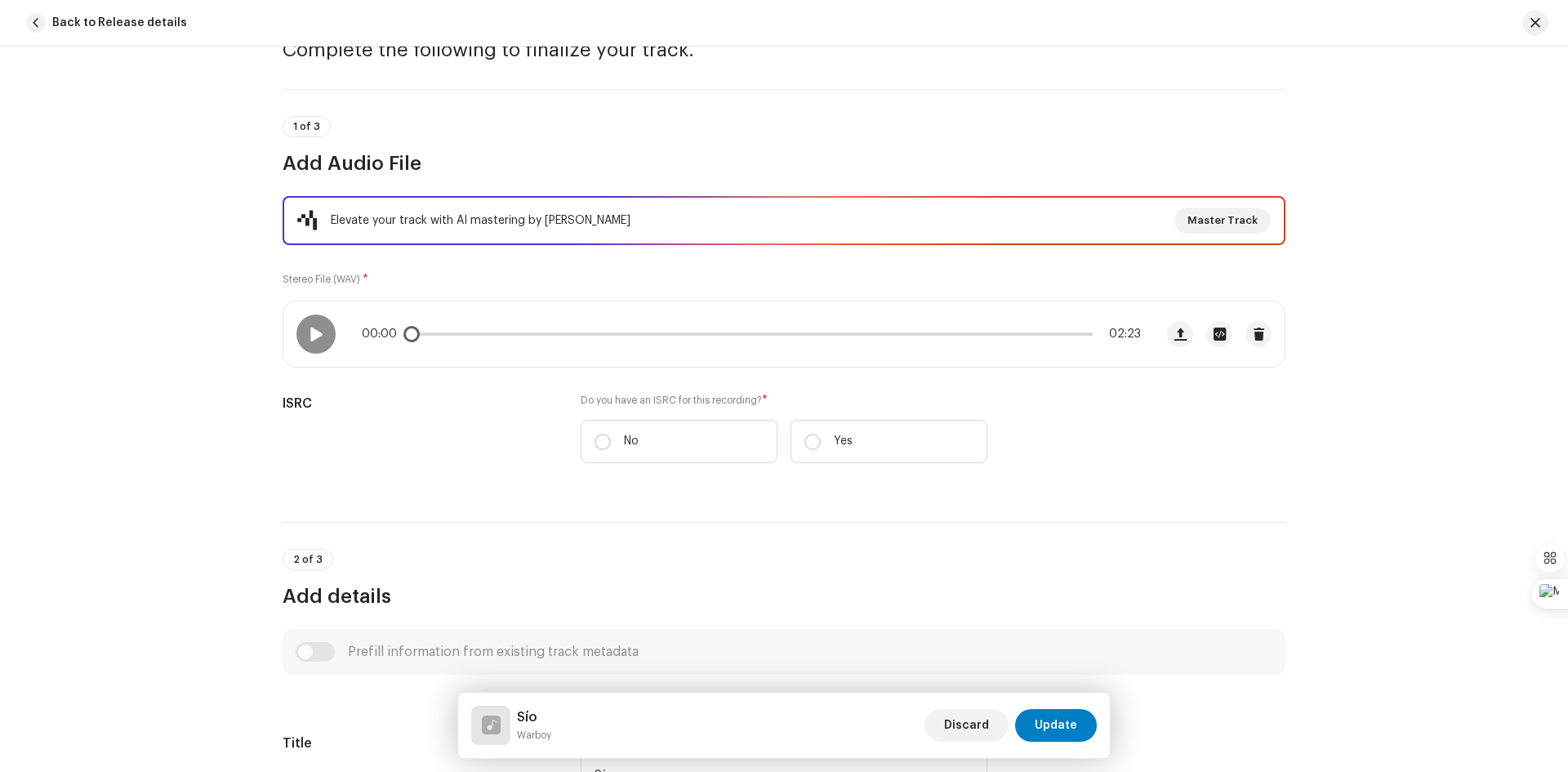
scroll to position [164, 0]
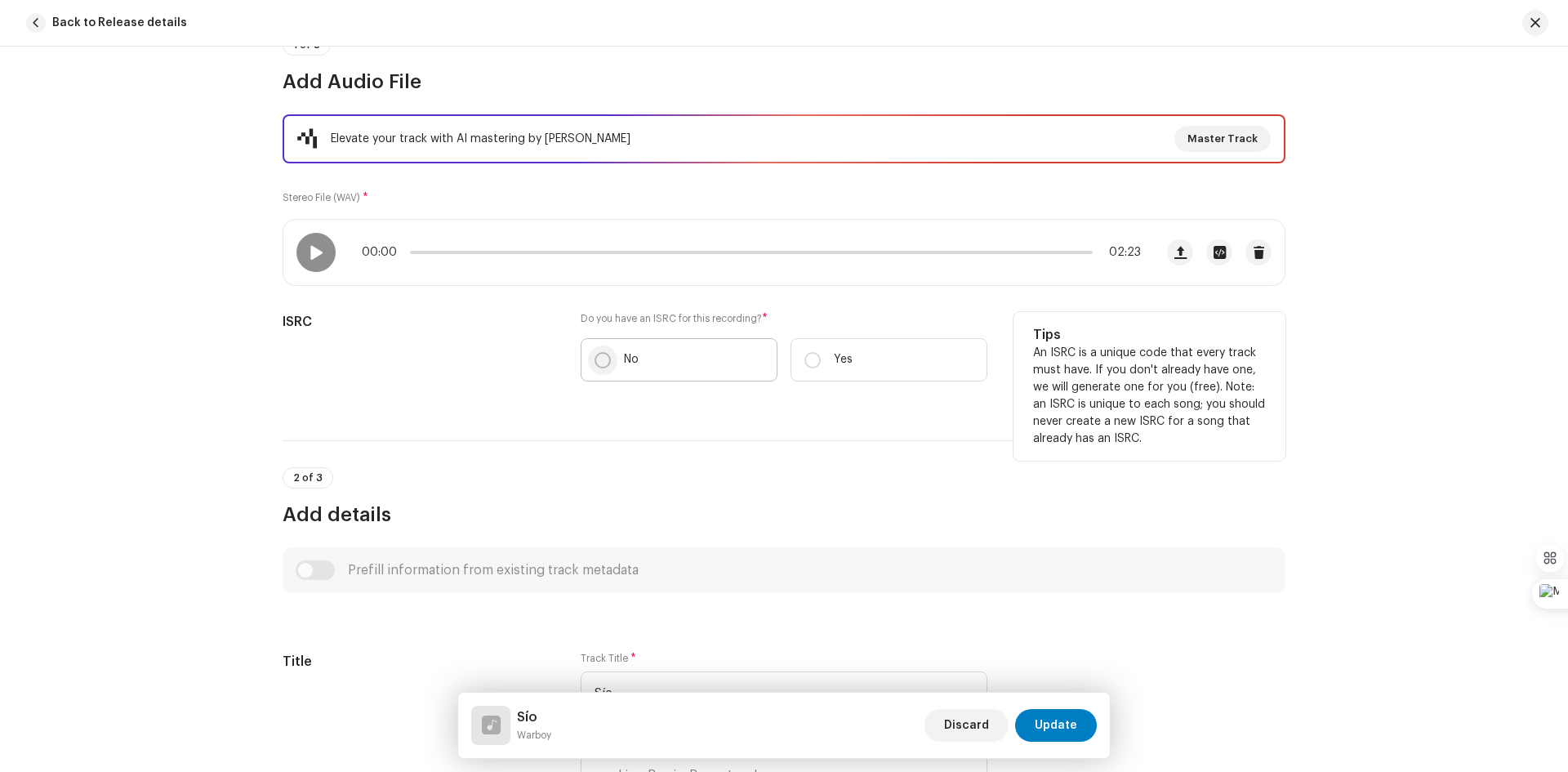
type textarea "lore: IPS Dolor: (si am consec ad) El se doeius te, in ut labor et d, ma a, en.…"
click at [599, 362] on input "No" at bounding box center [602, 361] width 17 height 17
radio input "true"
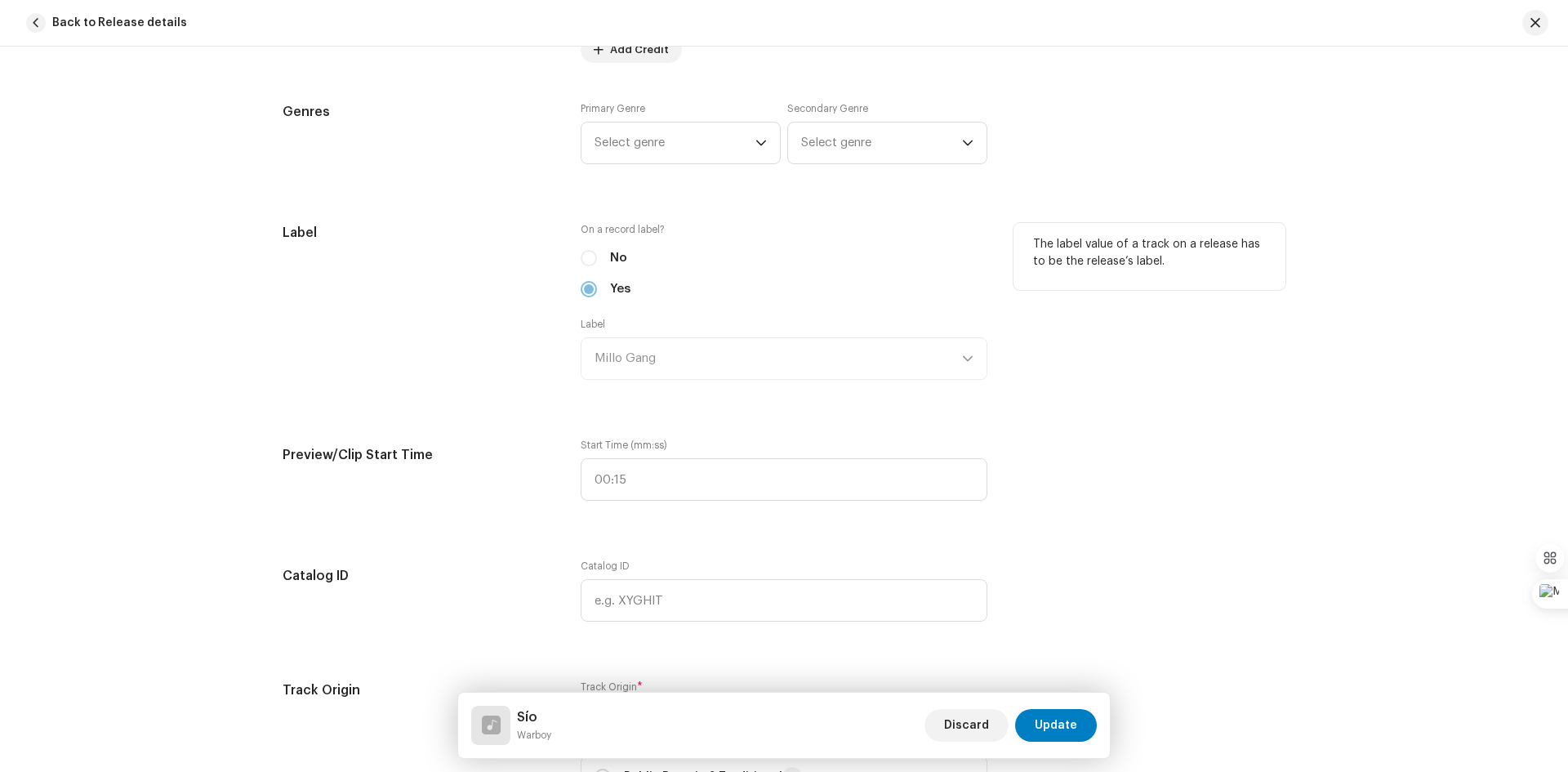
scroll to position [1551, 0]
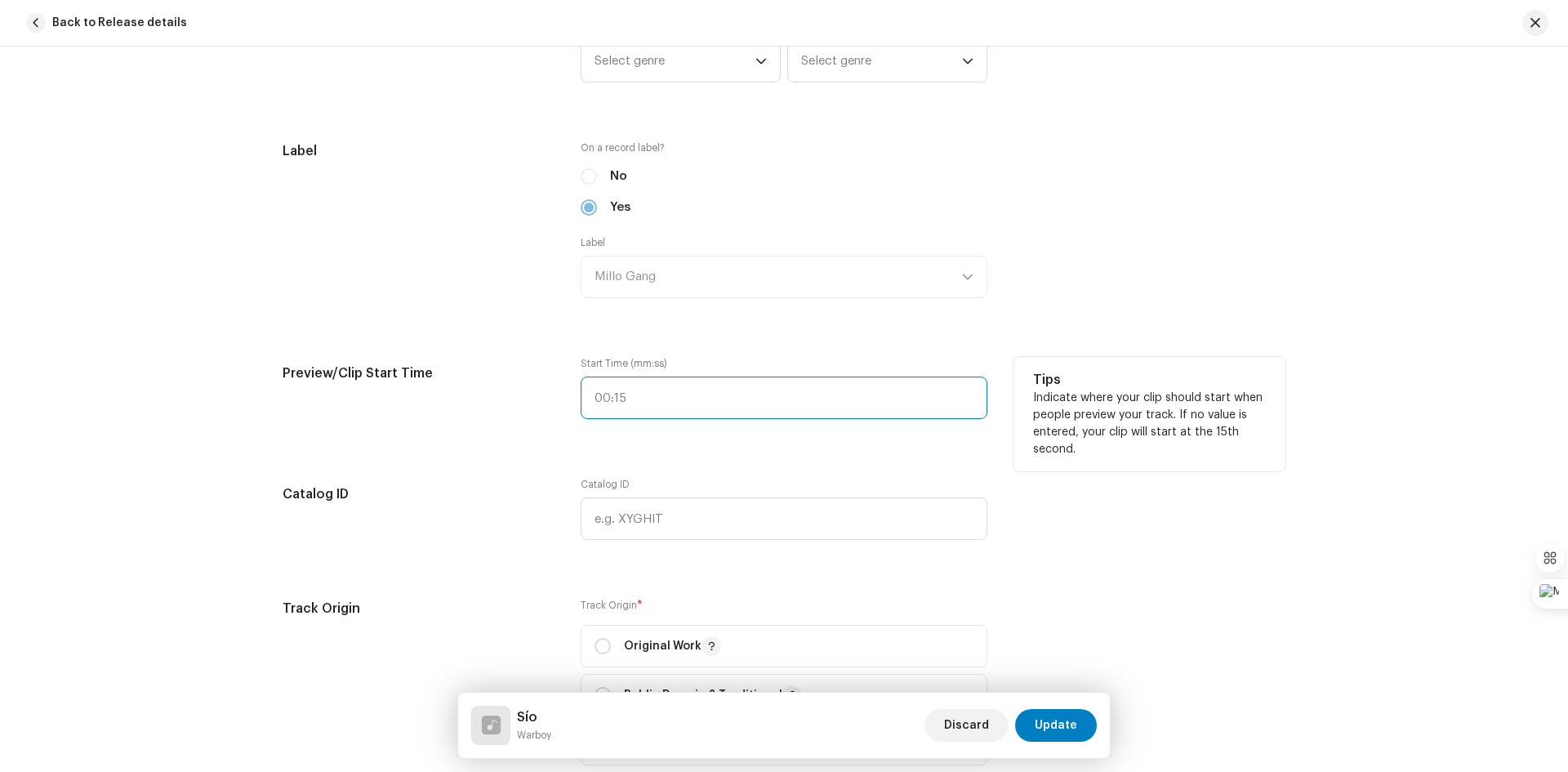
type input ":"
click at [657, 401] on input ":" at bounding box center [784, 397] width 406 height 42
click at [467, 390] on div "Preview/Clip Start Time" at bounding box center [418, 397] width 272 height 81
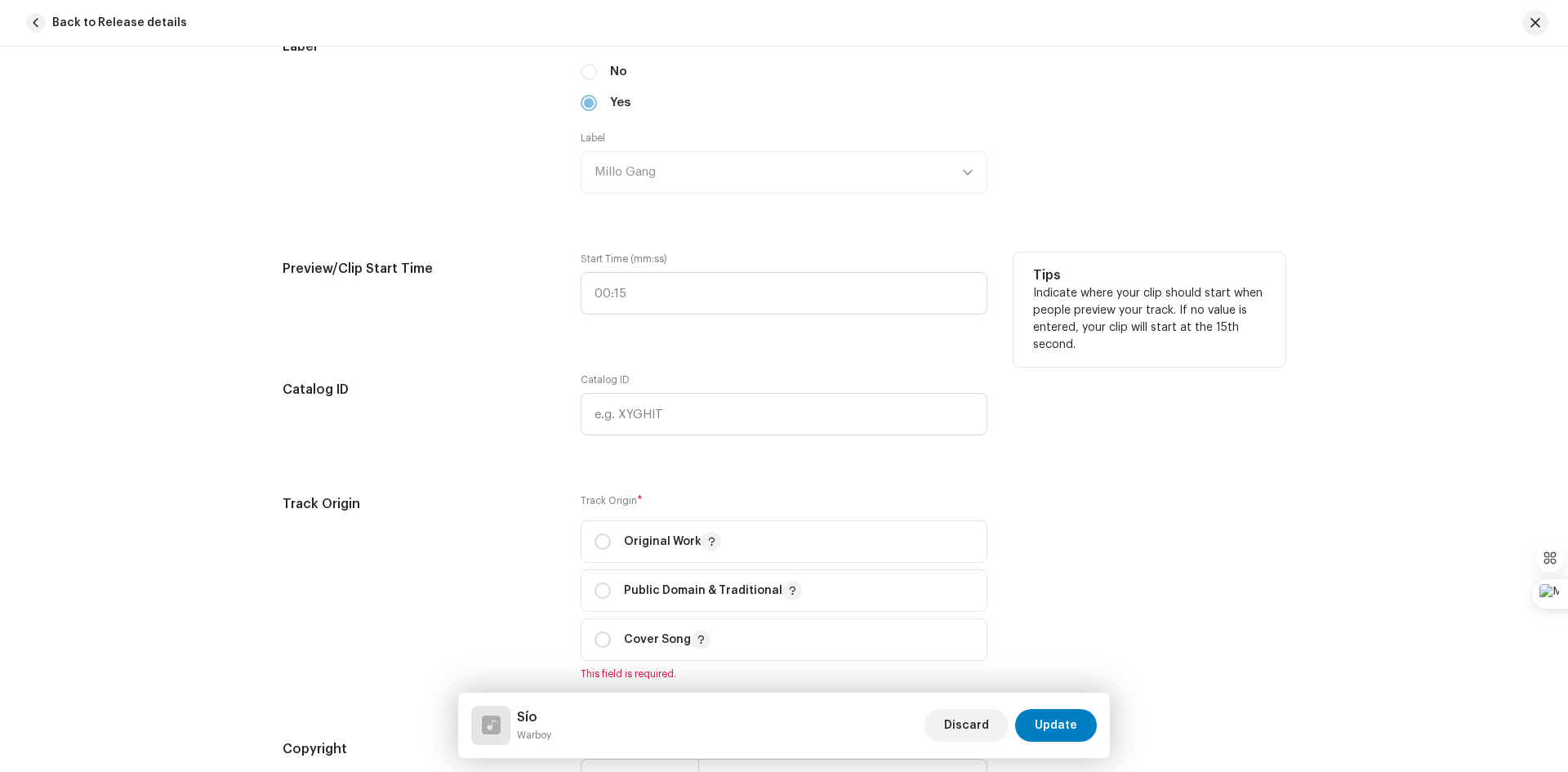
scroll to position [1634, 0]
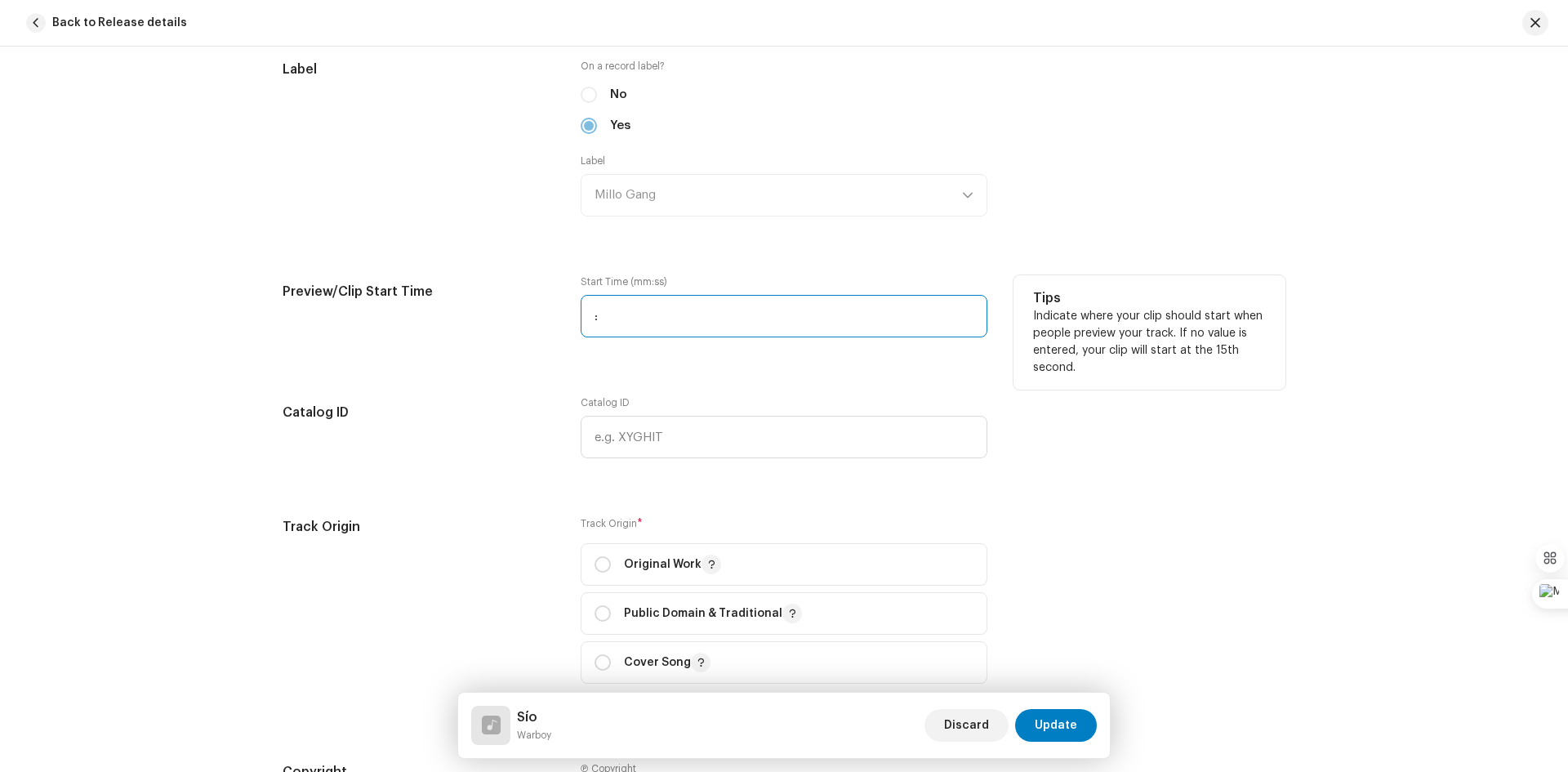
click at [627, 317] on input ":" at bounding box center [784, 316] width 406 height 42
type input "00:00"
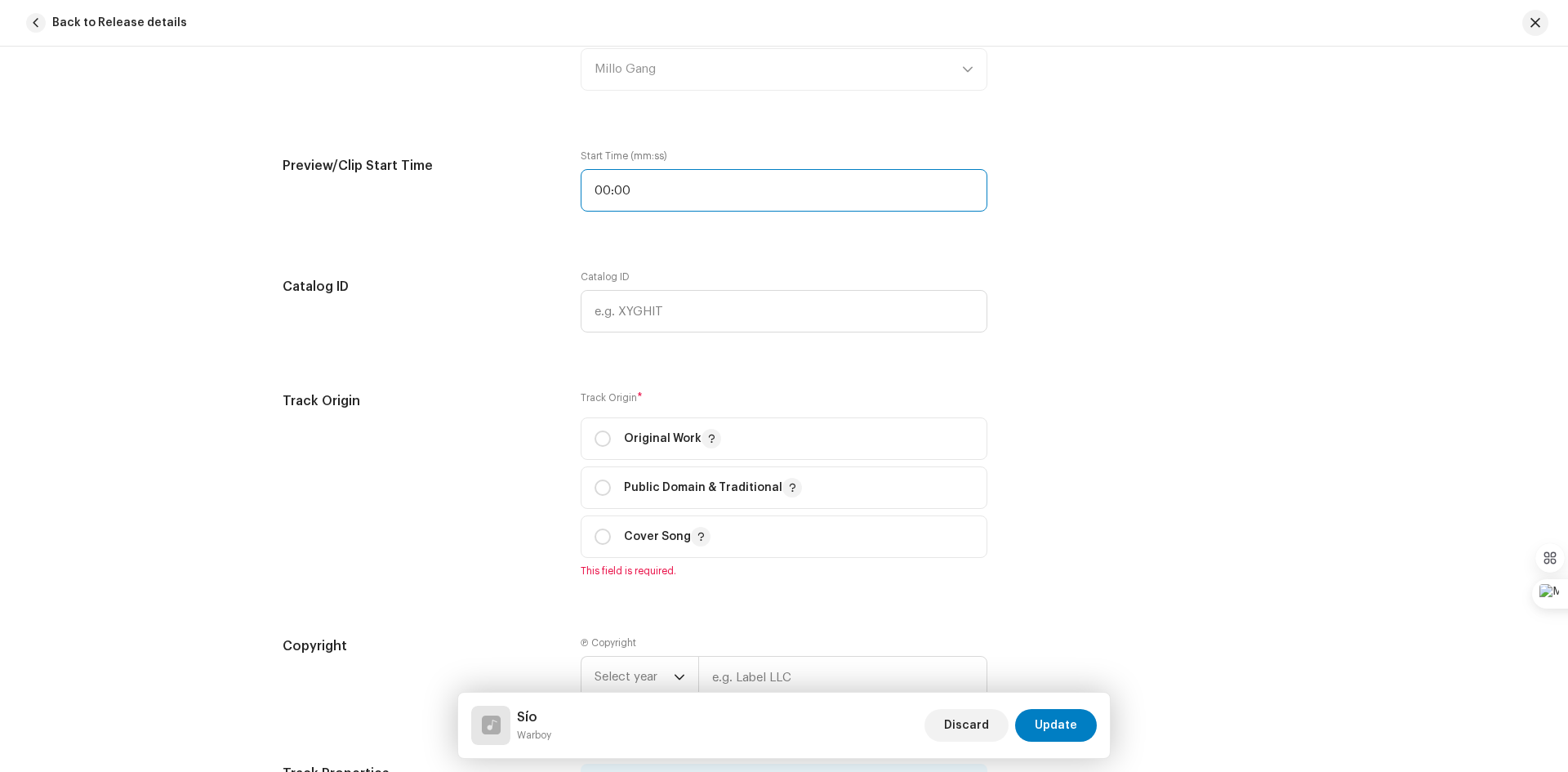
scroll to position [1797, 0]
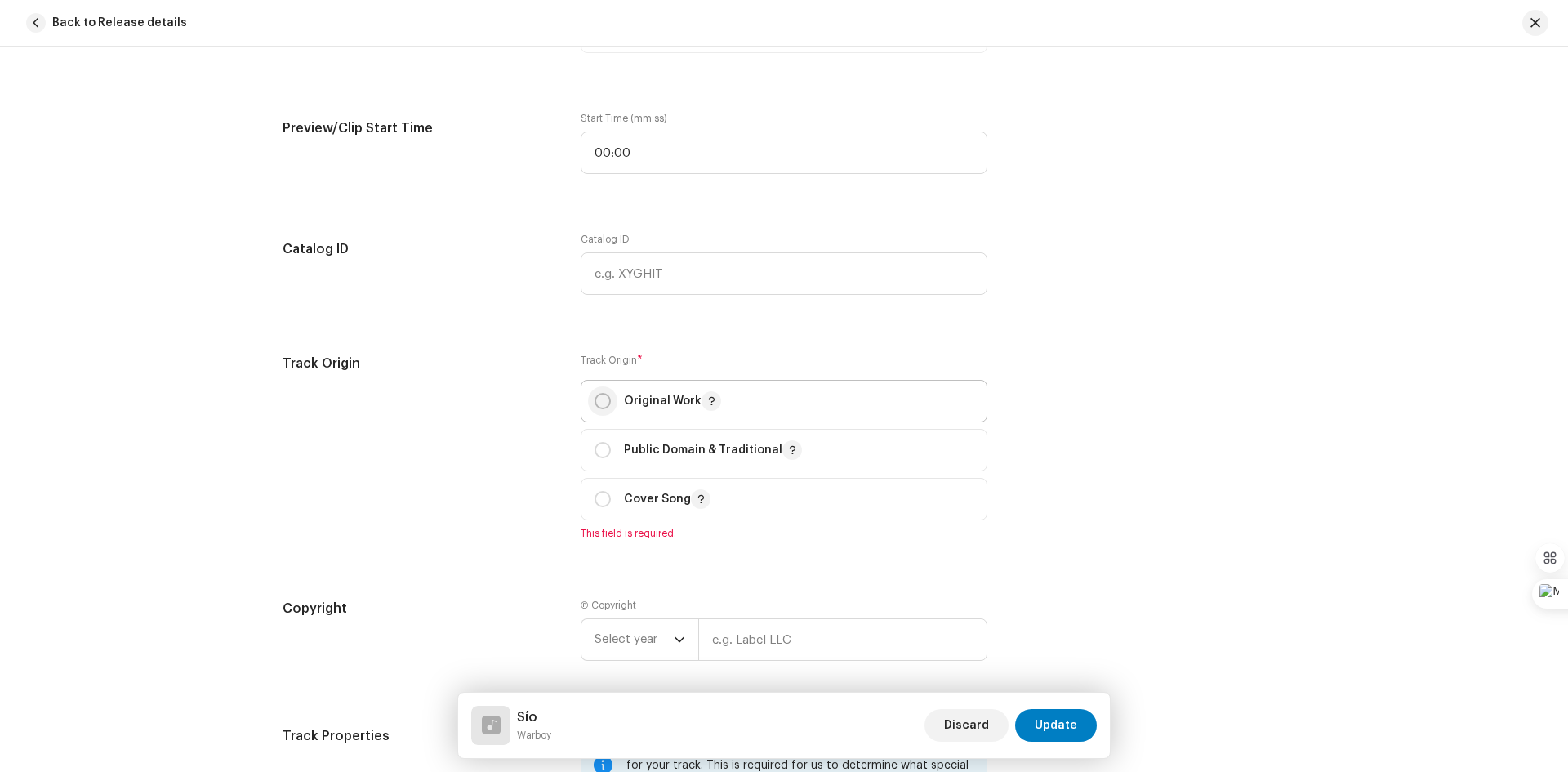
click at [600, 398] on input "radio" at bounding box center [602, 401] width 17 height 17
radio input "true"
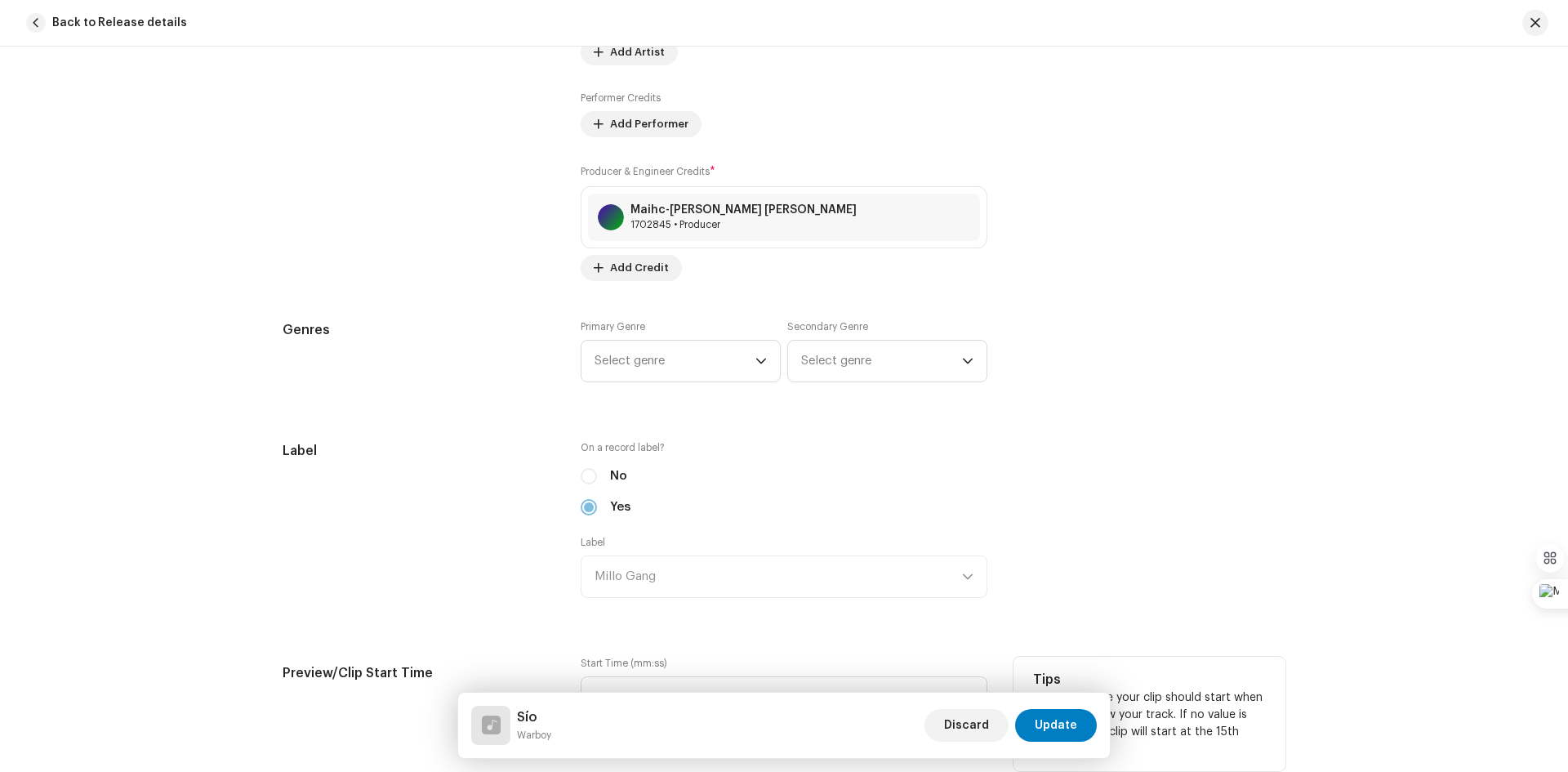
scroll to position [1225, 0]
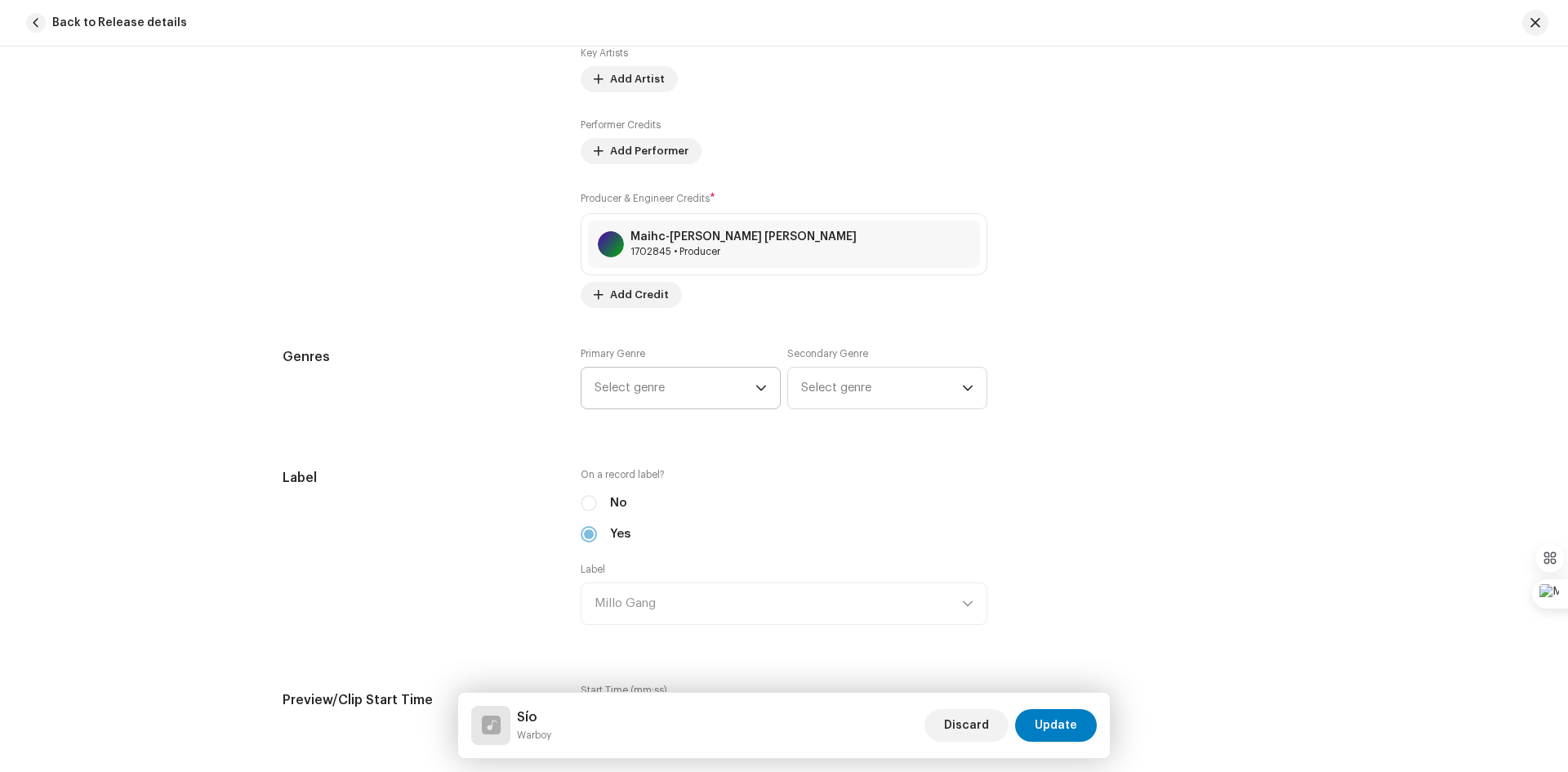
click at [759, 381] on div "dropdown trigger" at bounding box center [761, 387] width 12 height 41
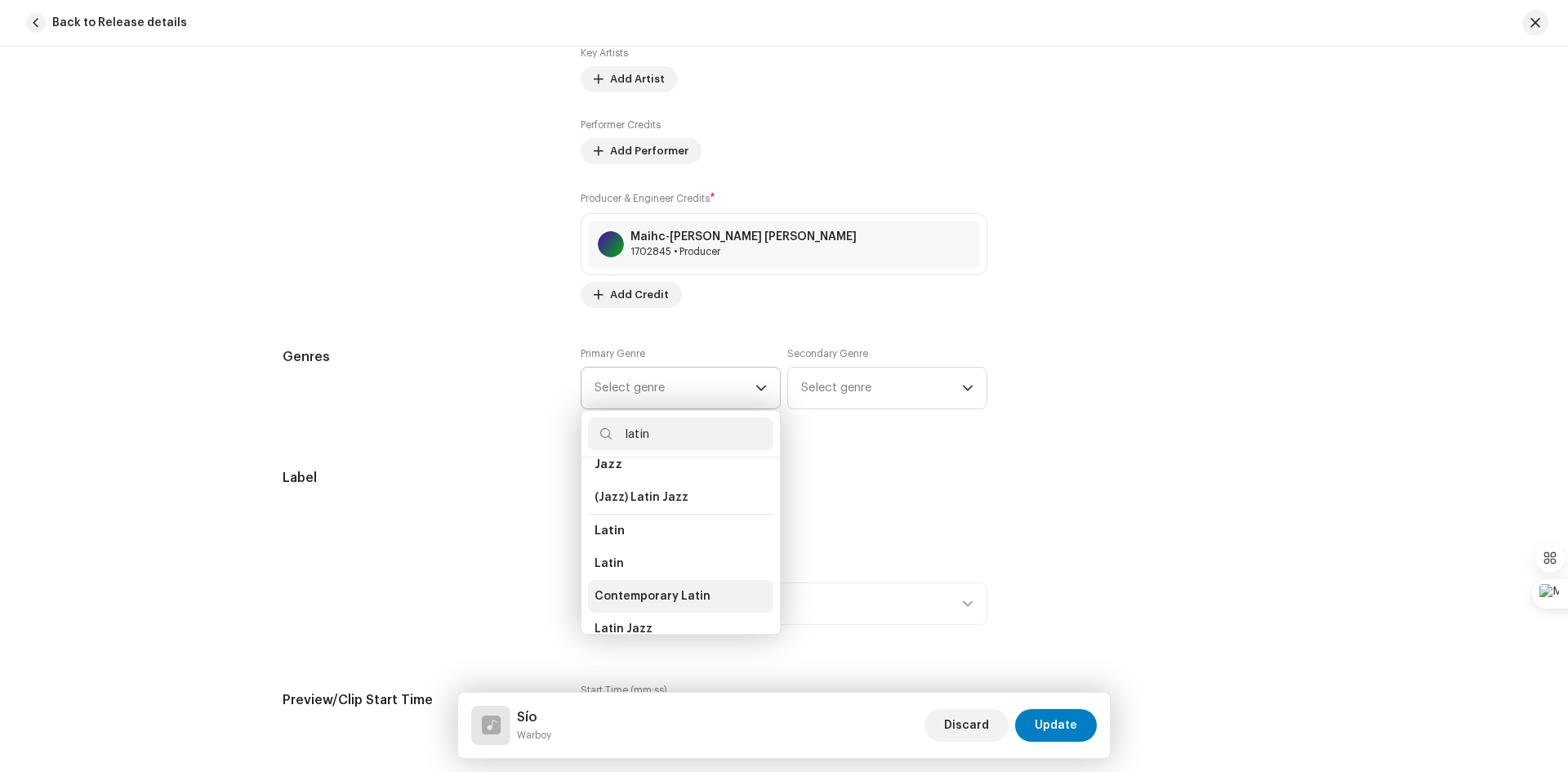
scroll to position [93, 0]
type input "latin"
click at [626, 553] on li "Latin" at bounding box center [681, 552] width 185 height 32
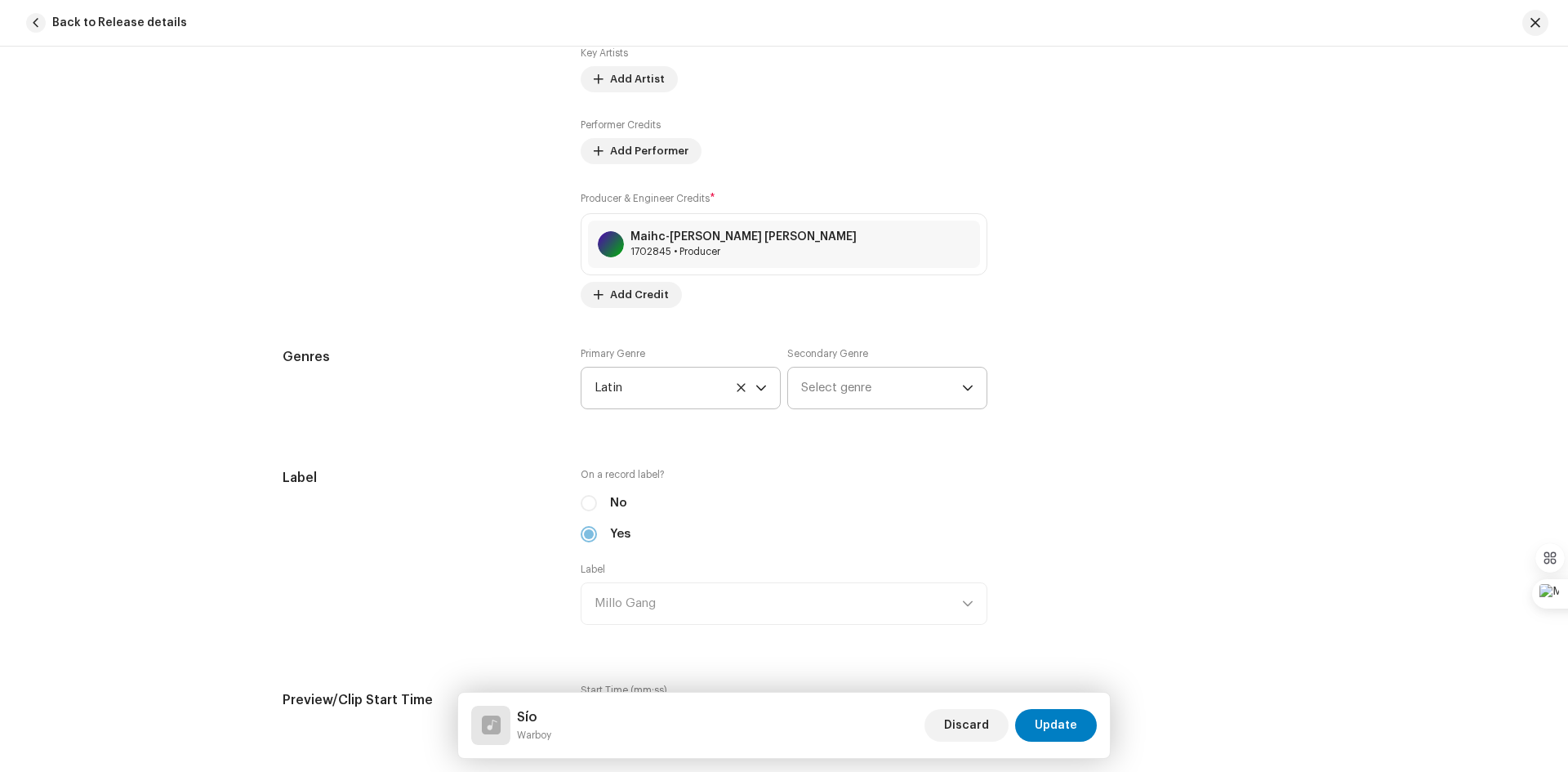
click at [969, 385] on icon "dropdown trigger" at bounding box center [968, 388] width 12 height 12
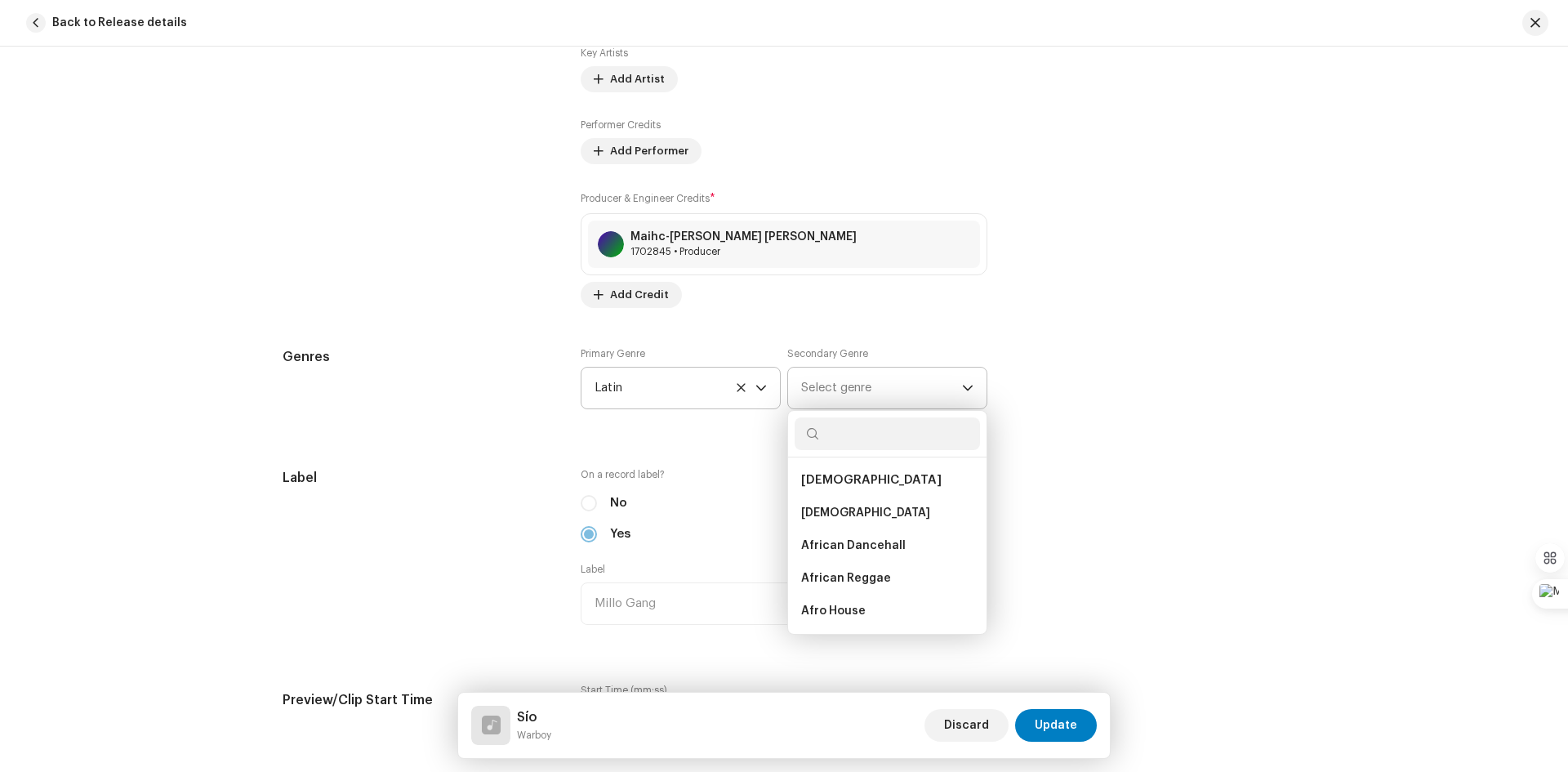
click at [883, 437] on input "text" at bounding box center [887, 433] width 185 height 32
type input "latin"
click at [850, 519] on li "Latin Rap" at bounding box center [887, 513] width 185 height 32
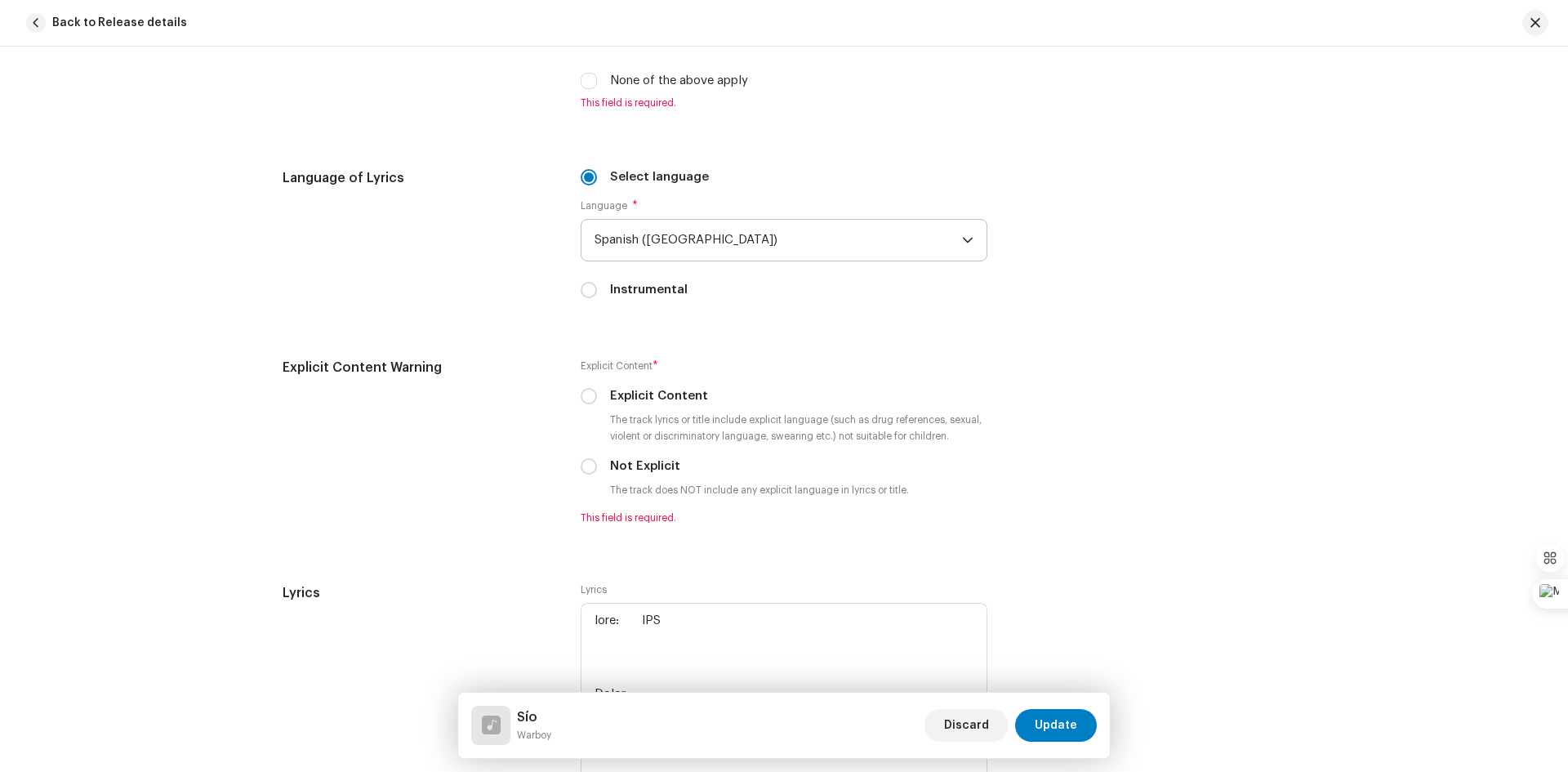
scroll to position [2594, 0]
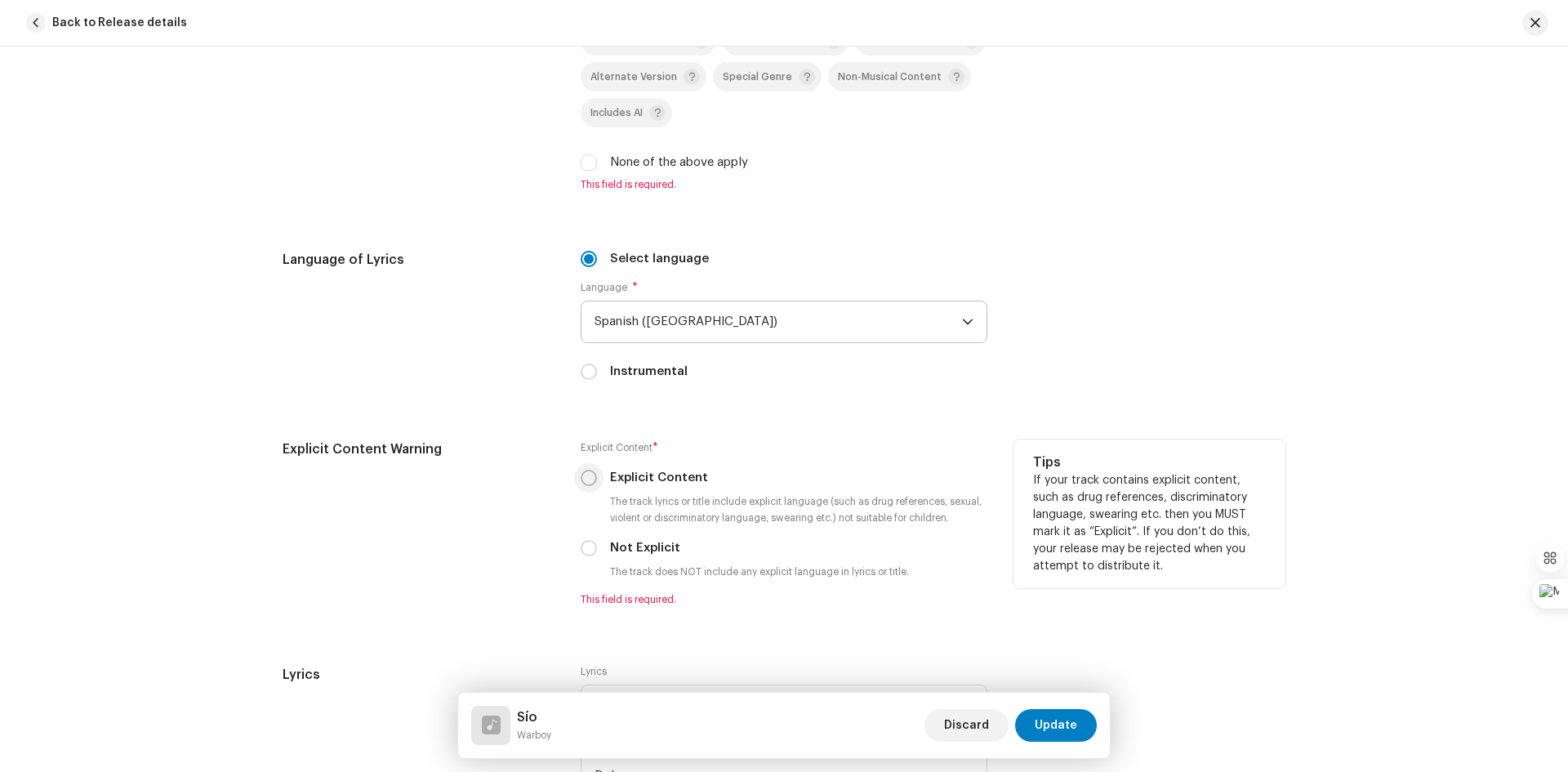
click at [585, 478] on input "Explicit Content" at bounding box center [589, 478] width 17 height 17
radio input "true"
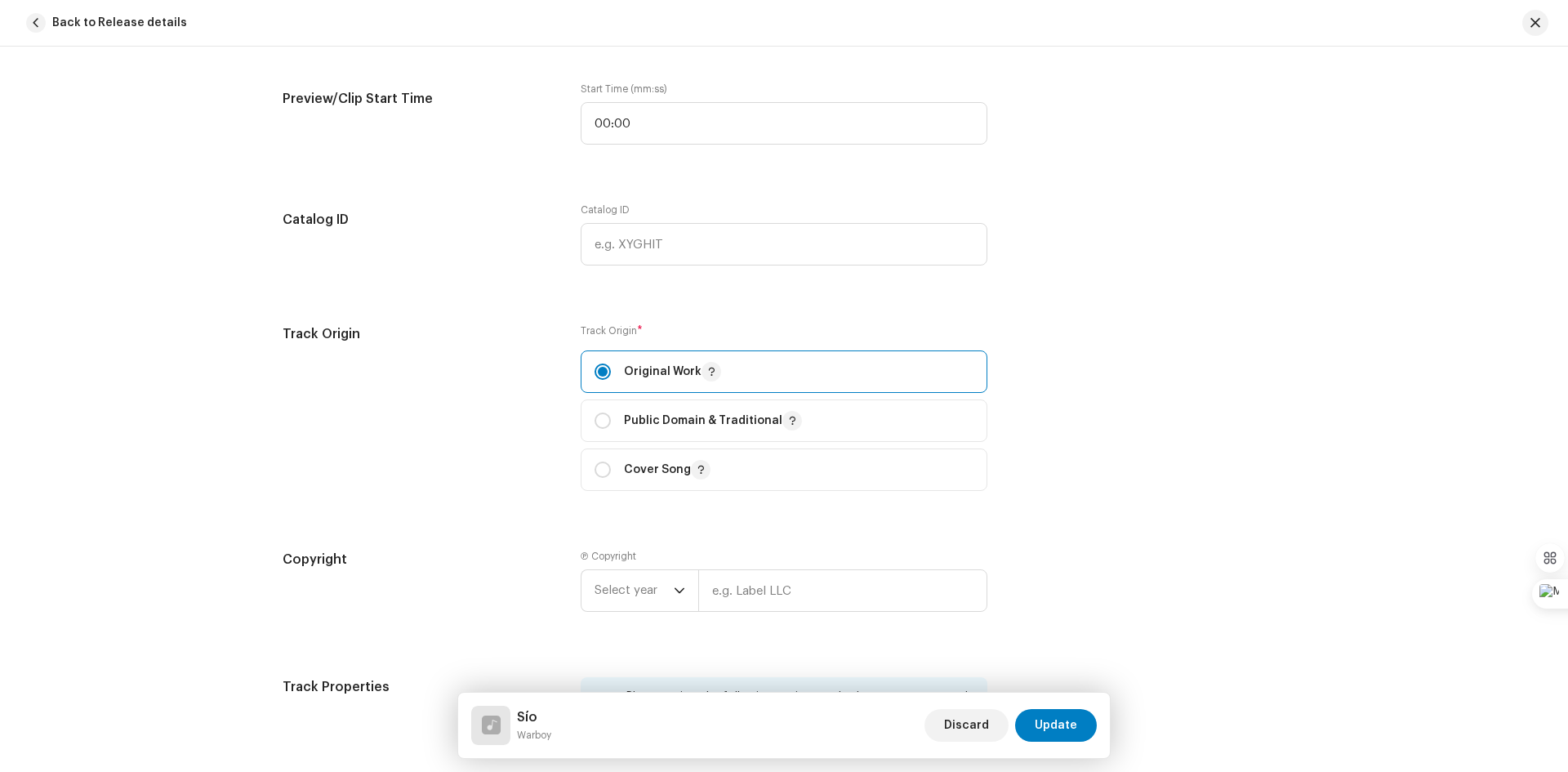
scroll to position [1878, 0]
